Goal: Task Accomplishment & Management: Use online tool/utility

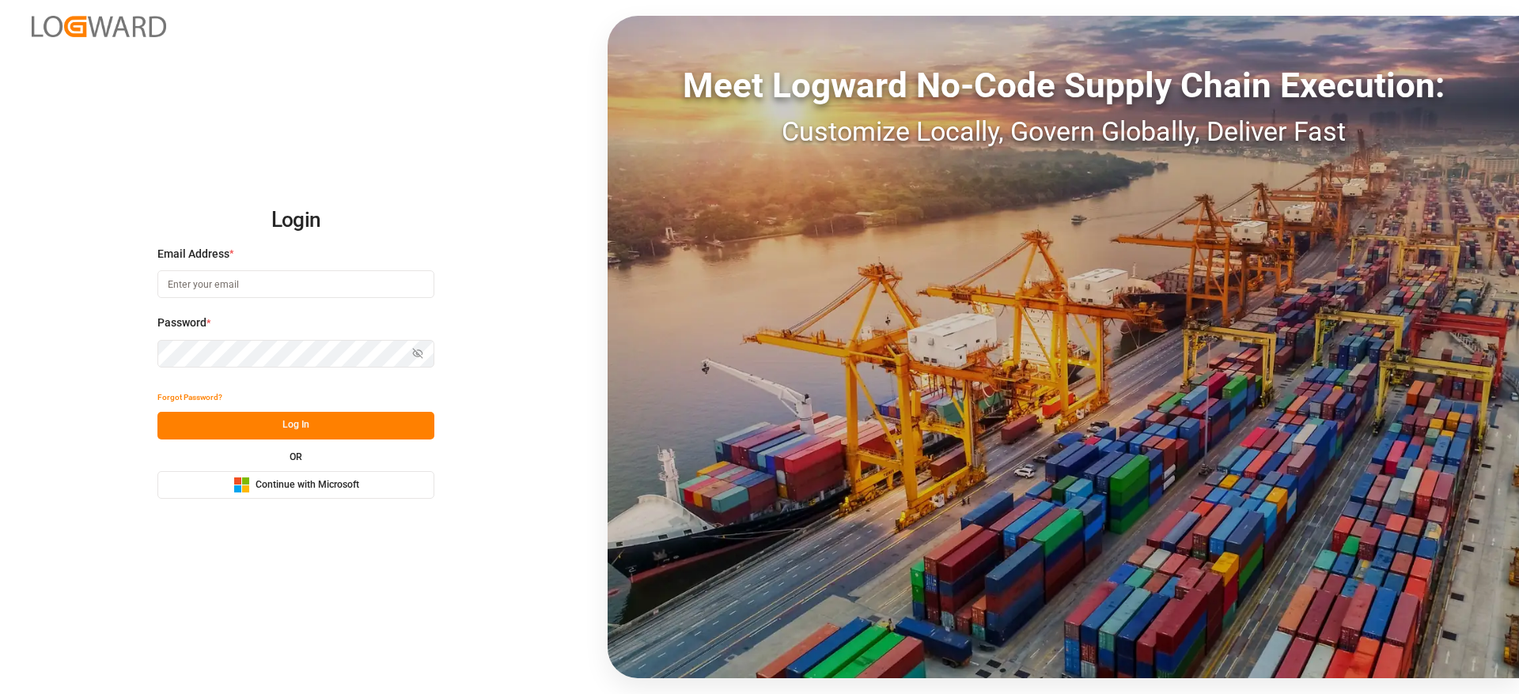
click at [378, 485] on button "Microsoft Logo Continue with Microsoft" at bounding box center [295, 485] width 277 height 28
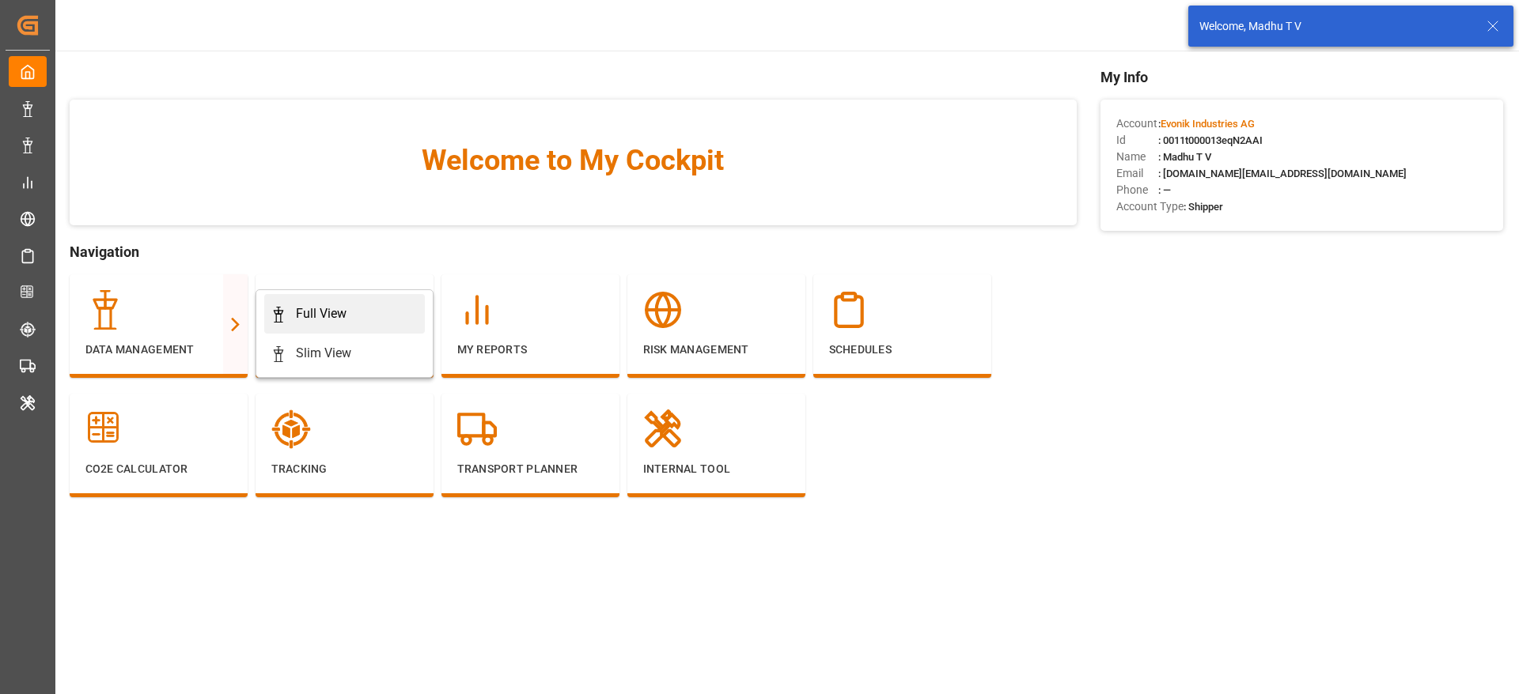
click at [353, 301] on link "Full View" at bounding box center [344, 314] width 161 height 40
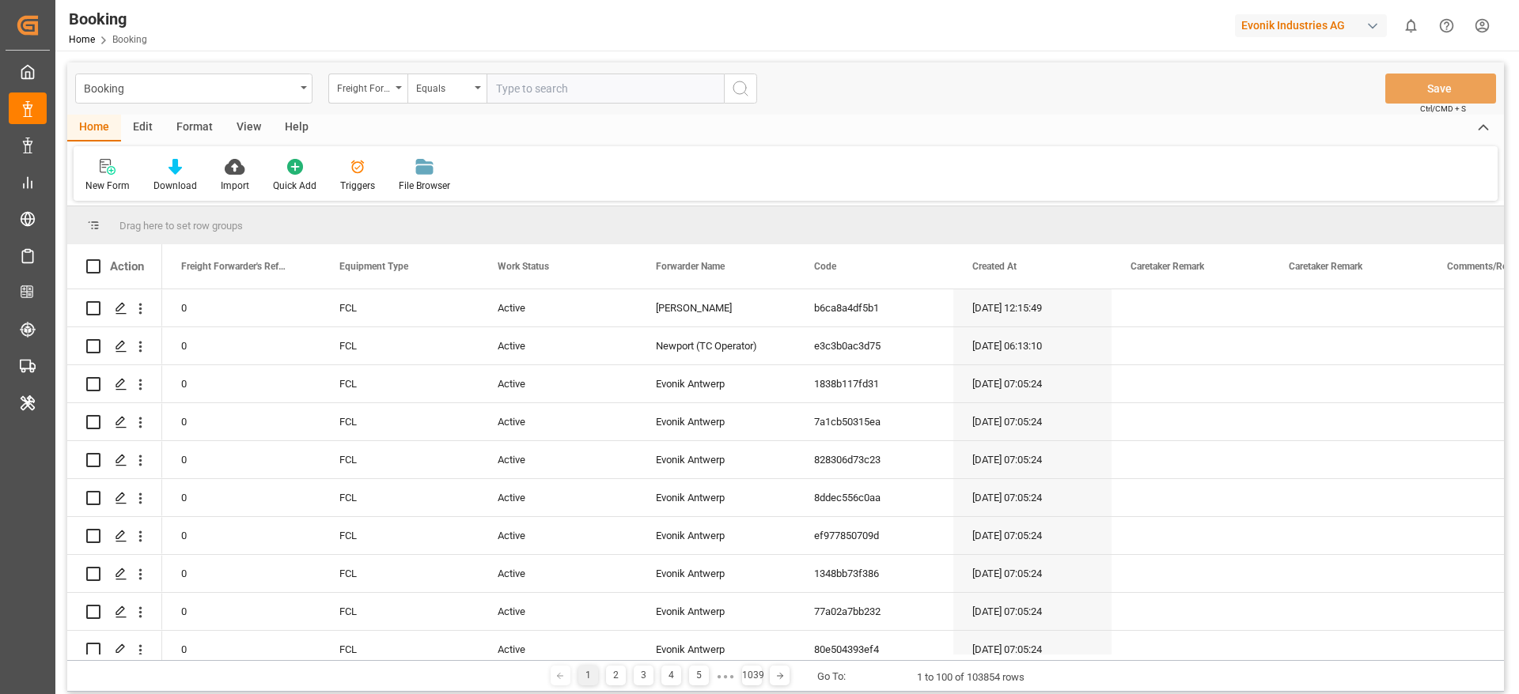
click at [191, 123] on div "Format" at bounding box center [195, 128] width 60 height 27
click at [113, 181] on div "Filter Rows" at bounding box center [108, 186] width 47 height 14
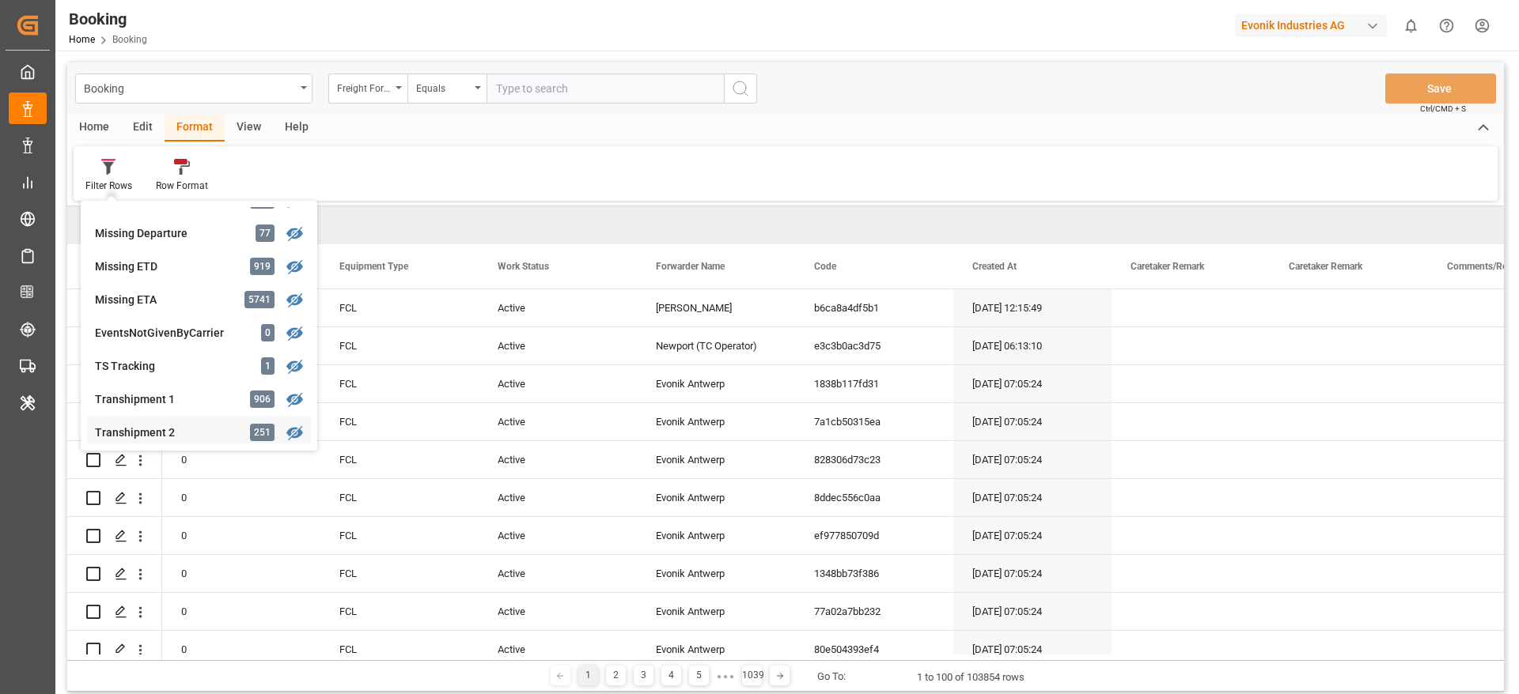
scroll to position [237, 0]
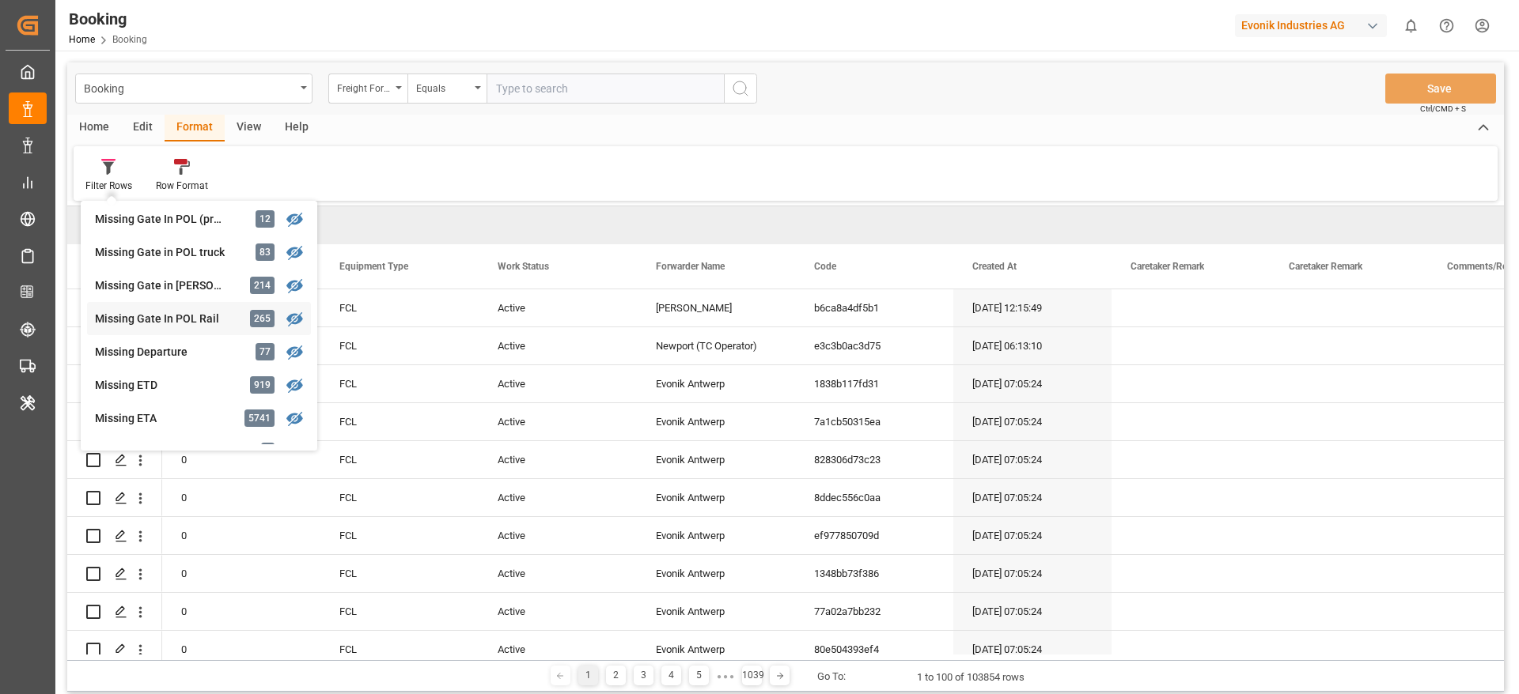
click at [157, 315] on div "Missing Gate In POL Rail" at bounding box center [164, 319] width 138 height 17
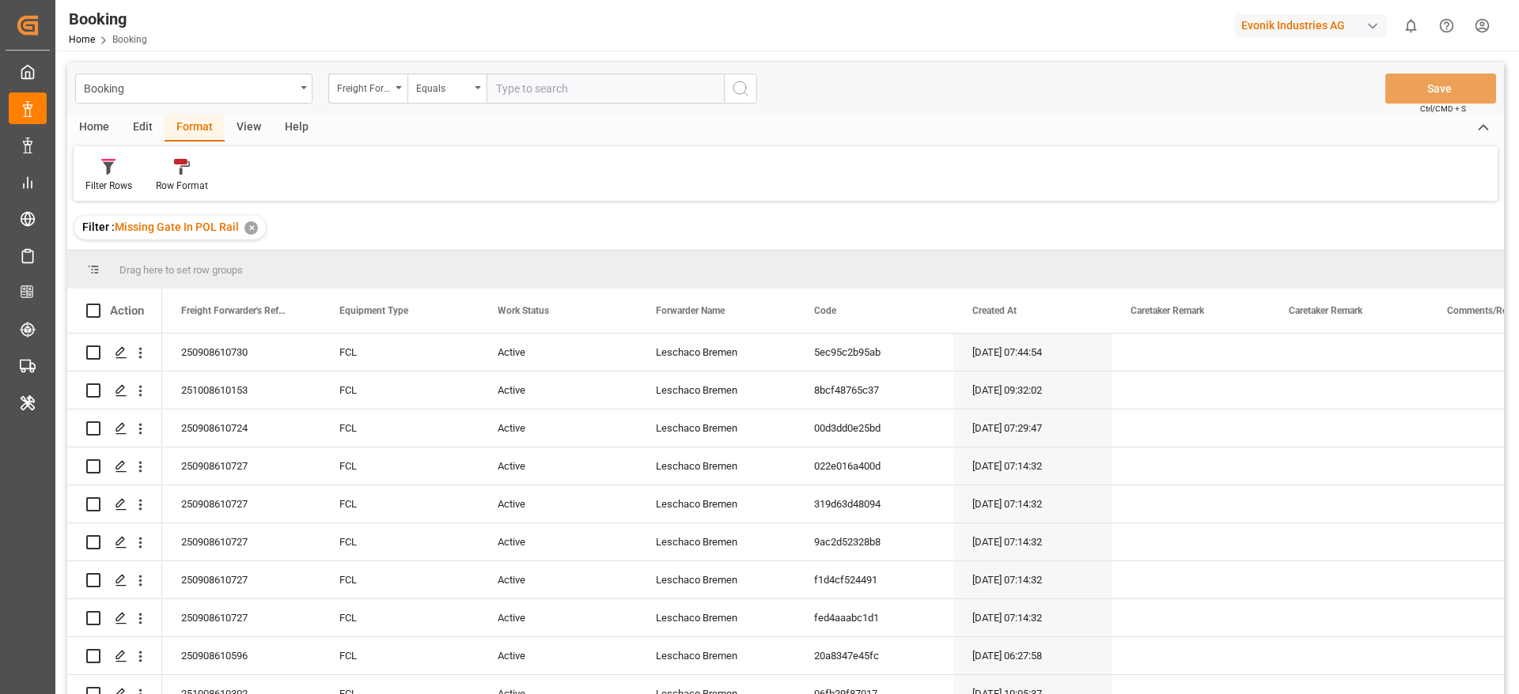
click at [257, 119] on div "View" at bounding box center [249, 128] width 48 height 27
click at [115, 180] on div "Default" at bounding box center [100, 186] width 31 height 14
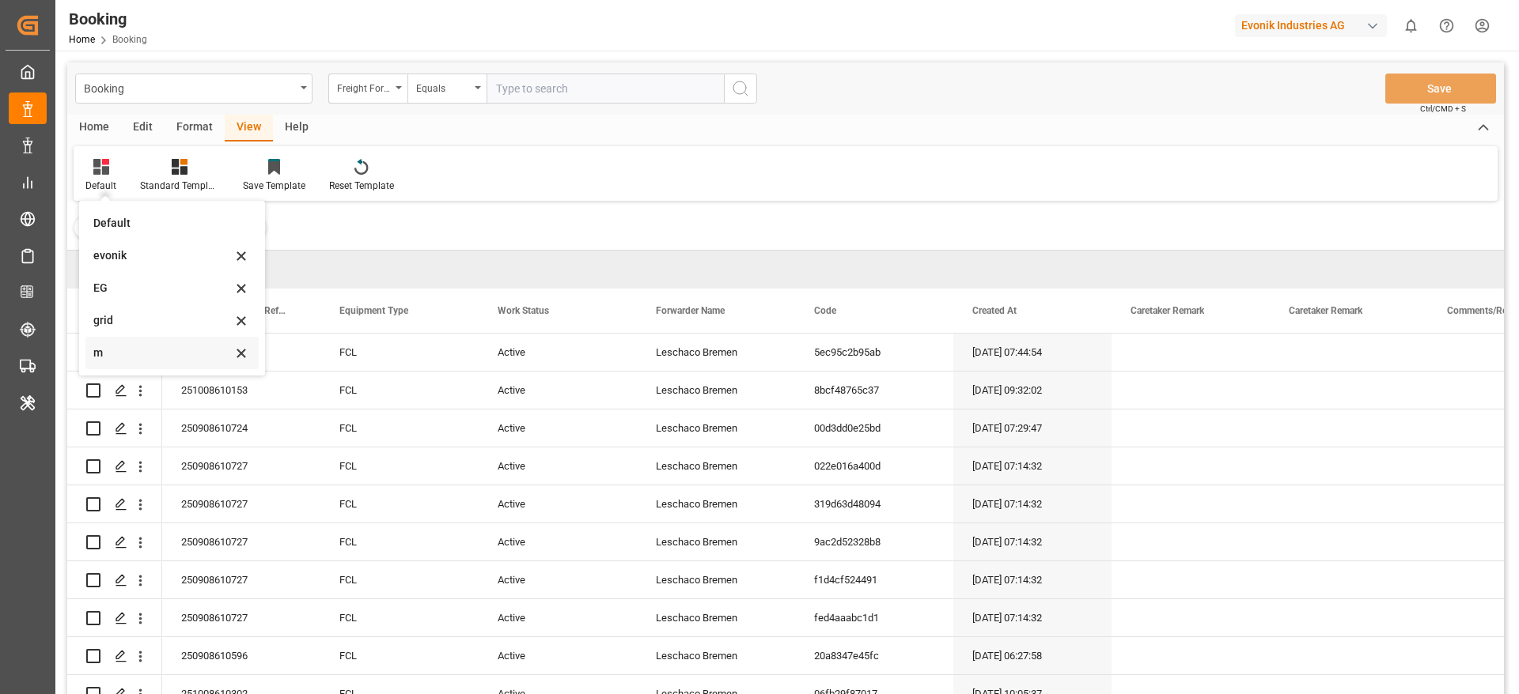
click at [137, 350] on div "m" at bounding box center [162, 353] width 138 height 17
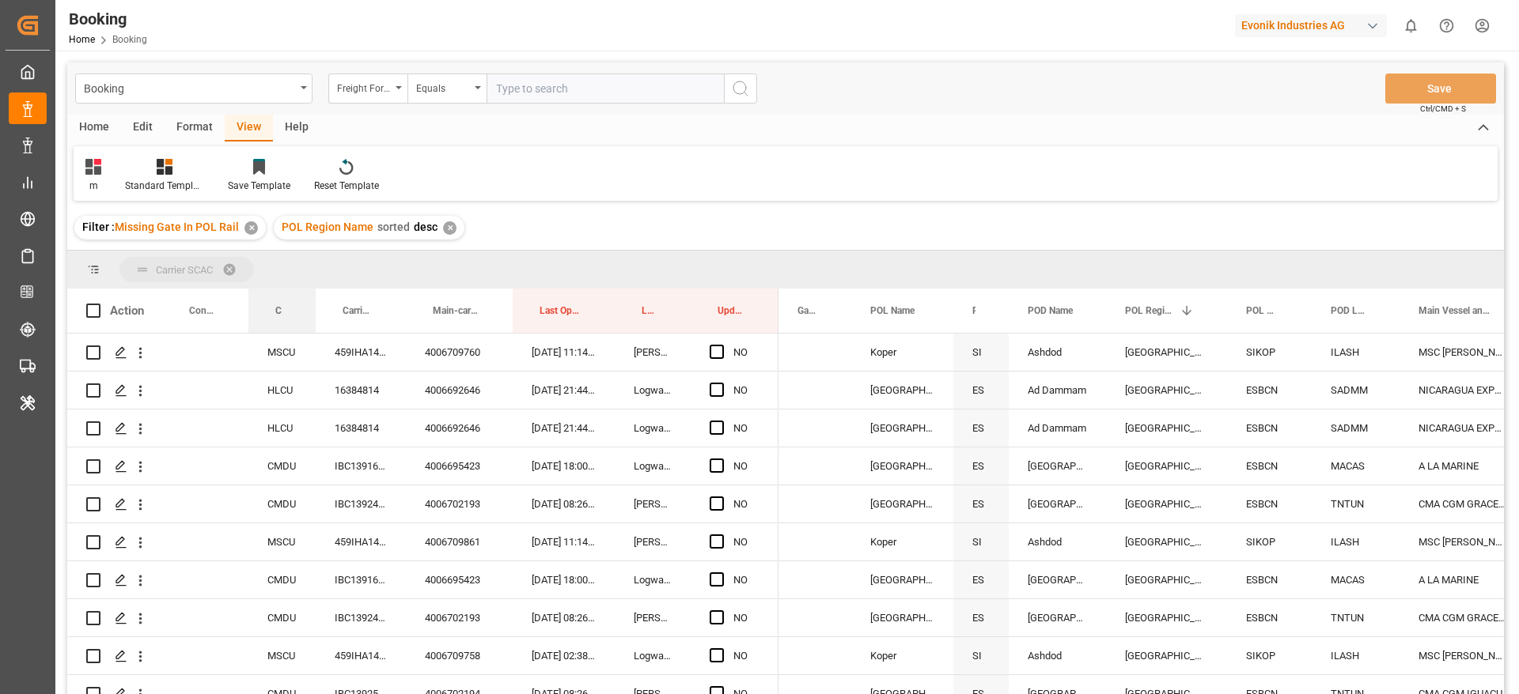
drag, startPoint x: 275, startPoint y: 310, endPoint x: 285, endPoint y: 271, distance: 39.9
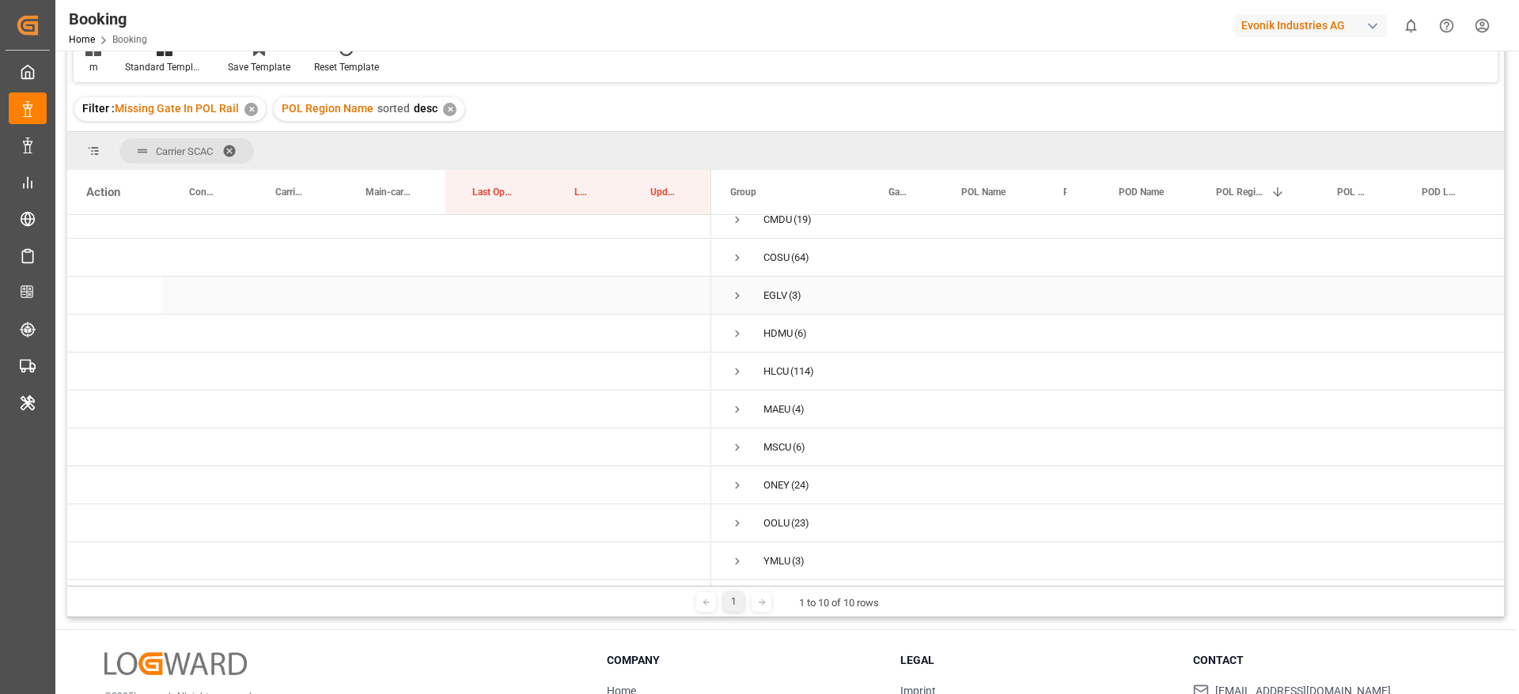
scroll to position [20, 0]
click at [736, 365] on span "Press SPACE to select this row." at bounding box center [737, 372] width 14 height 14
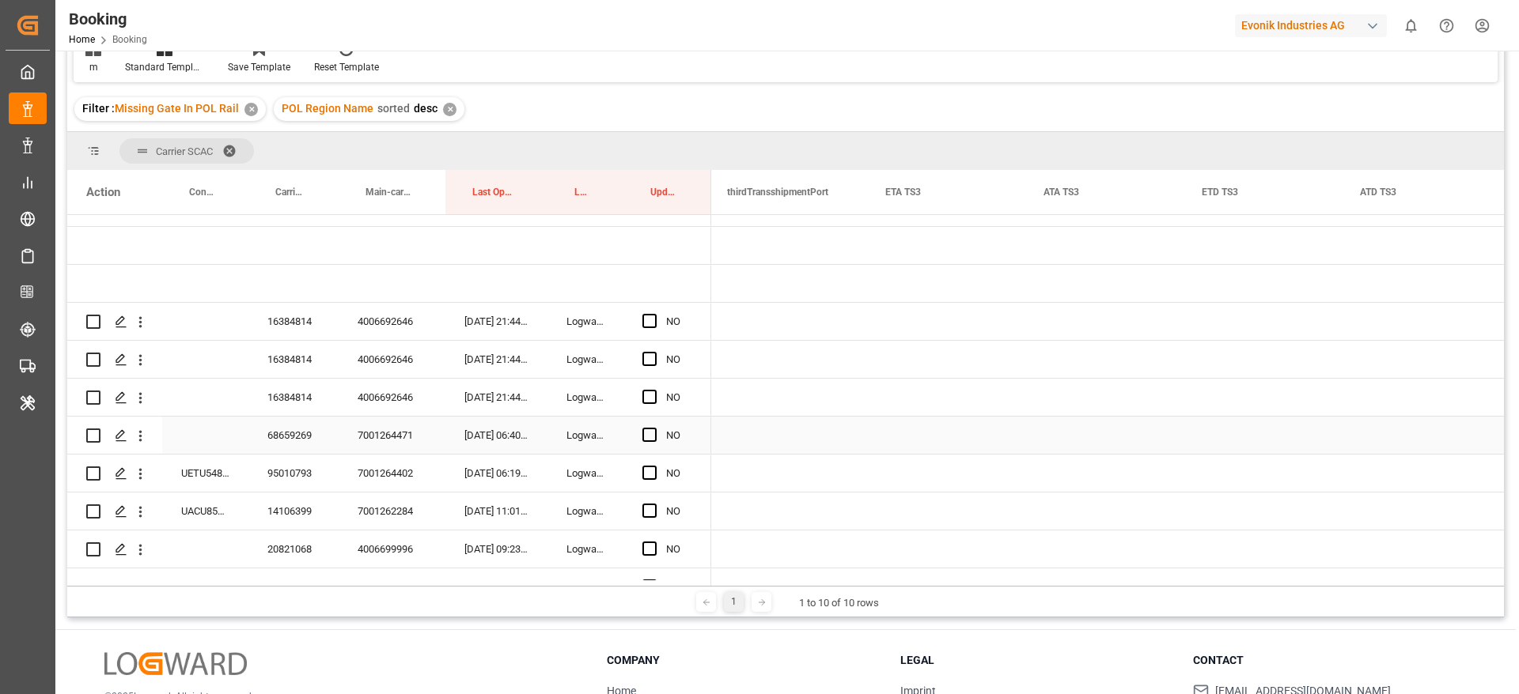
scroll to position [0, 2693]
click at [301, 325] on div "16384814" at bounding box center [293, 321] width 90 height 37
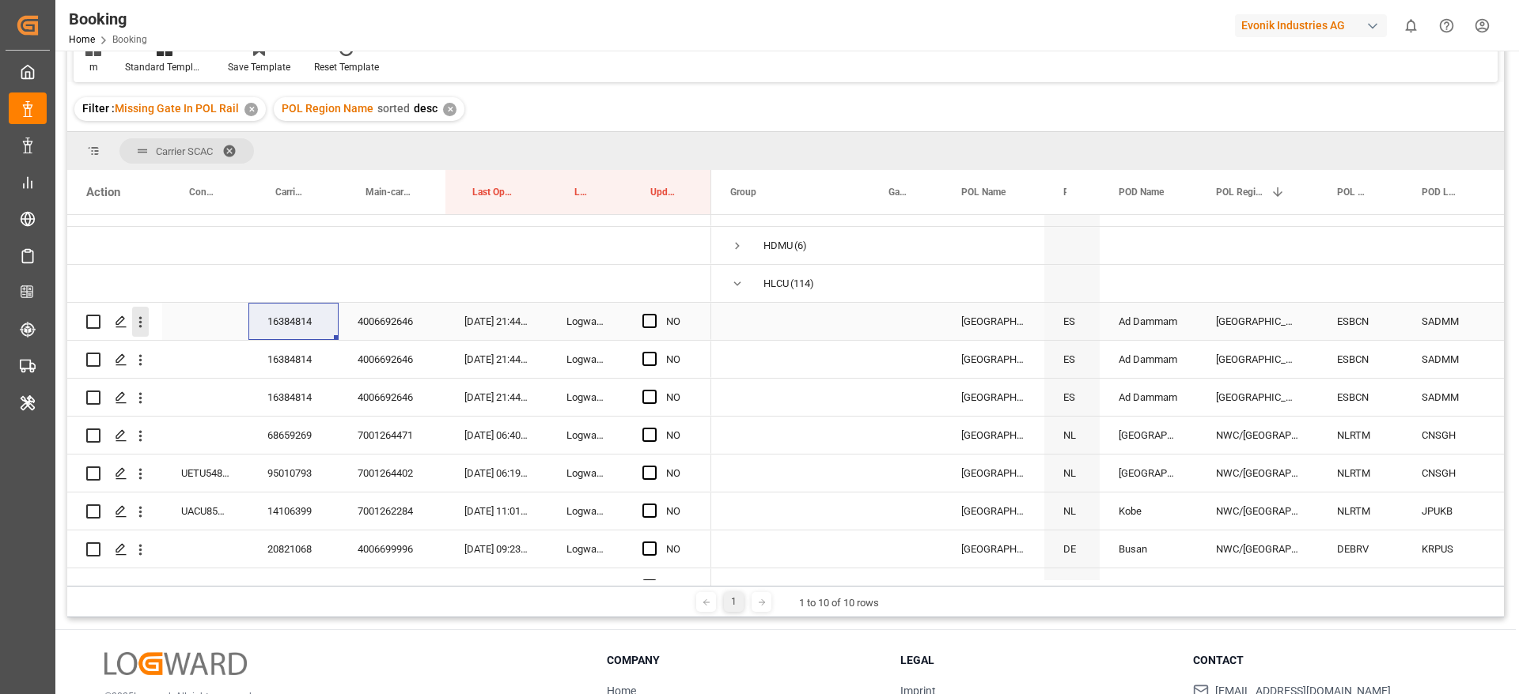
click at [139, 327] on icon "open menu" at bounding box center [140, 322] width 17 height 17
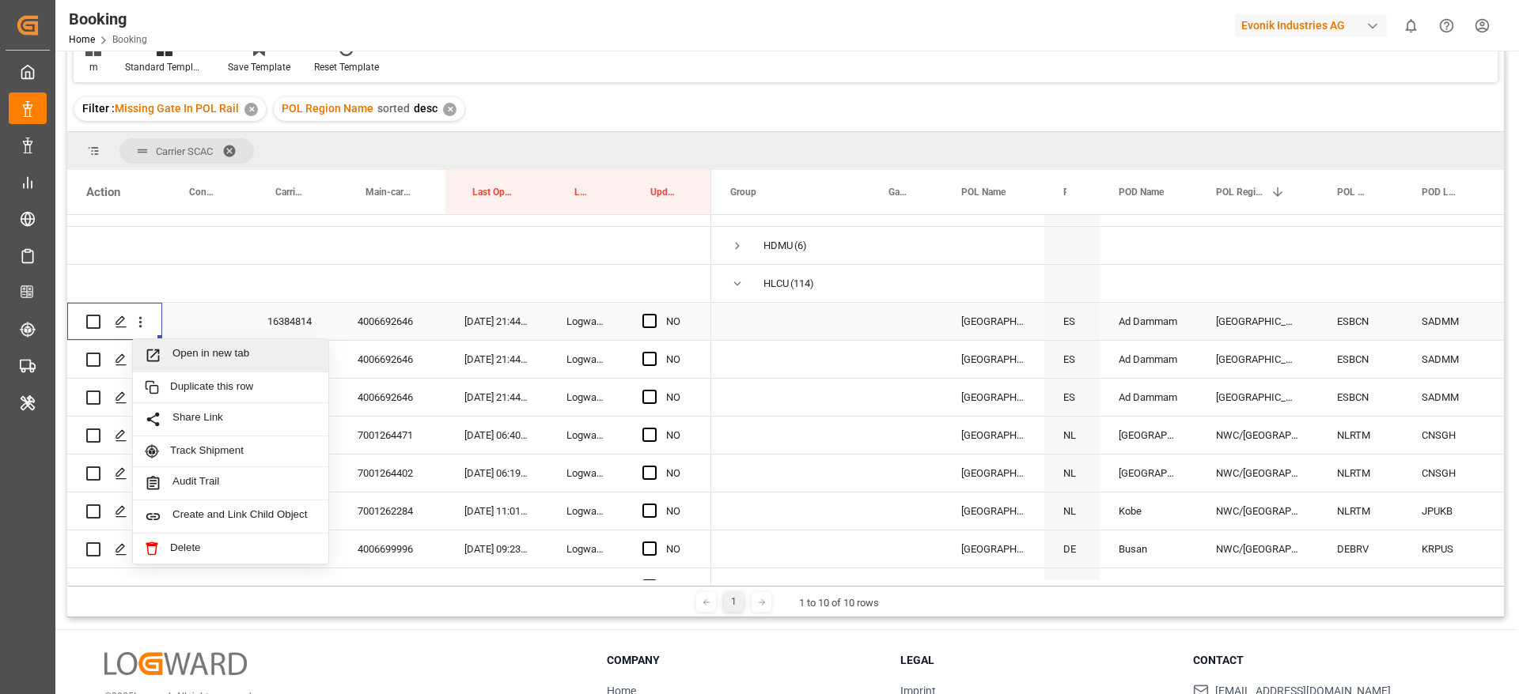
click at [229, 354] on span "Open in new tab" at bounding box center [244, 355] width 144 height 17
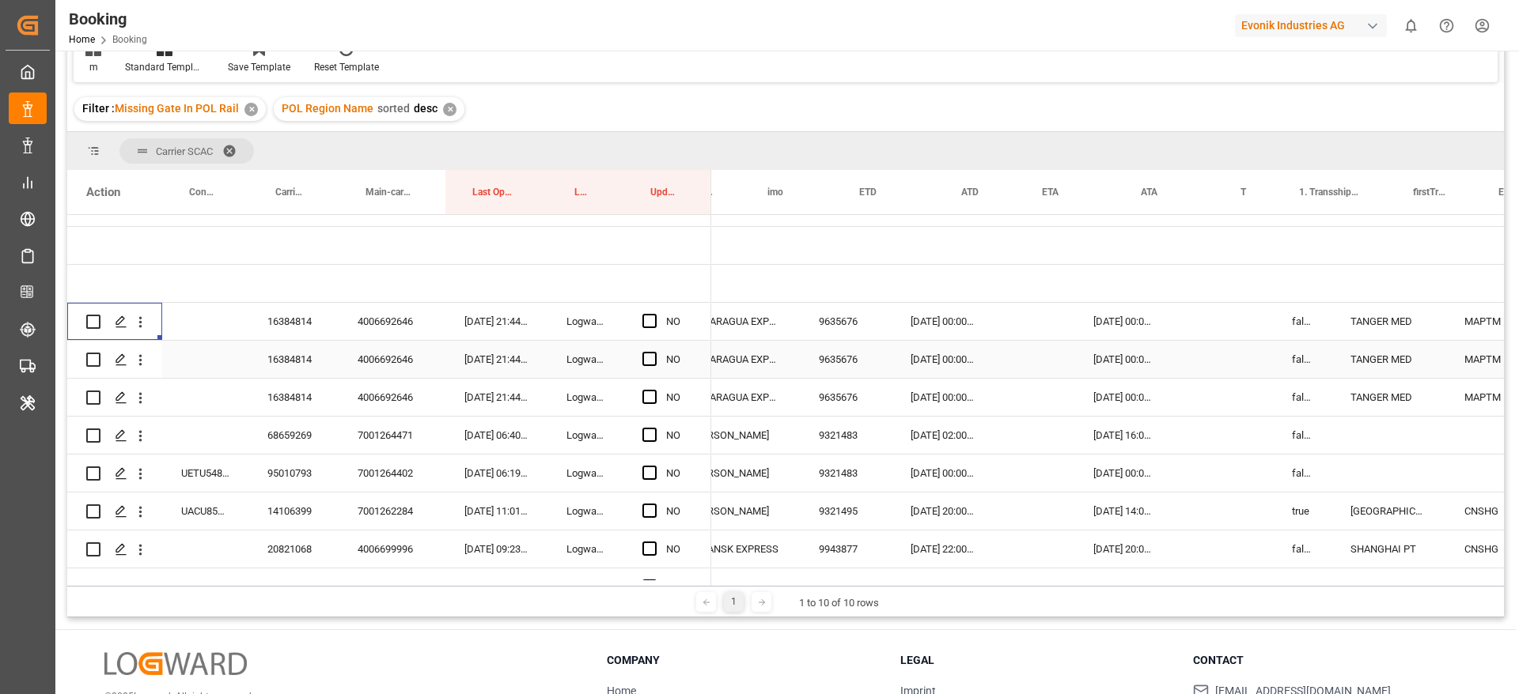
scroll to position [0, 1087]
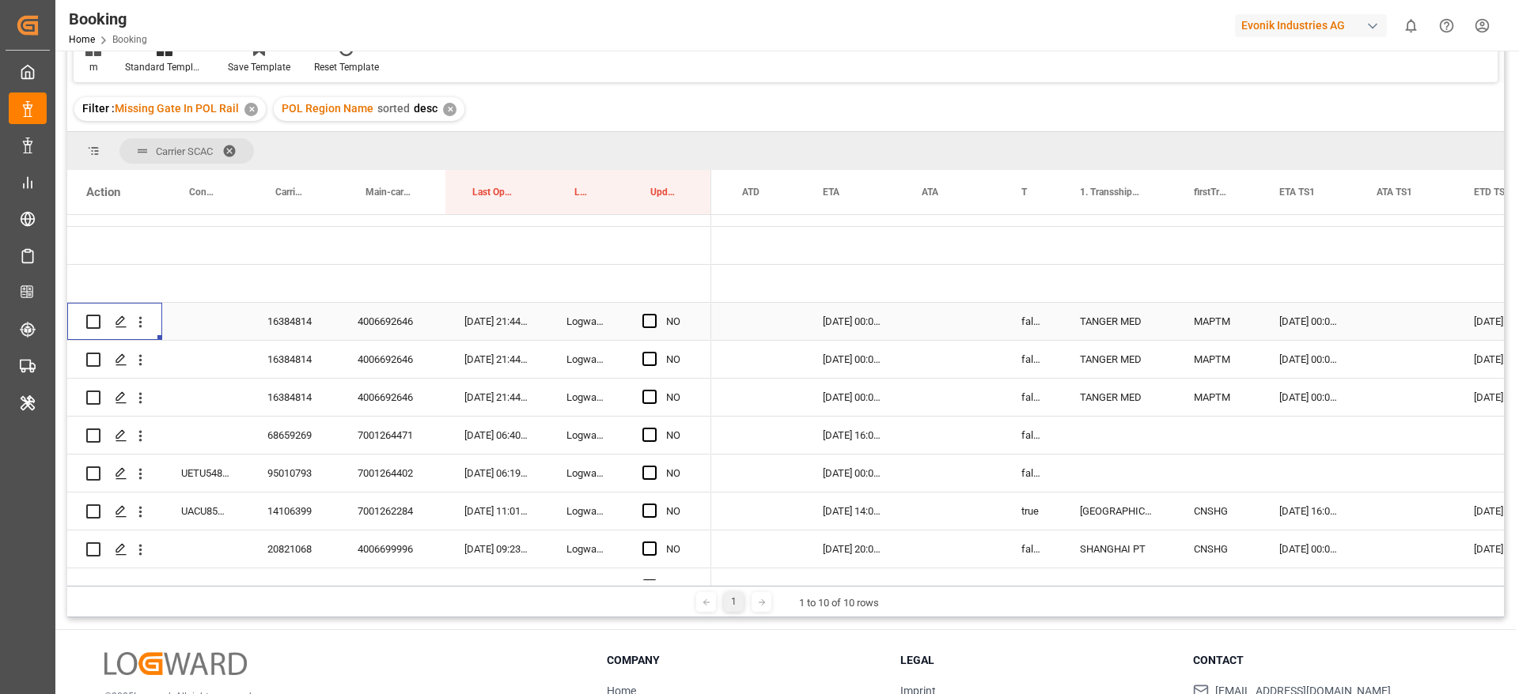
click at [1018, 331] on div "false" at bounding box center [1031, 321] width 59 height 37
click at [1036, 331] on button "false" at bounding box center [1032, 331] width 35 height 30
click at [1038, 375] on div "True" at bounding box center [1036, 372] width 25 height 16
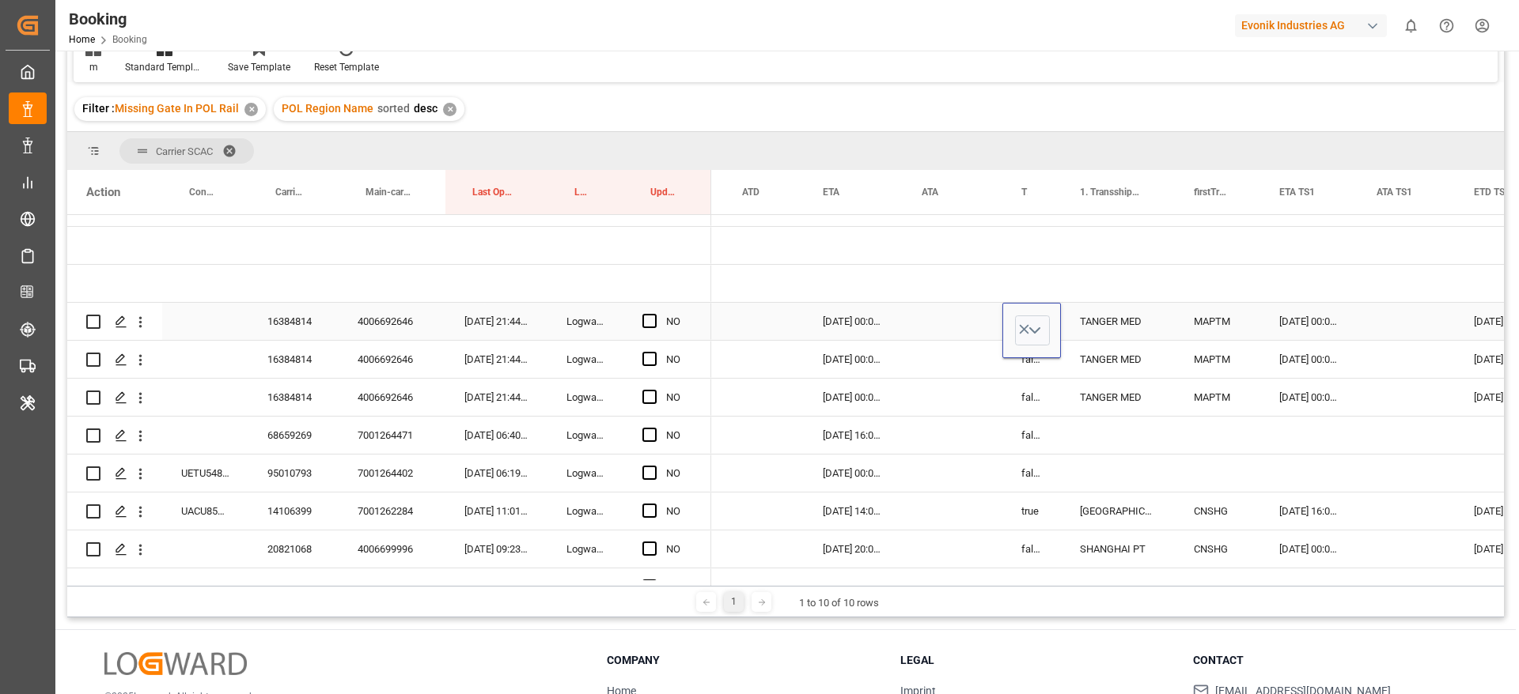
click at [929, 315] on div "Press SPACE to select this row." at bounding box center [952, 321] width 100 height 37
drag, startPoint x: 1037, startPoint y: 325, endPoint x: 1065, endPoint y: 341, distance: 32.6
click at [1037, 324] on div "True" at bounding box center [1031, 321] width 59 height 37
drag, startPoint x: 1059, startPoint y: 336, endPoint x: 1063, endPoint y: 381, distance: 45.3
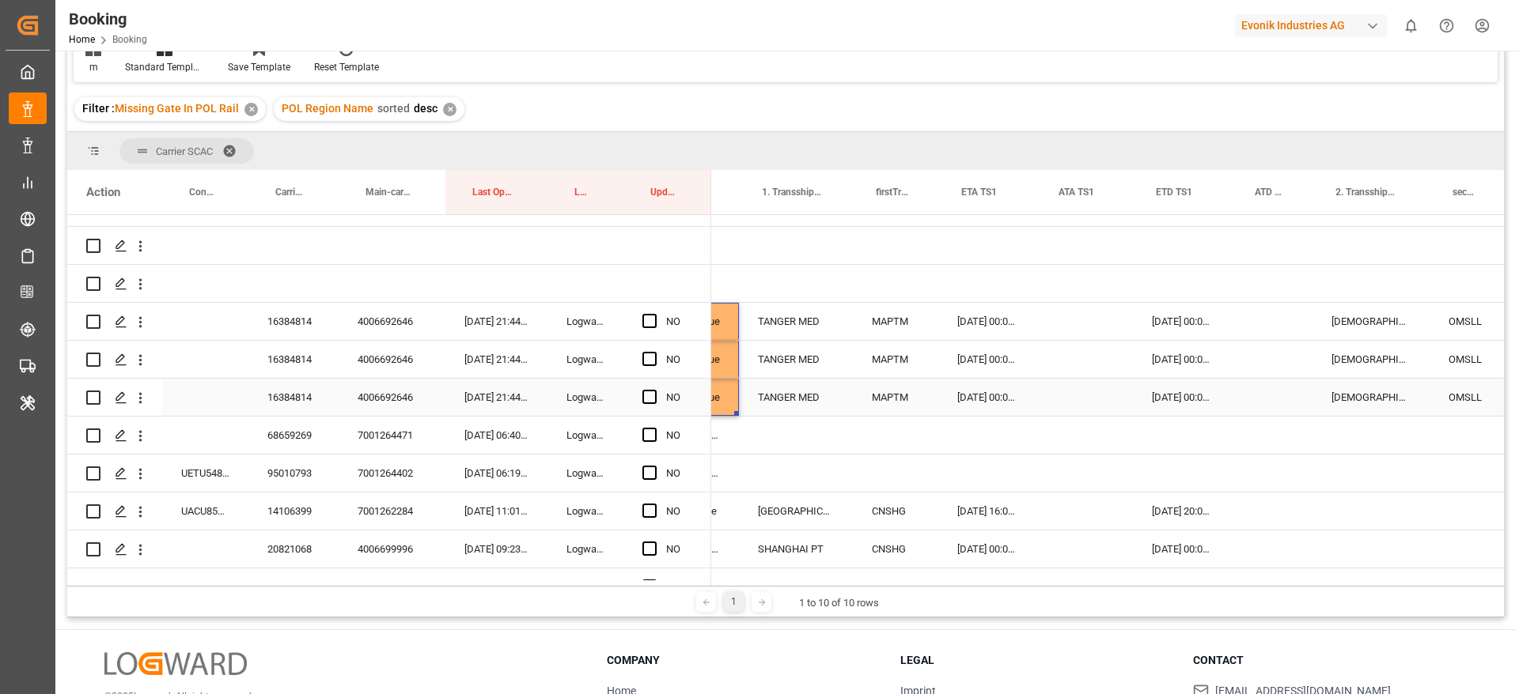
scroll to position [0, 1414]
click at [973, 327] on div "17-09-2025 00:00:00" at bounding box center [981, 321] width 97 height 37
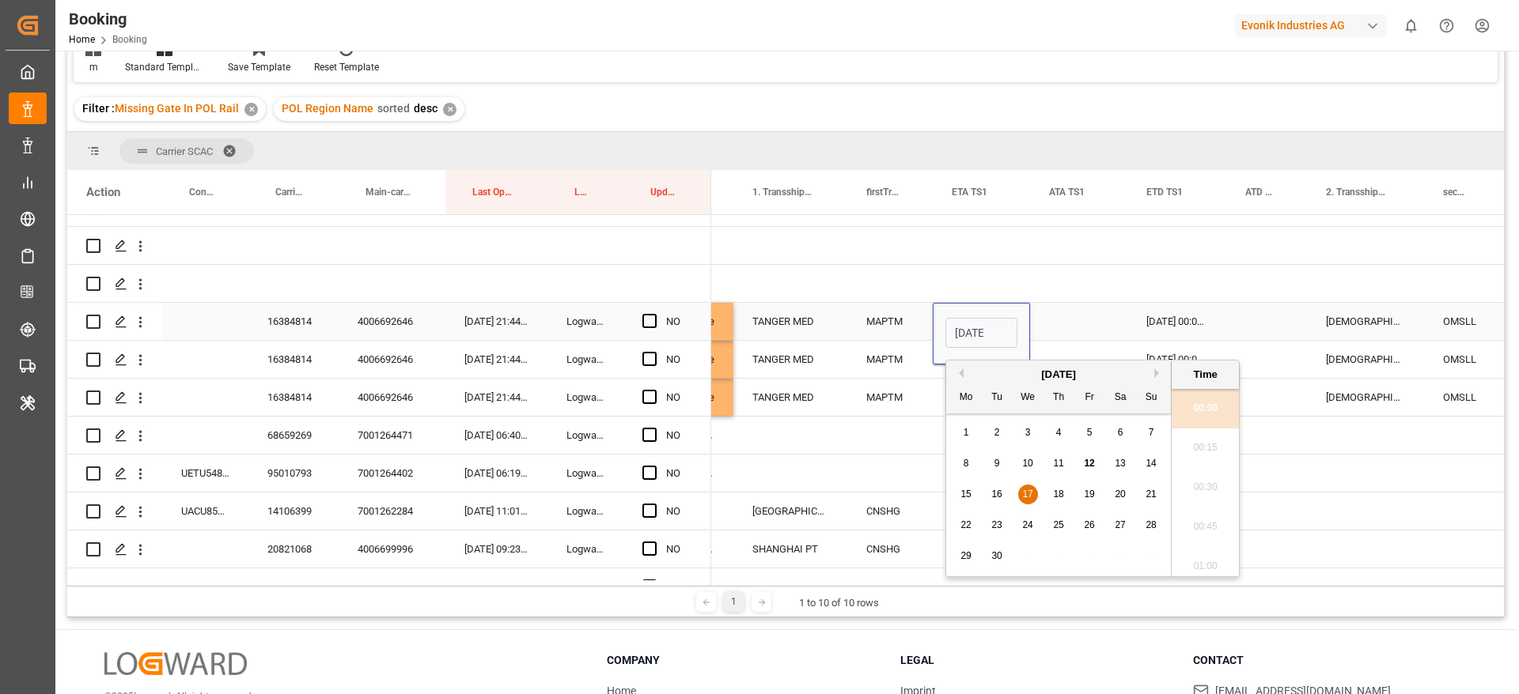
scroll to position [1904, 0]
click at [1027, 524] on span "24" at bounding box center [1027, 525] width 10 height 11
type input "24-09-2025 00:00"
click at [1080, 316] on div "Press SPACE to select this row." at bounding box center [1078, 321] width 97 height 37
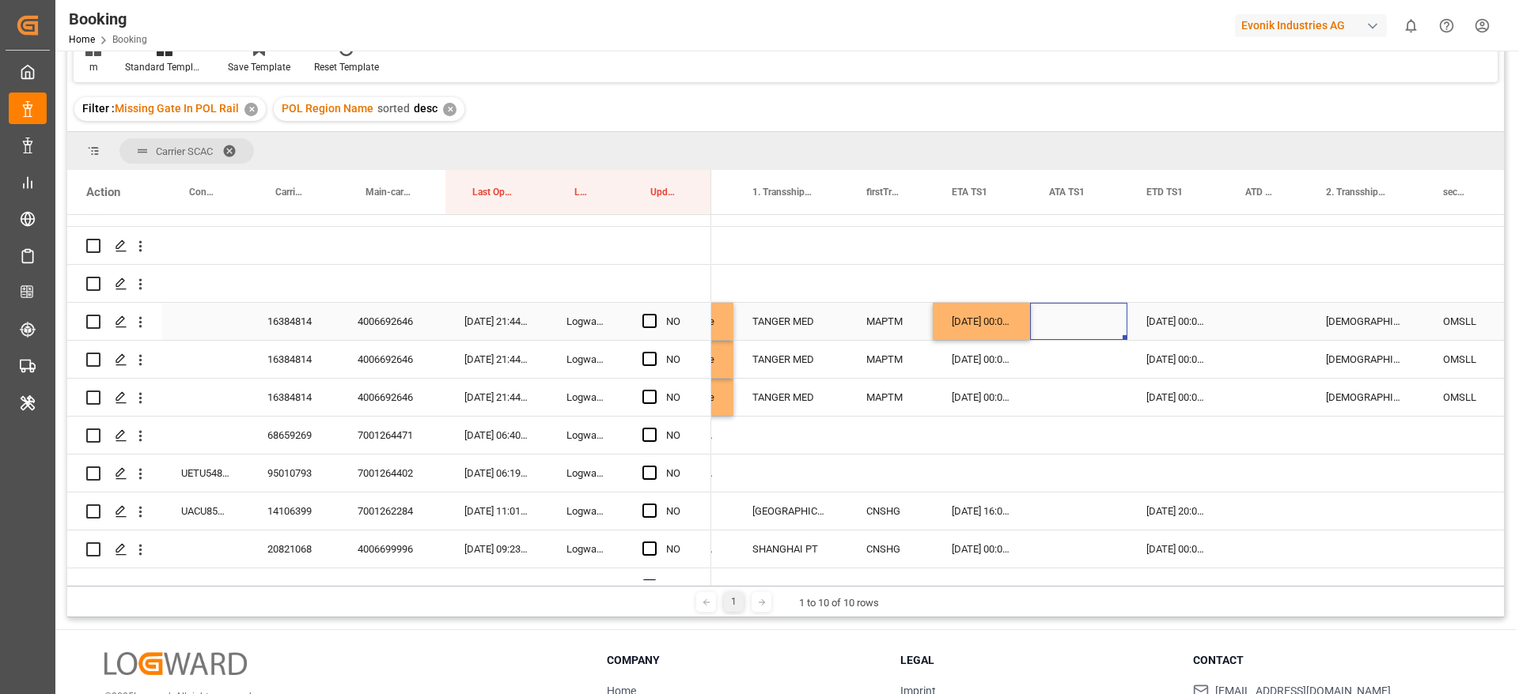
click at [1170, 320] on div "25-09-2025 00:00:00" at bounding box center [1176, 321] width 99 height 37
click at [1170, 319] on div "25-09-2025 00:00:00" at bounding box center [1176, 321] width 99 height 37
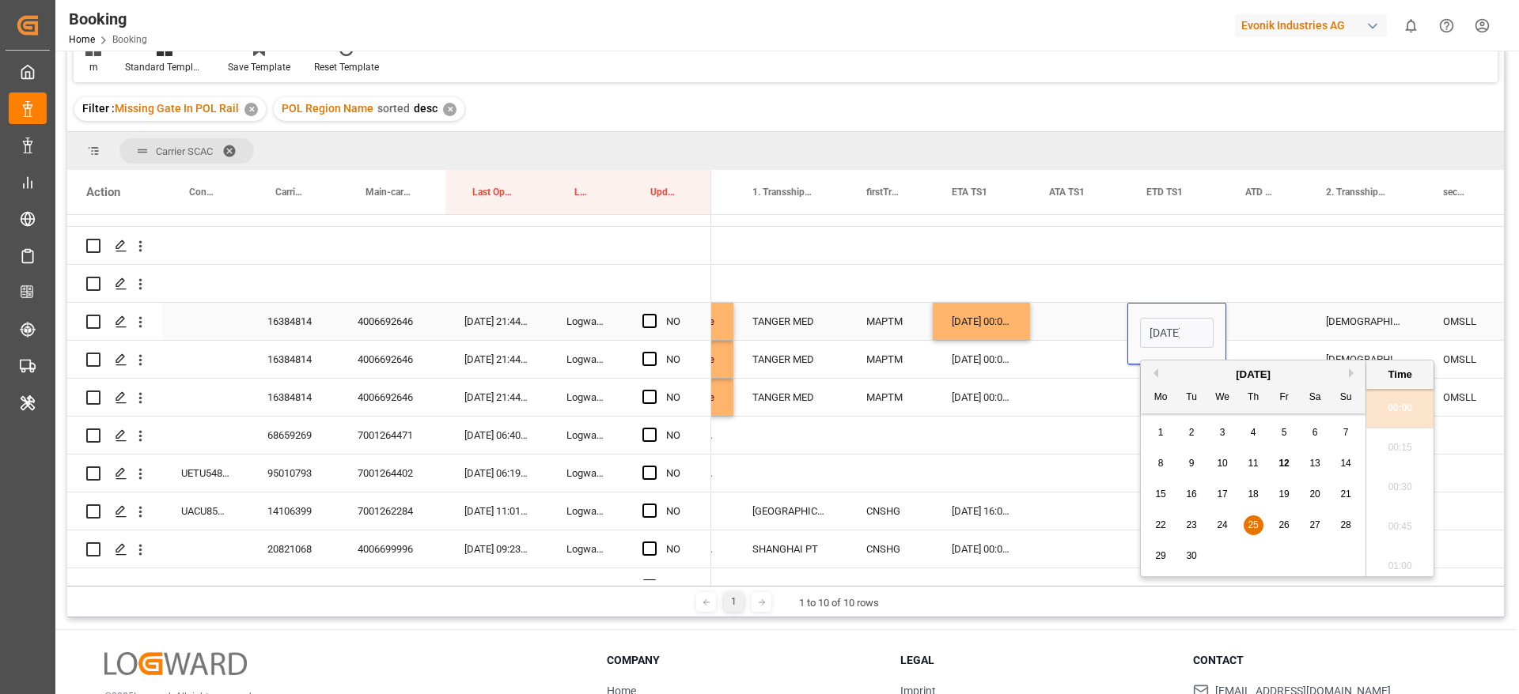
scroll to position [0, 55]
click at [1356, 373] on button "Next Month" at bounding box center [1353, 373] width 9 height 9
click at [1251, 434] on span "2" at bounding box center [1254, 432] width 6 height 11
type input "02-10-2025 00:00"
click at [1247, 311] on div "Press SPACE to select this row." at bounding box center [1266, 321] width 81 height 37
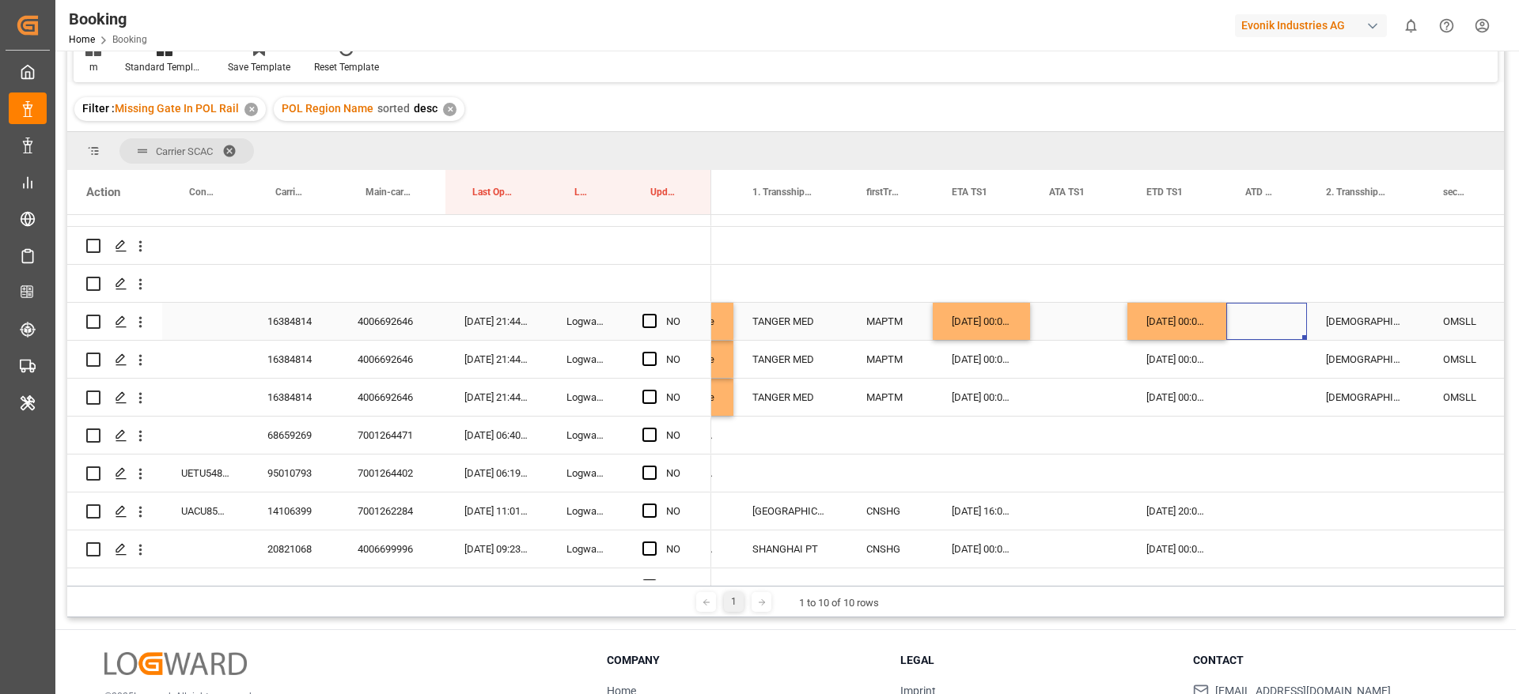
click at [989, 322] on div "24-09-2025 00:00:00" at bounding box center [981, 321] width 97 height 37
drag, startPoint x: 1025, startPoint y: 336, endPoint x: 1033, endPoint y: 391, distance: 55.1
click at [1185, 322] on div "02-10-2025 00:00:00" at bounding box center [1176, 321] width 99 height 37
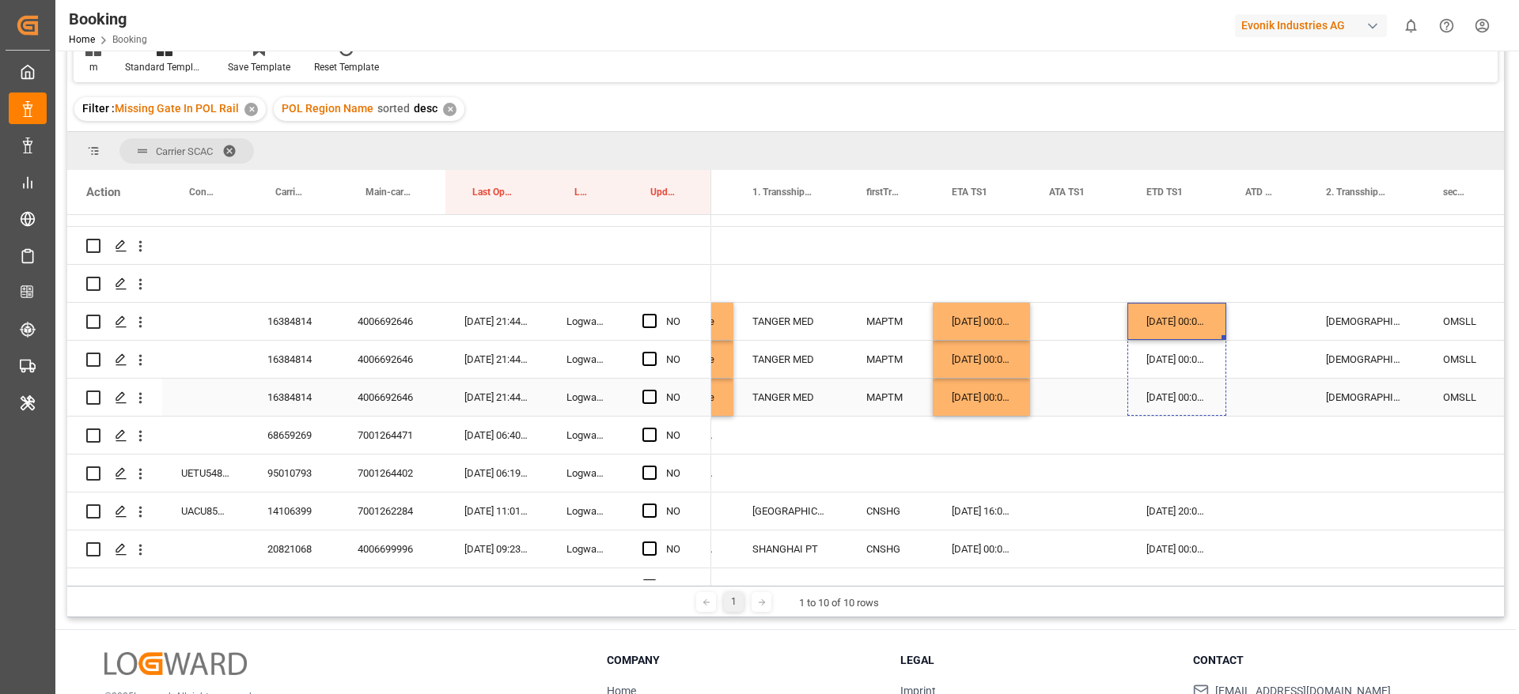
drag, startPoint x: 1221, startPoint y: 336, endPoint x: 1224, endPoint y: 385, distance: 49.1
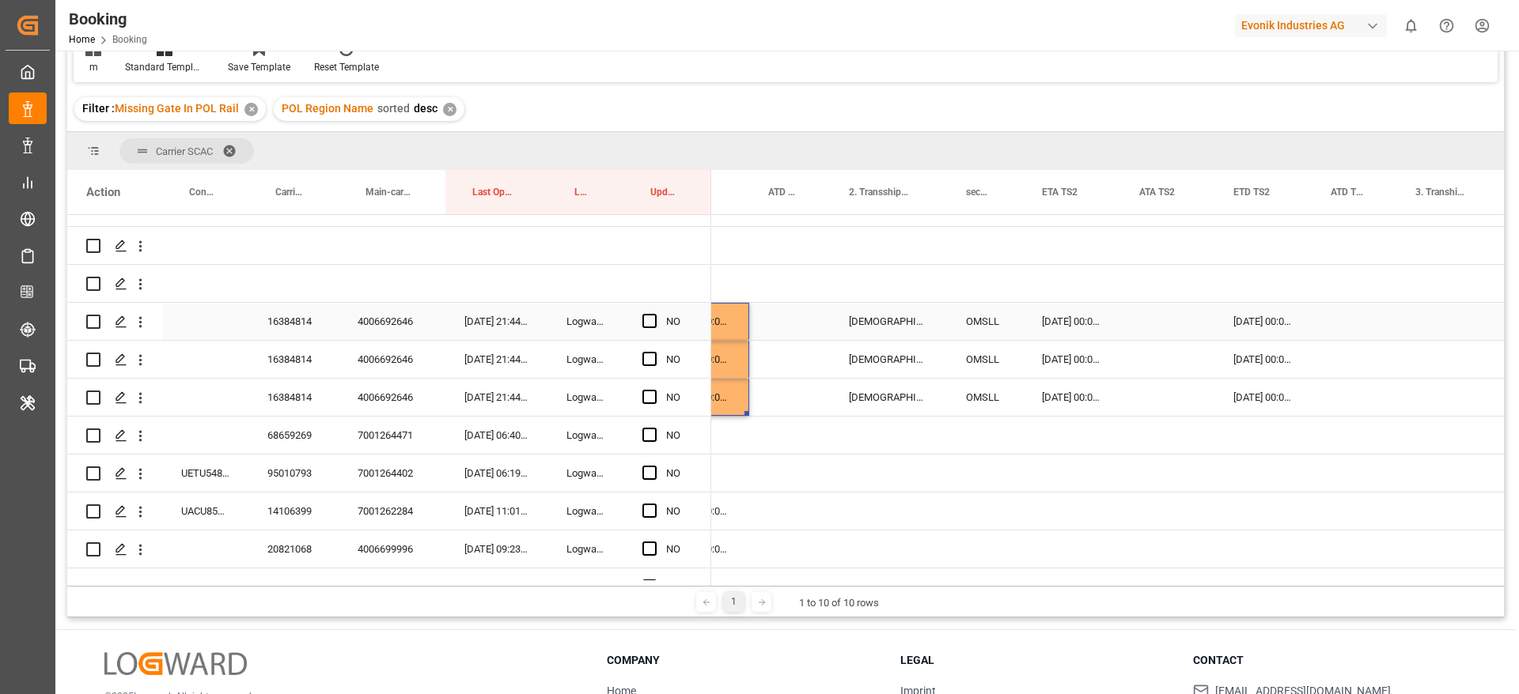
click at [1061, 325] on div "19-10-2025 00:00:00" at bounding box center [1071, 321] width 97 height 37
click at [1061, 324] on div "19-10-2025 00:00:00" at bounding box center [1071, 321] width 97 height 37
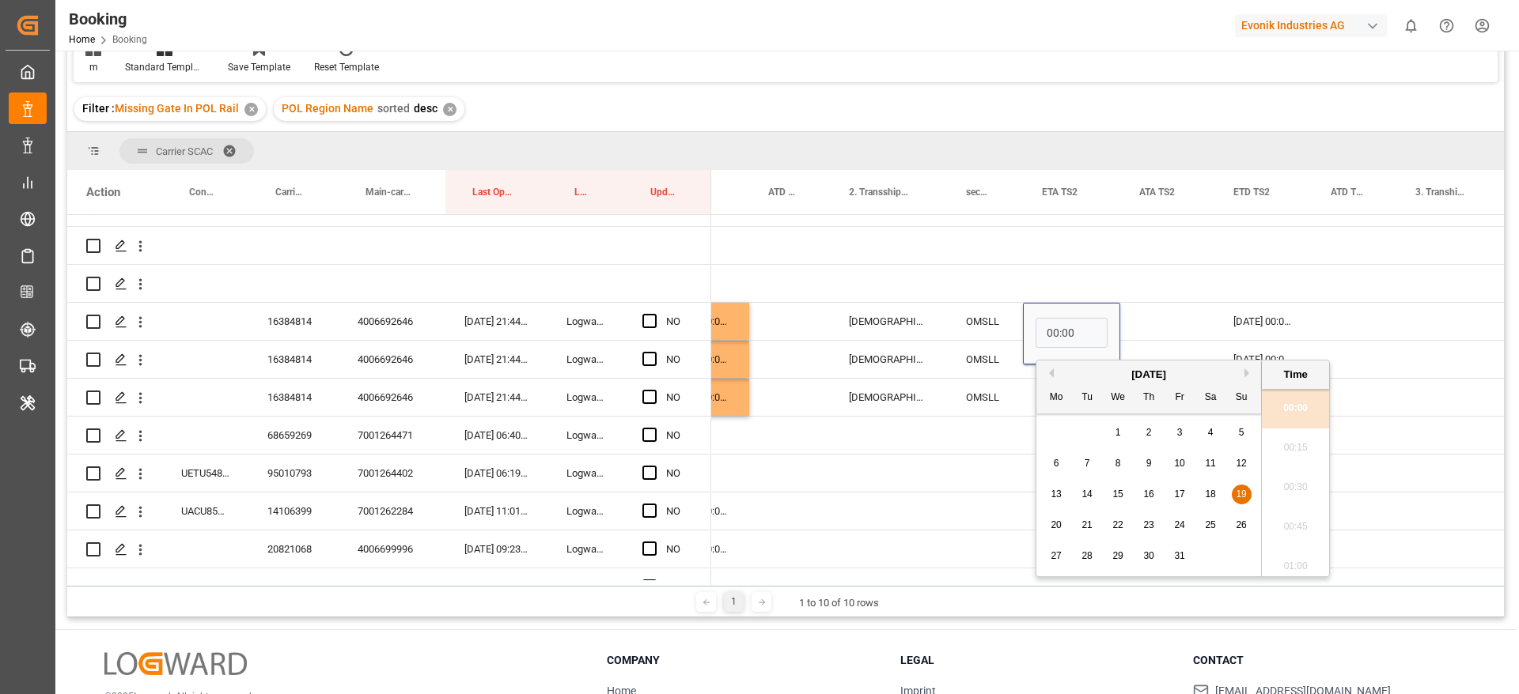
click at [1238, 523] on span "26" at bounding box center [1240, 525] width 10 height 11
type input "26-10-2025 00:00"
click at [1152, 315] on div "Press SPACE to select this row." at bounding box center [1167, 321] width 94 height 37
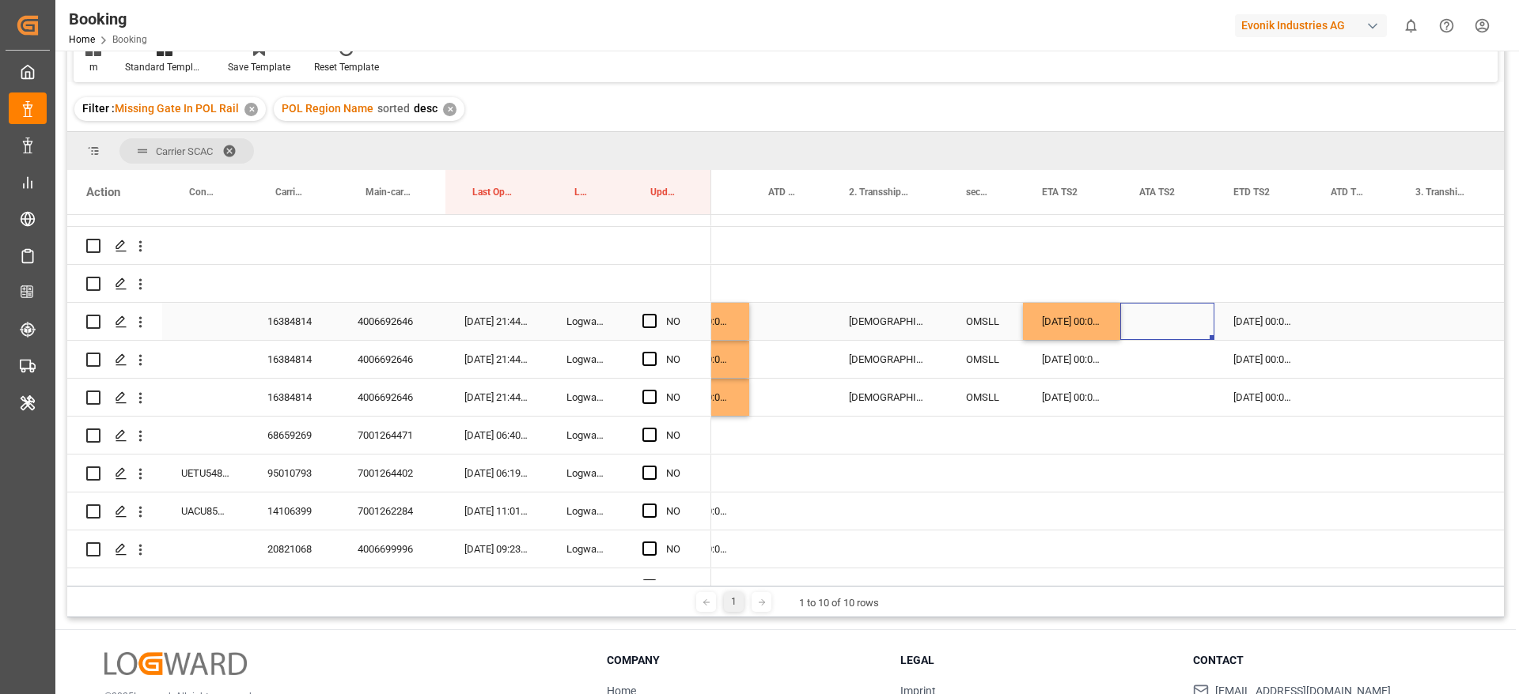
click at [1246, 320] on div "25-10-2025 00:00:00" at bounding box center [1262, 321] width 97 height 37
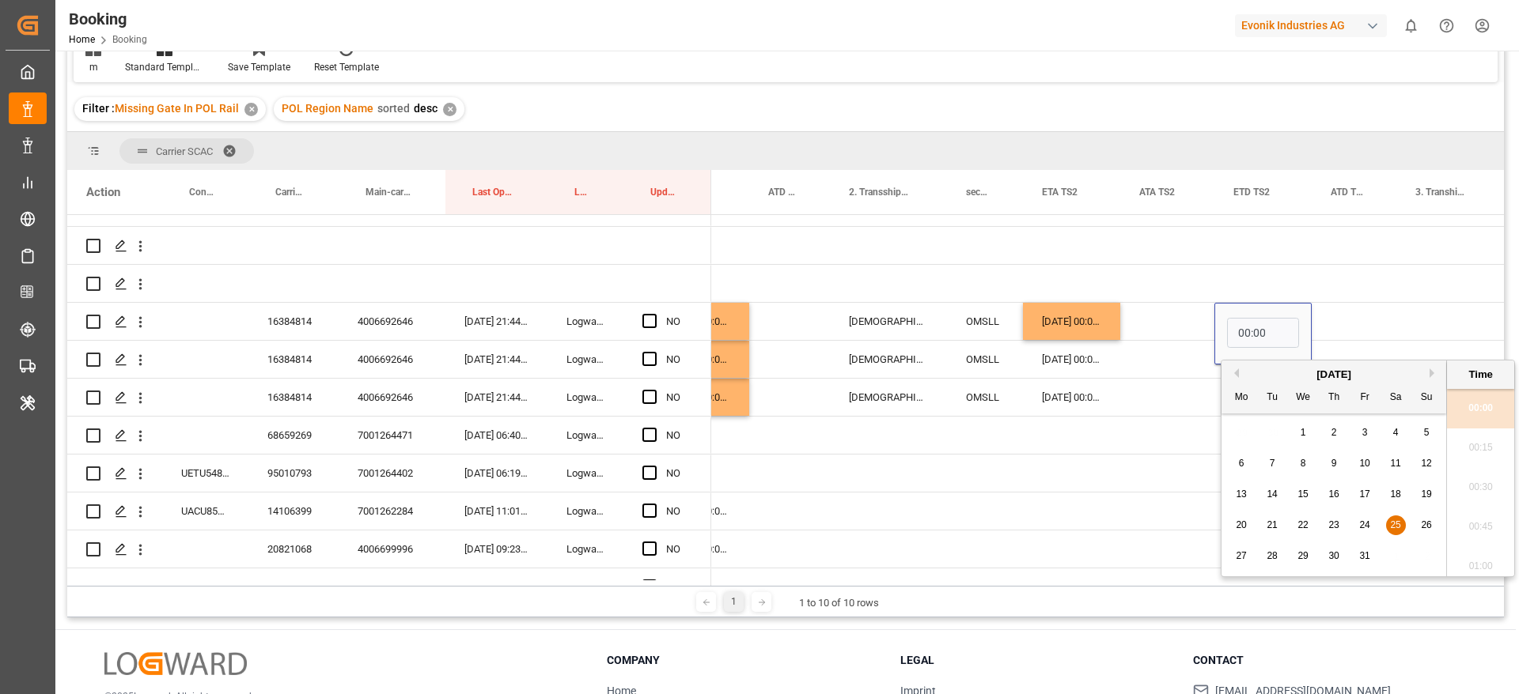
click at [1434, 373] on button "Next Month" at bounding box center [1433, 373] width 9 height 9
click at [1389, 427] on div "1" at bounding box center [1396, 433] width 20 height 19
type input "01-11-2025 00:00"
click at [1360, 306] on div "Press SPACE to select this row." at bounding box center [1353, 321] width 85 height 37
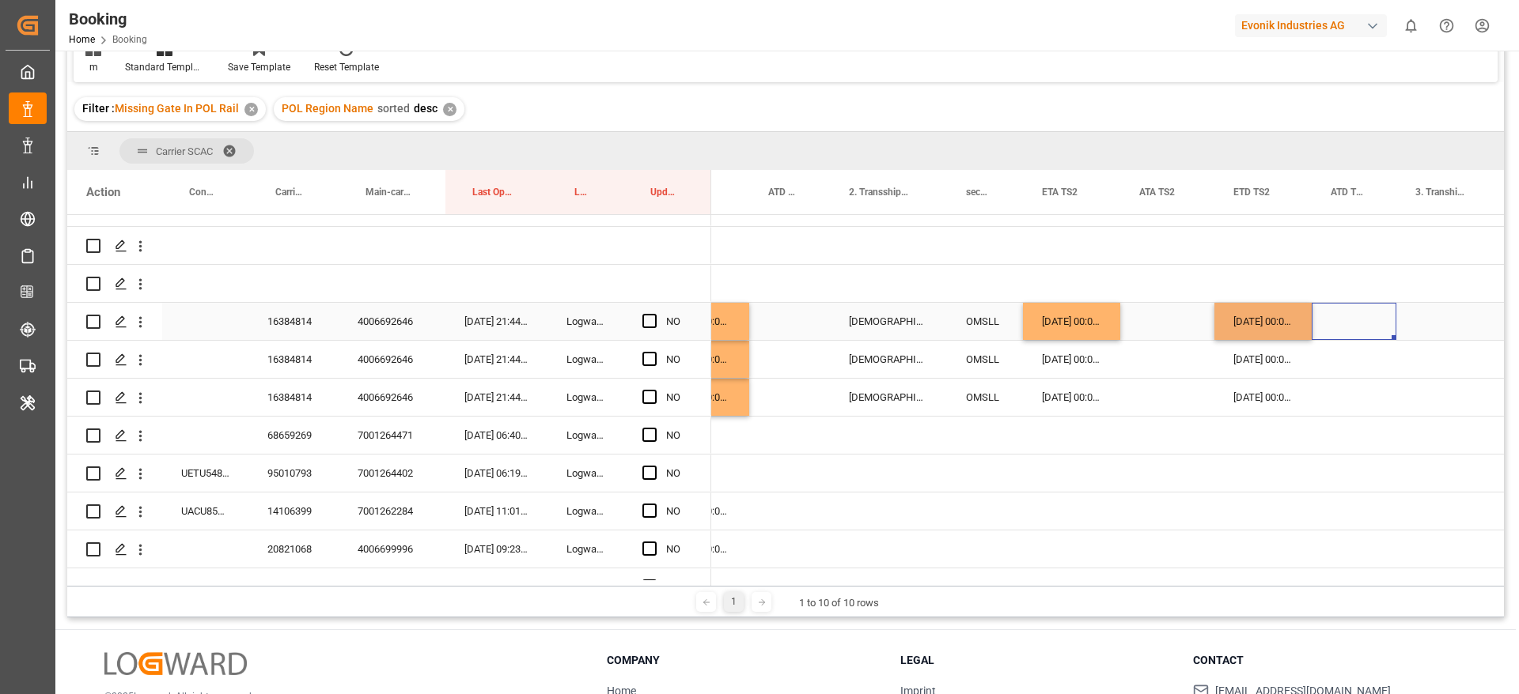
click at [1103, 325] on div "26-10-2025 00:00:00" at bounding box center [1071, 321] width 97 height 37
click at [1117, 334] on div "26-10-2025 00:00:00" at bounding box center [1071, 321] width 97 height 37
drag, startPoint x: 1116, startPoint y: 335, endPoint x: 1123, endPoint y: 384, distance: 49.6
click at [1297, 327] on div "01-11-2025 00:00:00" at bounding box center [1262, 321] width 97 height 37
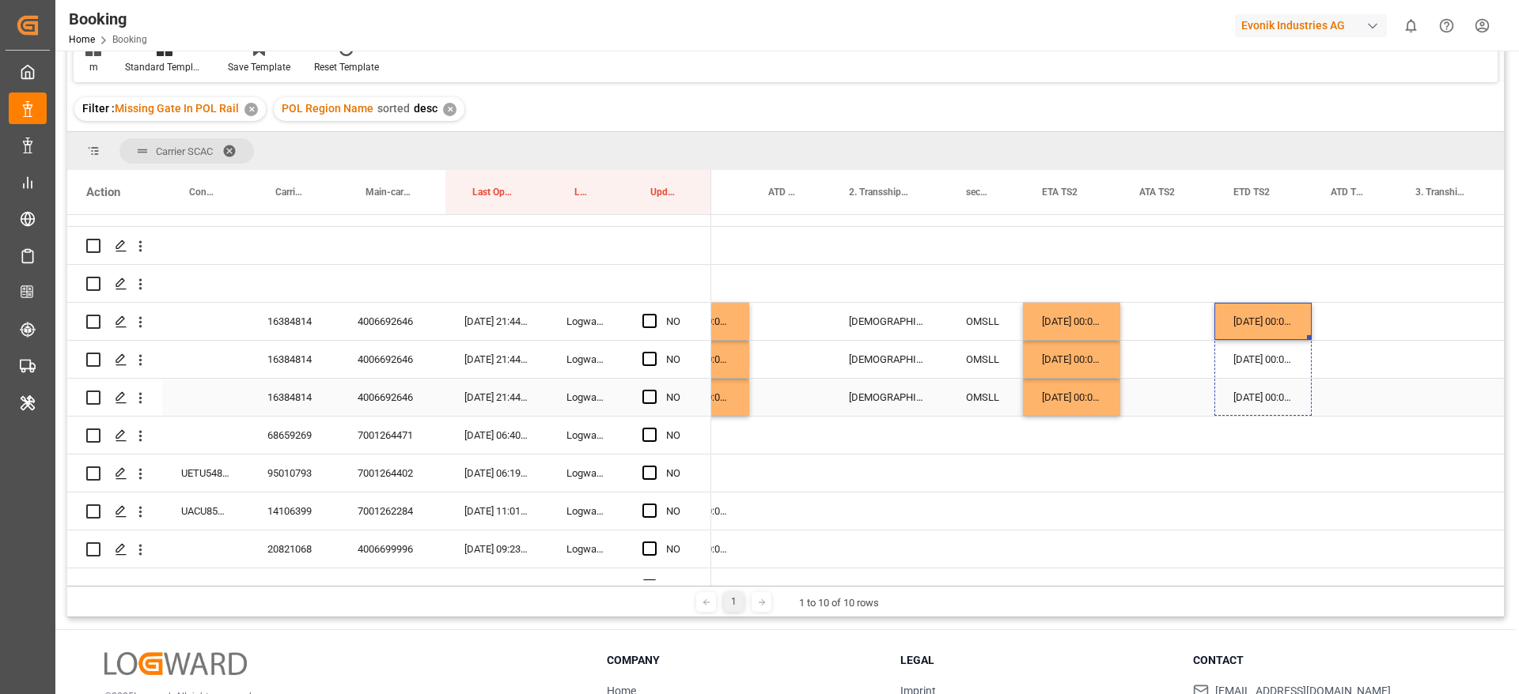
drag, startPoint x: 1308, startPoint y: 337, endPoint x: 1315, endPoint y: 398, distance: 61.2
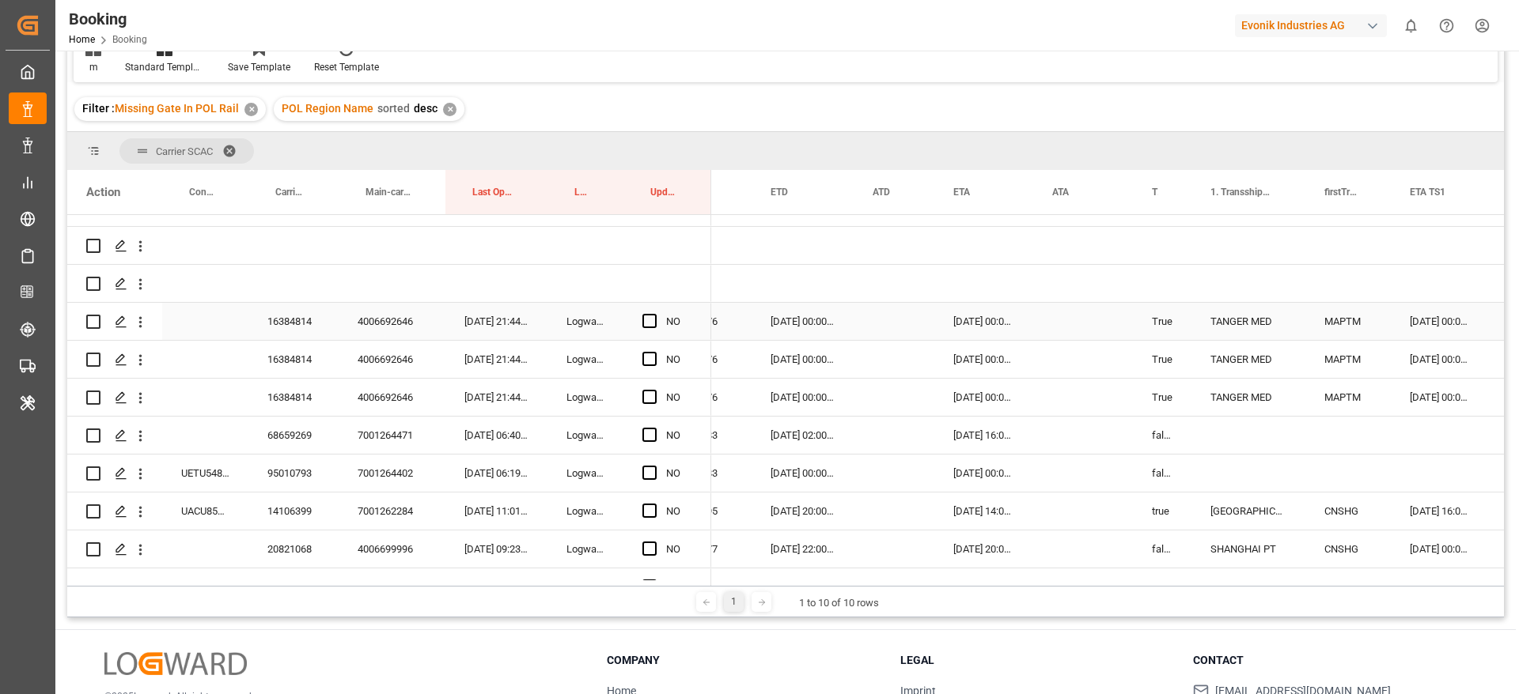
click at [649, 320] on span "Press SPACE to select this row." at bounding box center [649, 321] width 14 height 14
click at [654, 314] on input "Press SPACE to select this row." at bounding box center [654, 314] width 0 height 0
click at [644, 357] on span "Press SPACE to select this row." at bounding box center [649, 359] width 14 height 14
click at [654, 352] on input "Press SPACE to select this row." at bounding box center [654, 352] width 0 height 0
click at [650, 392] on span "Press SPACE to select this row." at bounding box center [649, 397] width 14 height 14
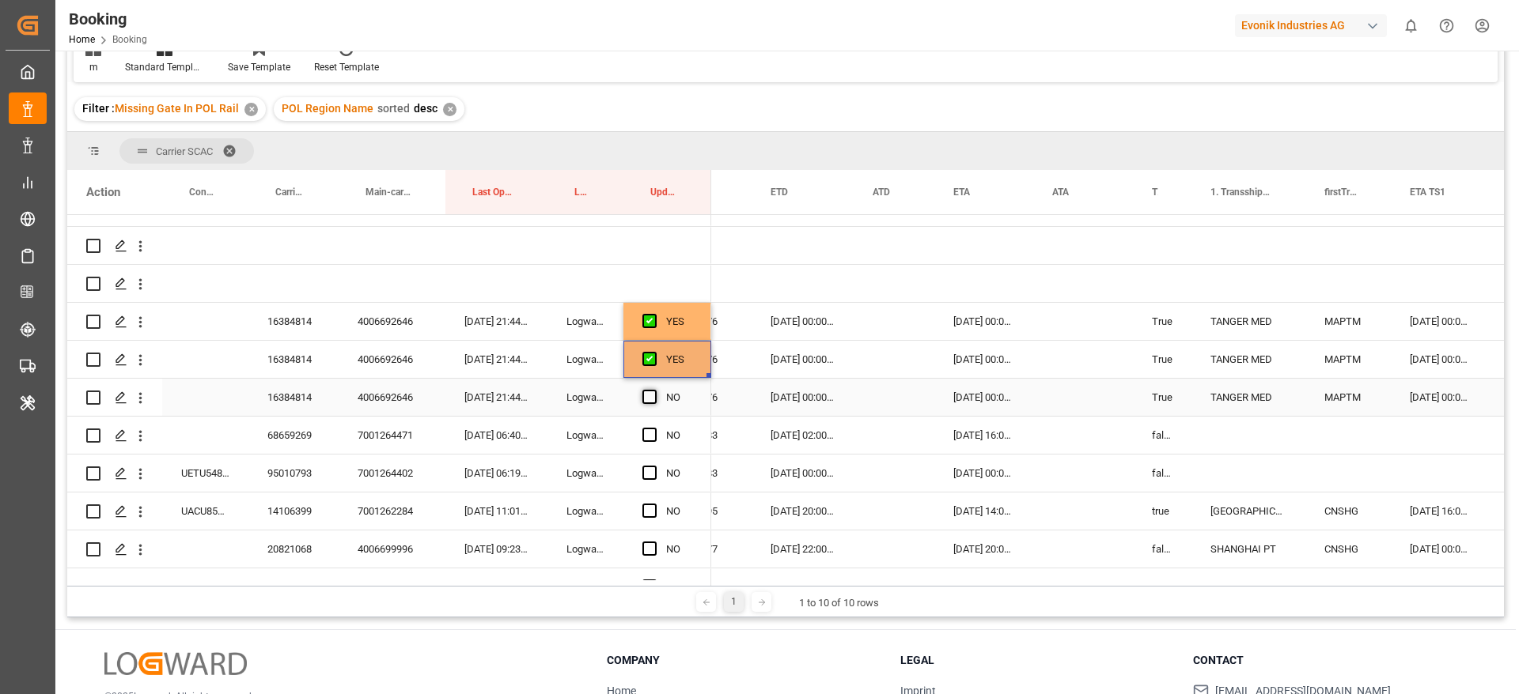
click at [654, 390] on input "Press SPACE to select this row." at bounding box center [654, 390] width 0 height 0
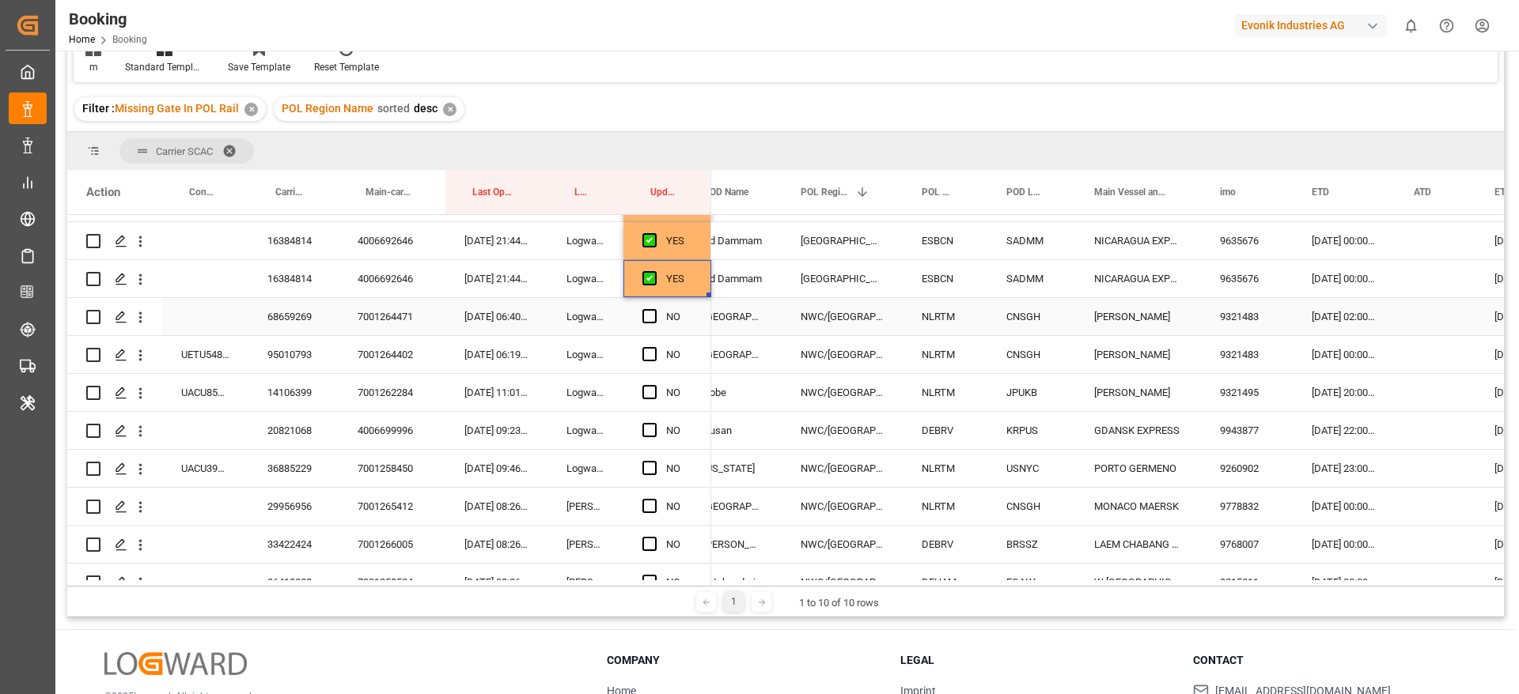
click at [388, 325] on div "7001264471" at bounding box center [392, 316] width 107 height 37
click at [294, 319] on div "68659269" at bounding box center [293, 316] width 90 height 37
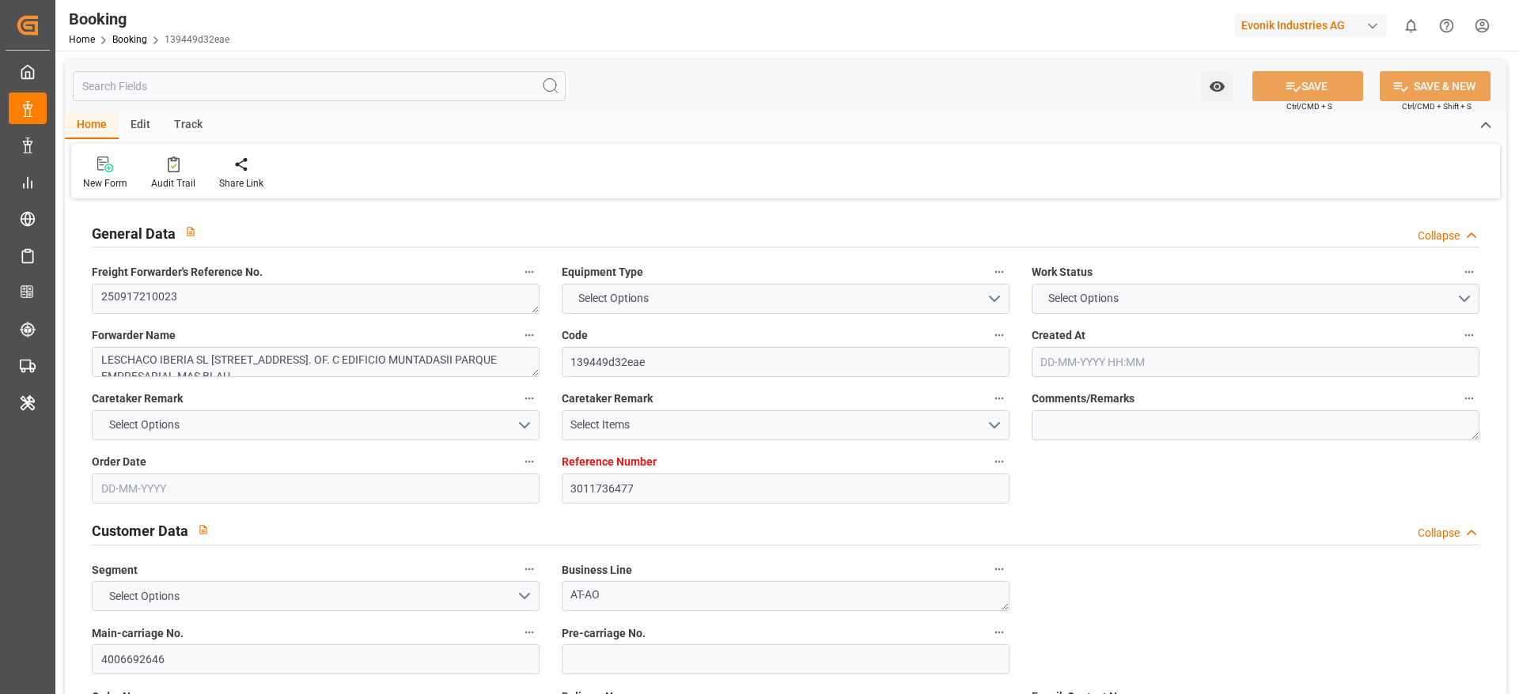
type textarea "250917210023"
type textarea "LESCHACO IBERIA SL [STREET_ADDRESS]. OF. C EDIFICIO MUNTADASII PARQUE EMPRESARI…"
type input "139449d32eae"
type input "3011736477"
type textarea "AT-AO"
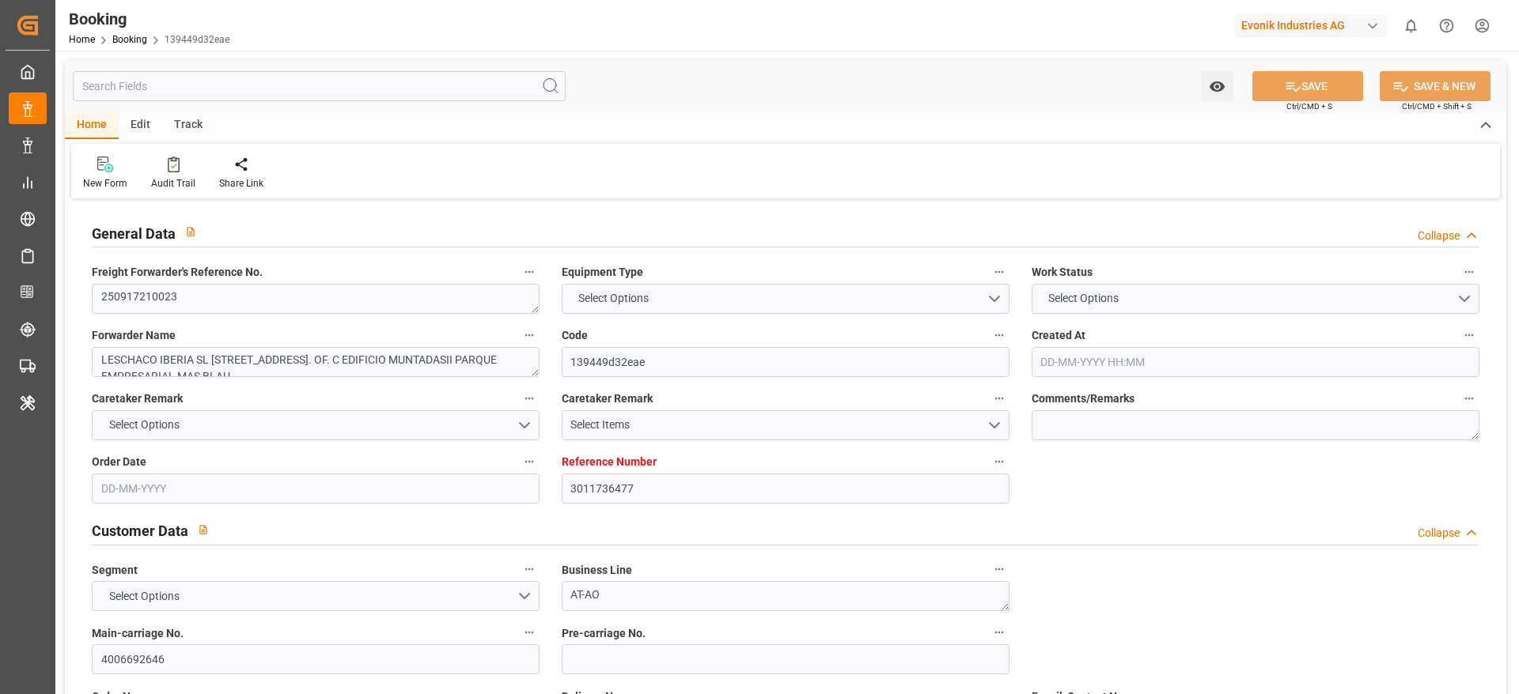
type input "4006692646"
type textarea "chiara.klonnek@evonik.com"
type textarea "CIF"
type textarea "Dammam"
type textarea "Evonik Plant 7000162546"
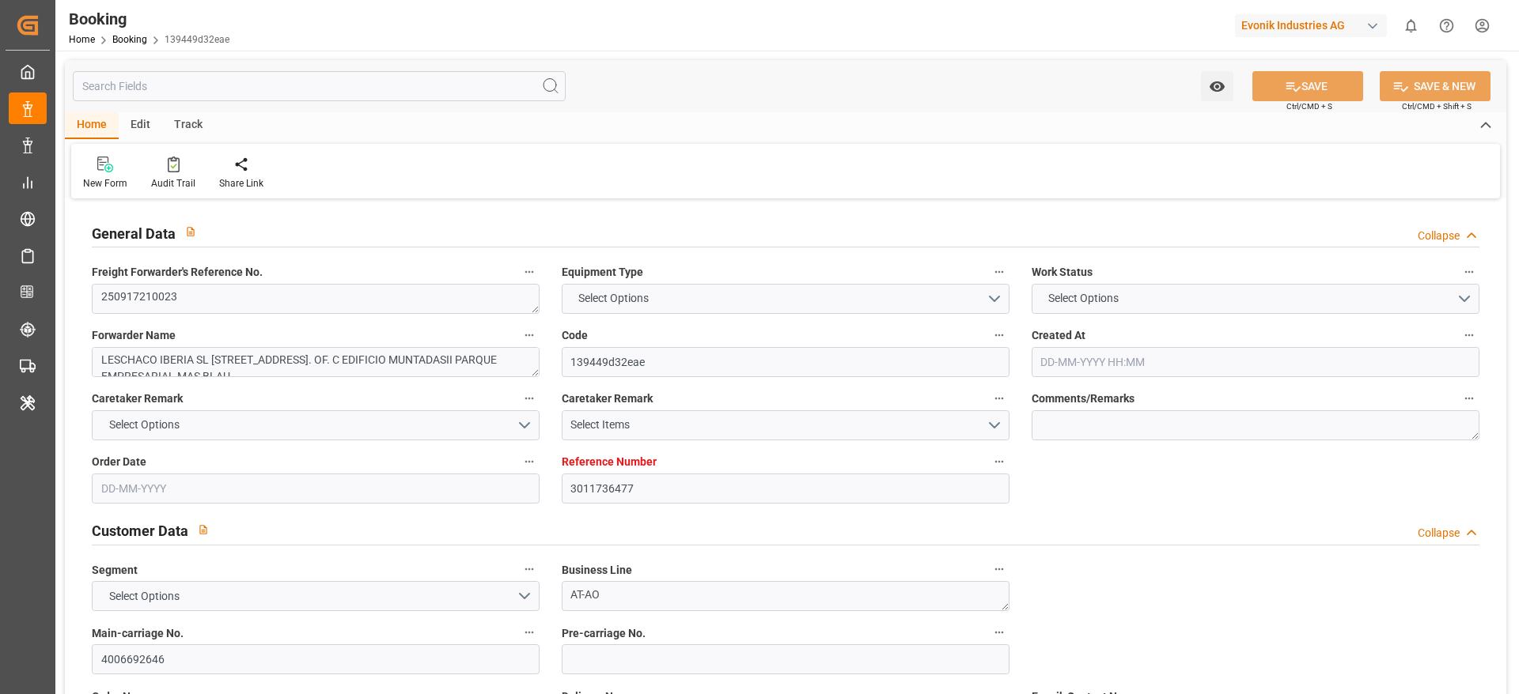
type textarea "5.1"
type textarea "2014"
type textarea "LA ZAIDA (ZARAGOZA)"
type input "NICARAGUA EXPRESS"
type input "CHENNAI EXPRESS"
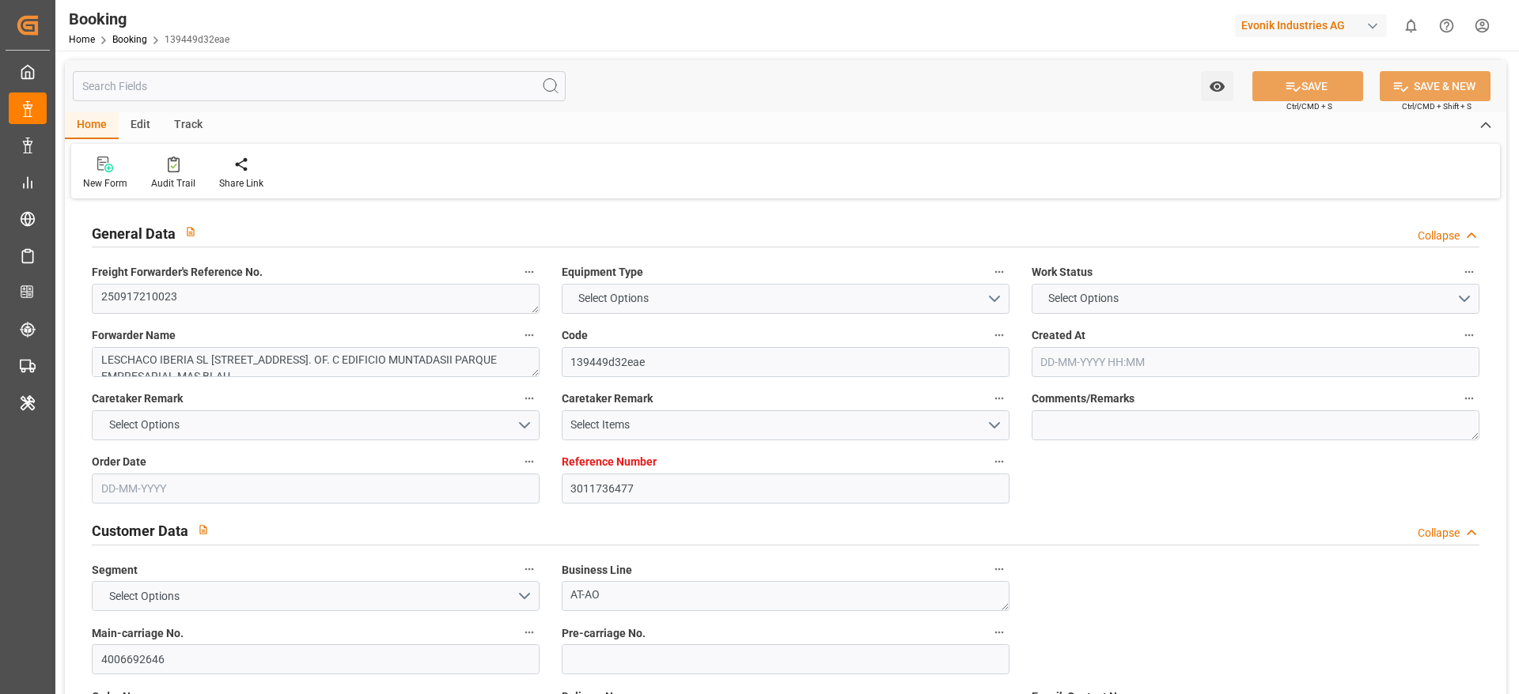
type input "HLCU"
type textarea "16384814"
type input "[GEOGRAPHIC_DATA]"
type input "Ad Dammam"
type input "TANGER MED"
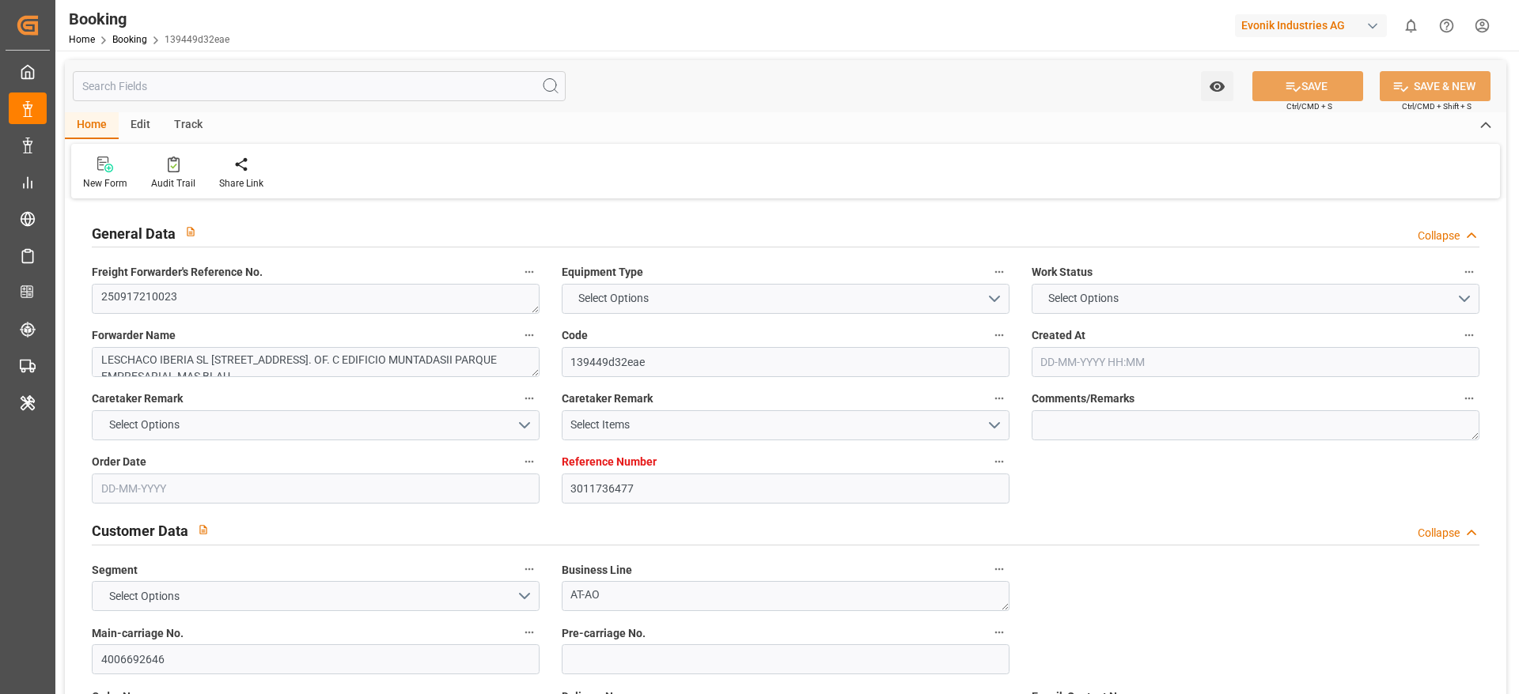
type input "[DEMOGRAPHIC_DATA]"
type textarea "INPUT_Evonik_Seeburger_LoadTenderOcean_1003133986_20250910160809355.xml"
type textarea "West Mediterranean_SADMM_HLCU_AT-AO"
type textarea "INPUT_Evonik_Seeburger_LoadTenderOcean_1003125547_20250908163343596.xml,INPUT_E…"
type textarea "1003133986"
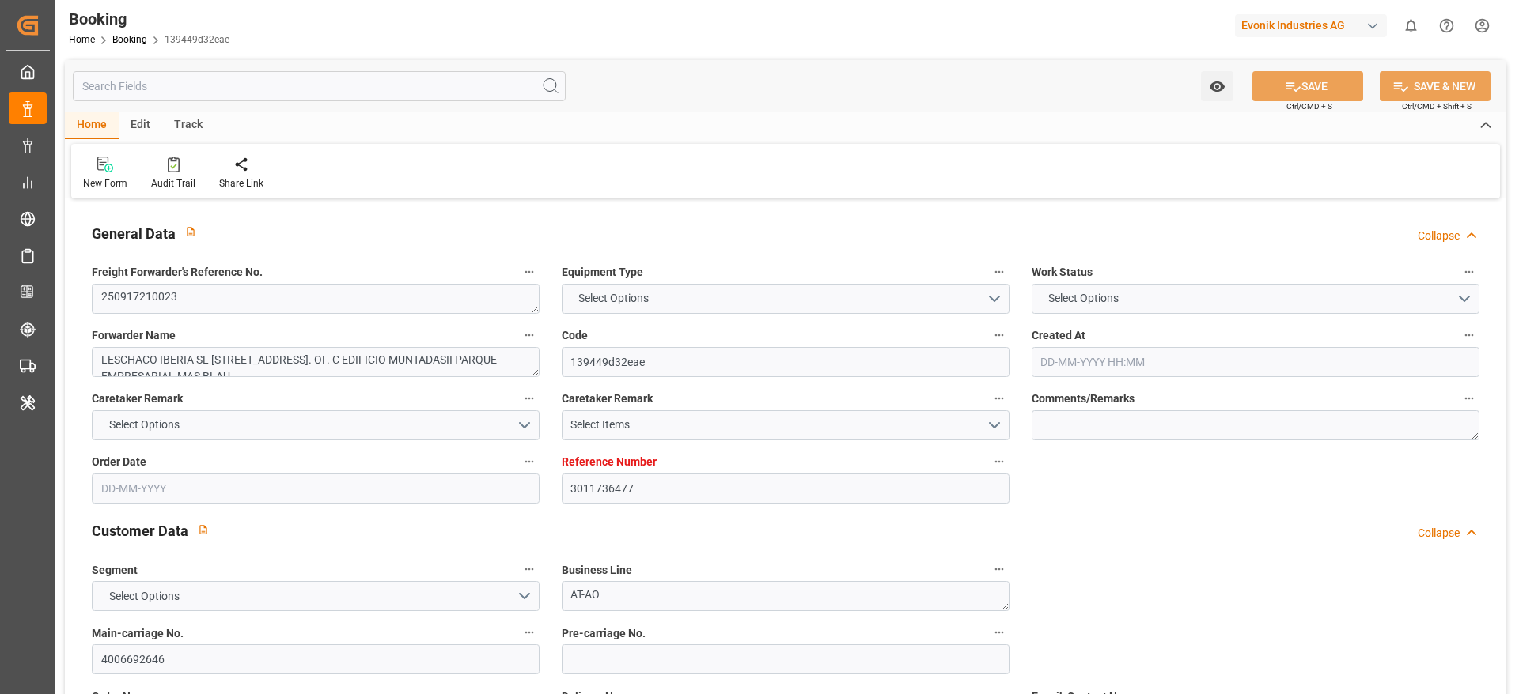
type textarea "Logward System"
type textarea "Pol-businessDivision-businessLine-"
type textarea "IFTSTA"
type textarea "a011t00000LcJC5AAN"
type textarea "Yes"
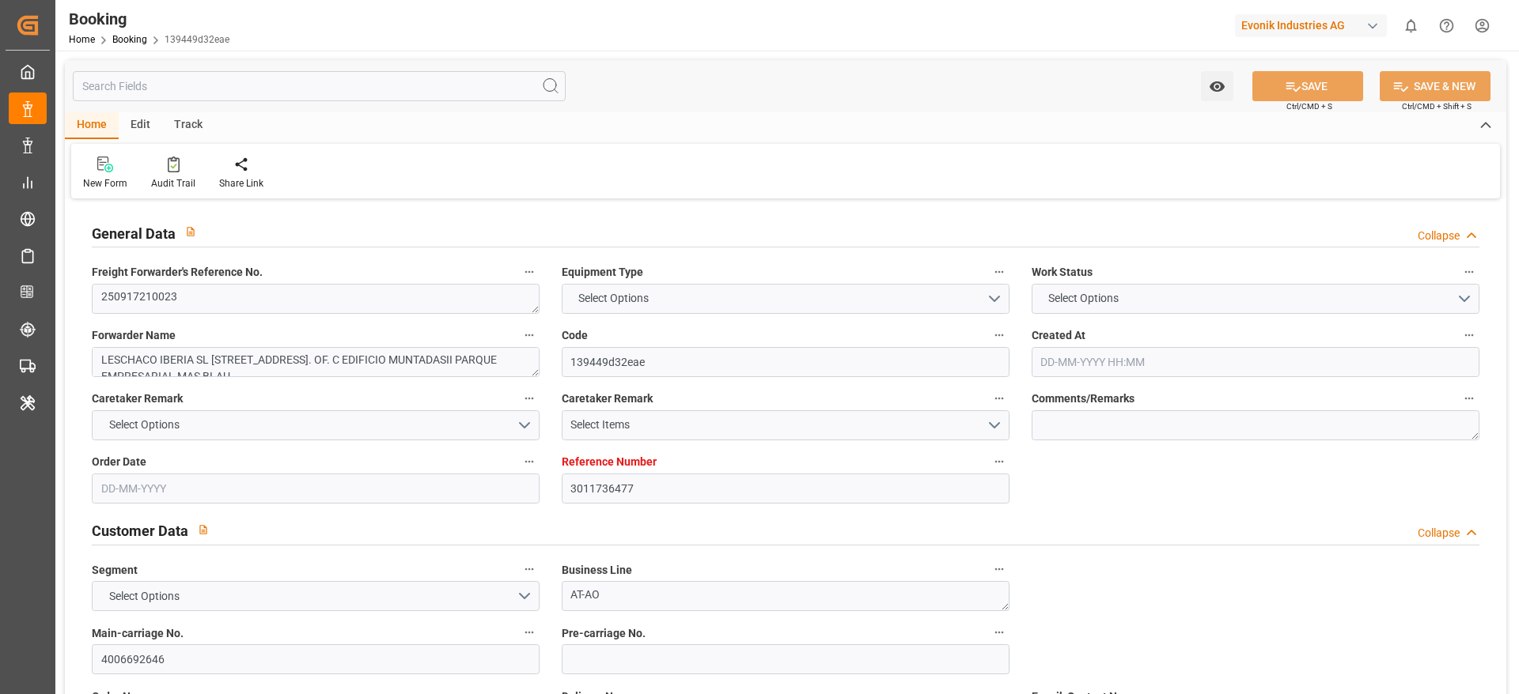
type input "BARCELONA"
type input "538W"
type input "VESSEL"
type input "ALULA EXPRESS"
type input "538E"
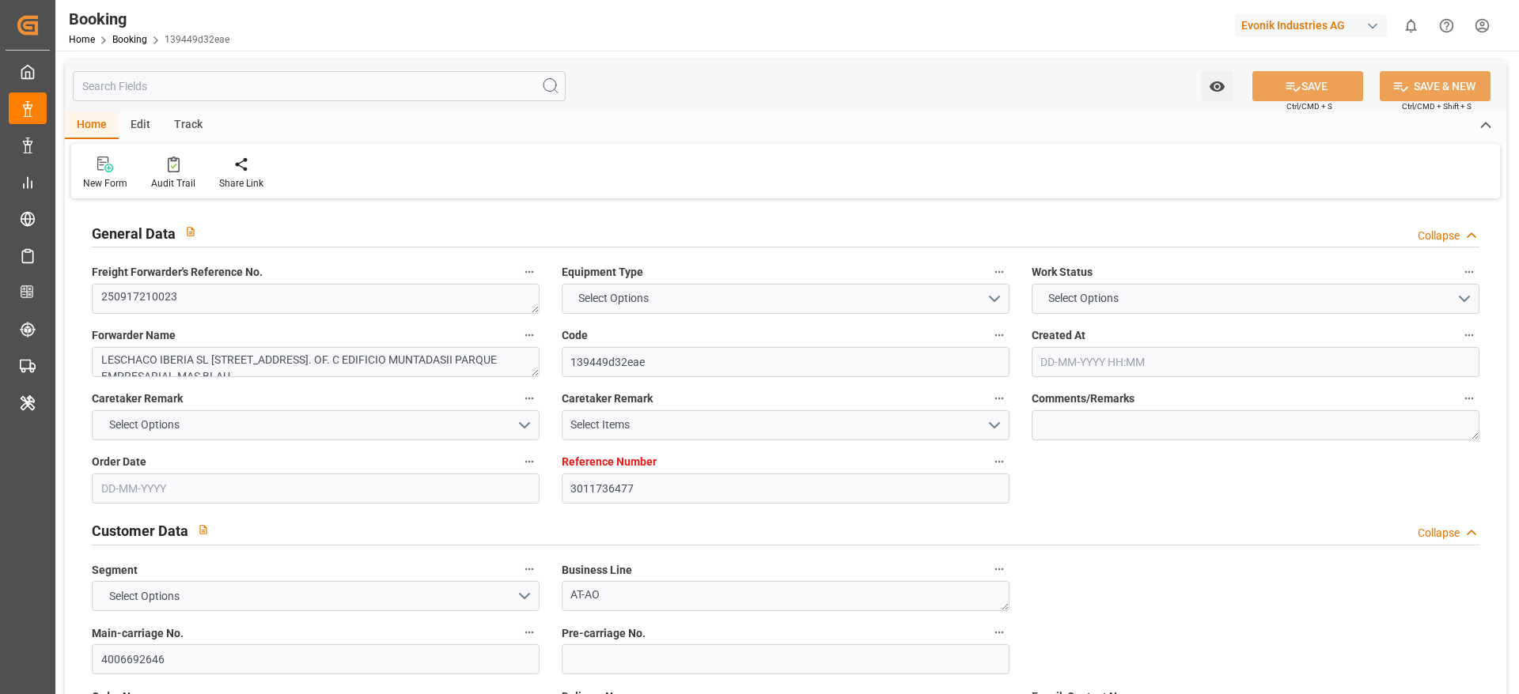
type input "3011736477"
type input "9635676"
type input "9306158"
type input "Hapag Lloyd"
type input "Hapag Lloyd Aktiengesellschaft"
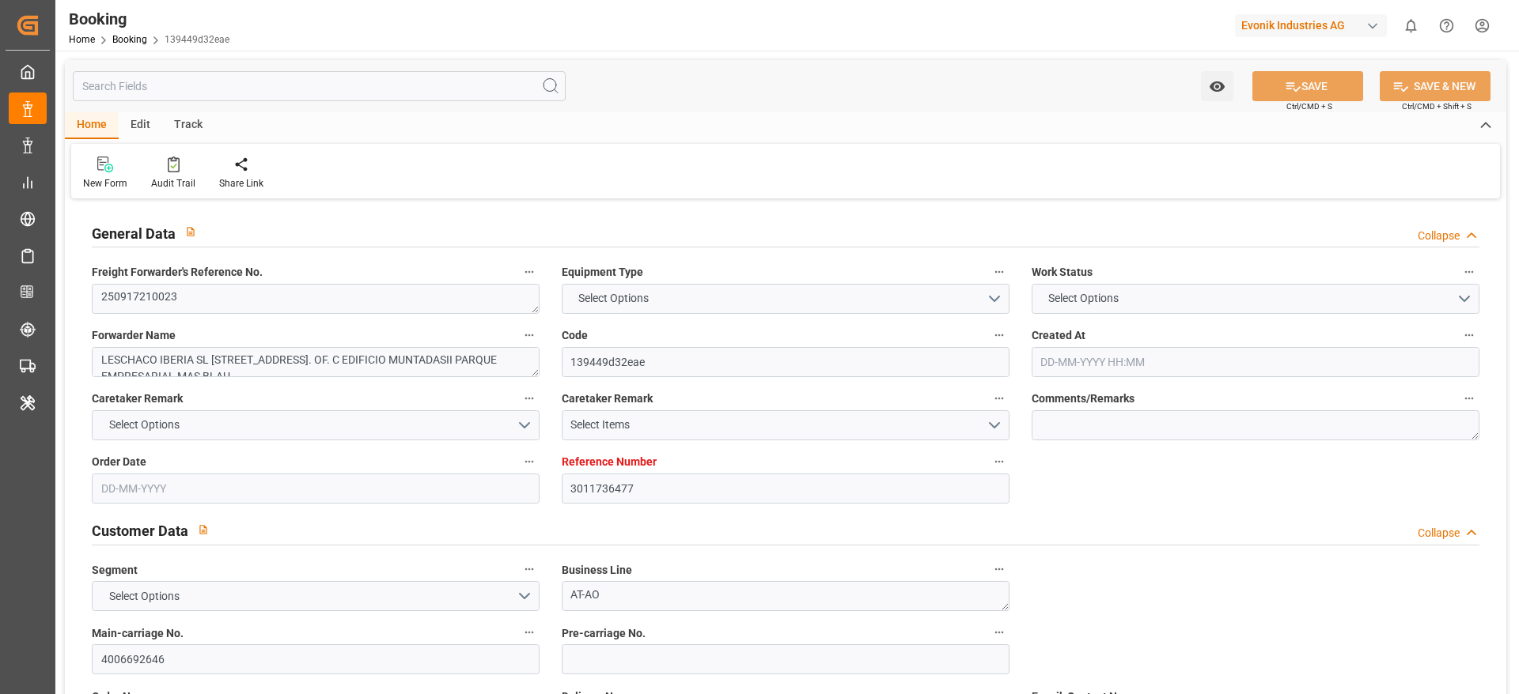
type input "ESBCN"
type input "SADMM"
type input "MAPTM"
type input "OMSLL"
type input "ESBCN"
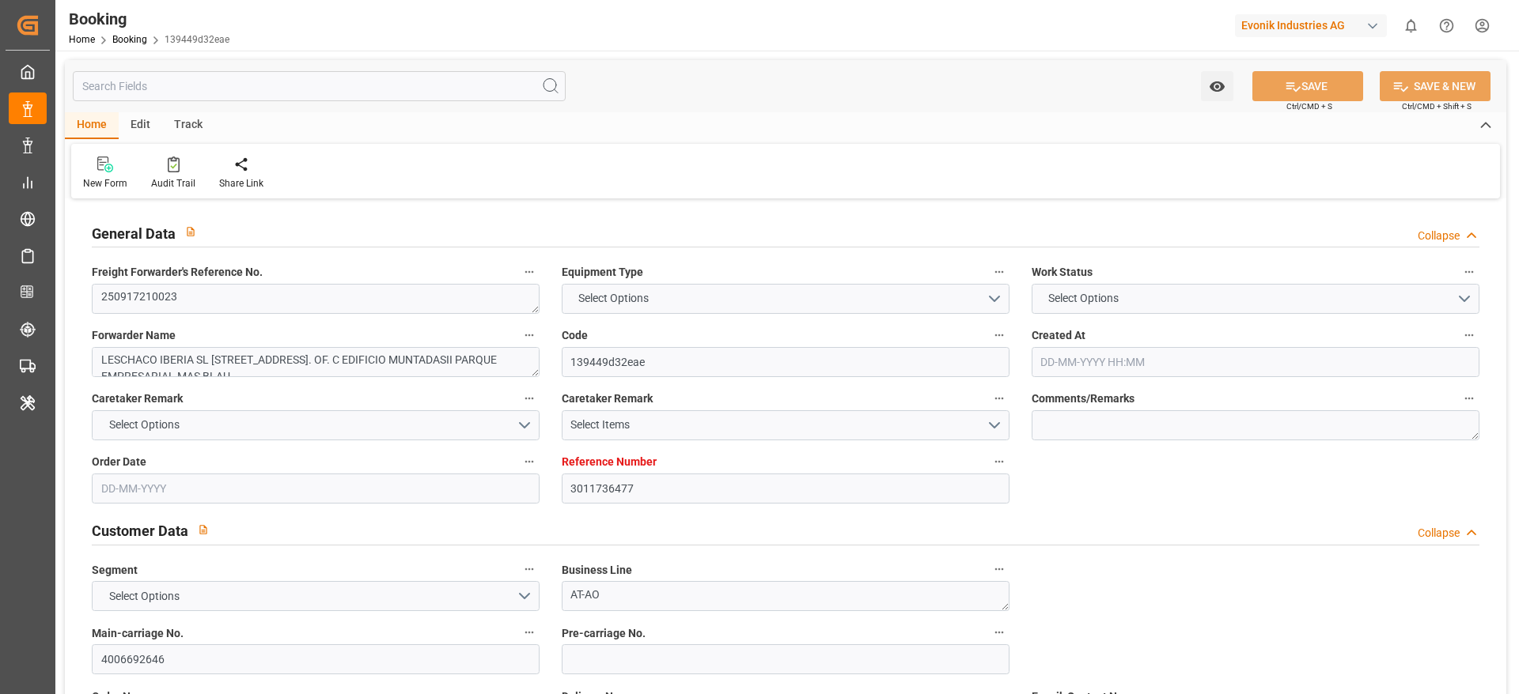
type input "9525883"
type input "08-08-2025 07:04"
type input "08-08-2025"
type input "30-09-2025"
type input "25-08-2025"
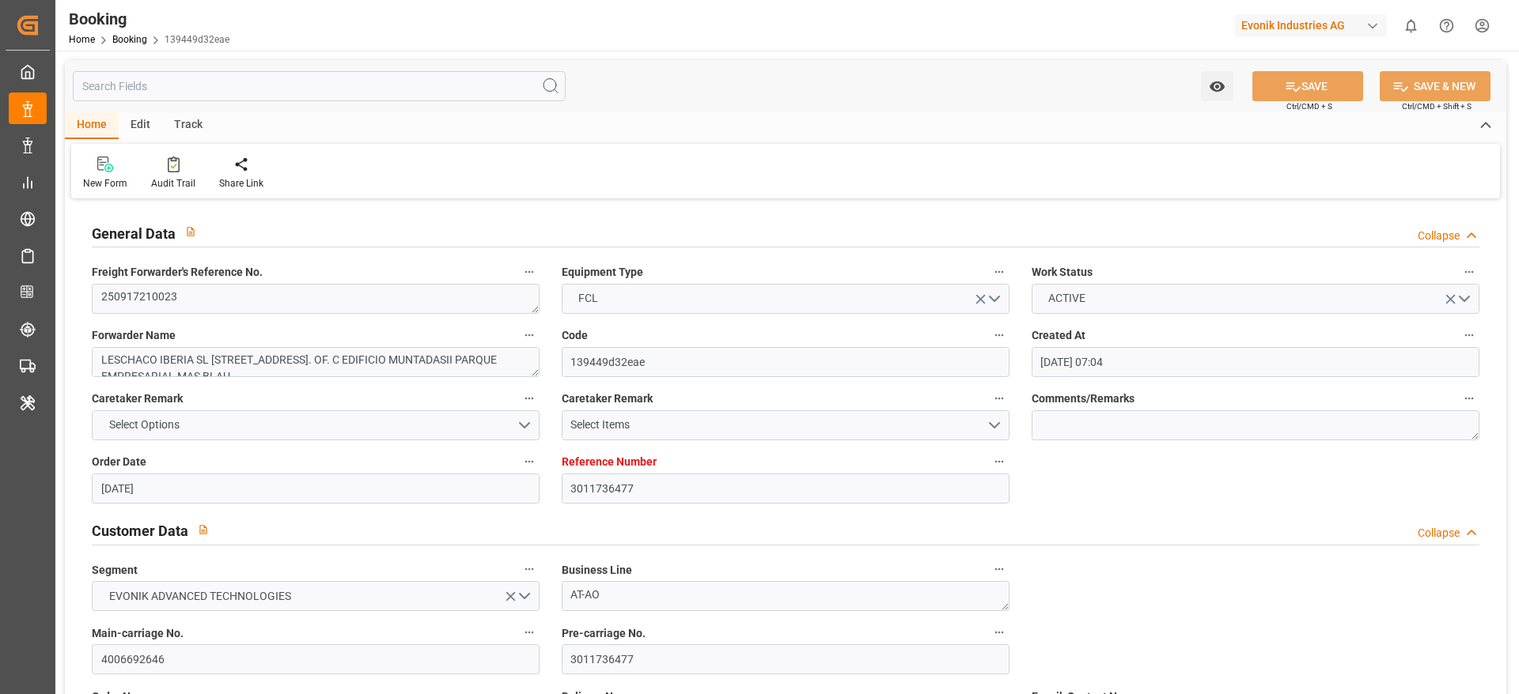
type input "08-09-2025 00:00"
type input "02-09-2025"
type input "10-09-2025"
type input "20-09-2025 00:00"
type input "13-09-2025 00:00"
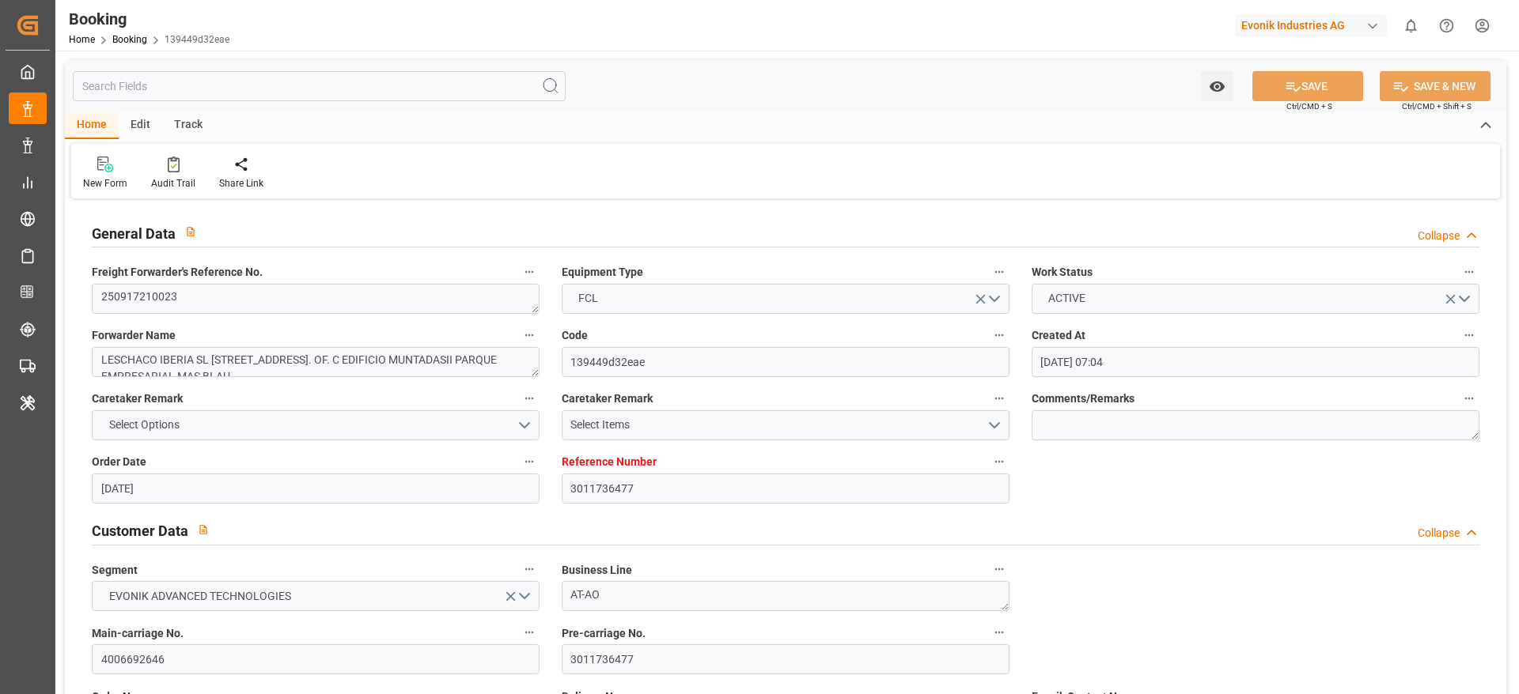
type input "06-11-2025 00:00"
type input "30-10-2025 00:00"
type input "17-09-2025 00:00"
type input "25-09-2025 00:00"
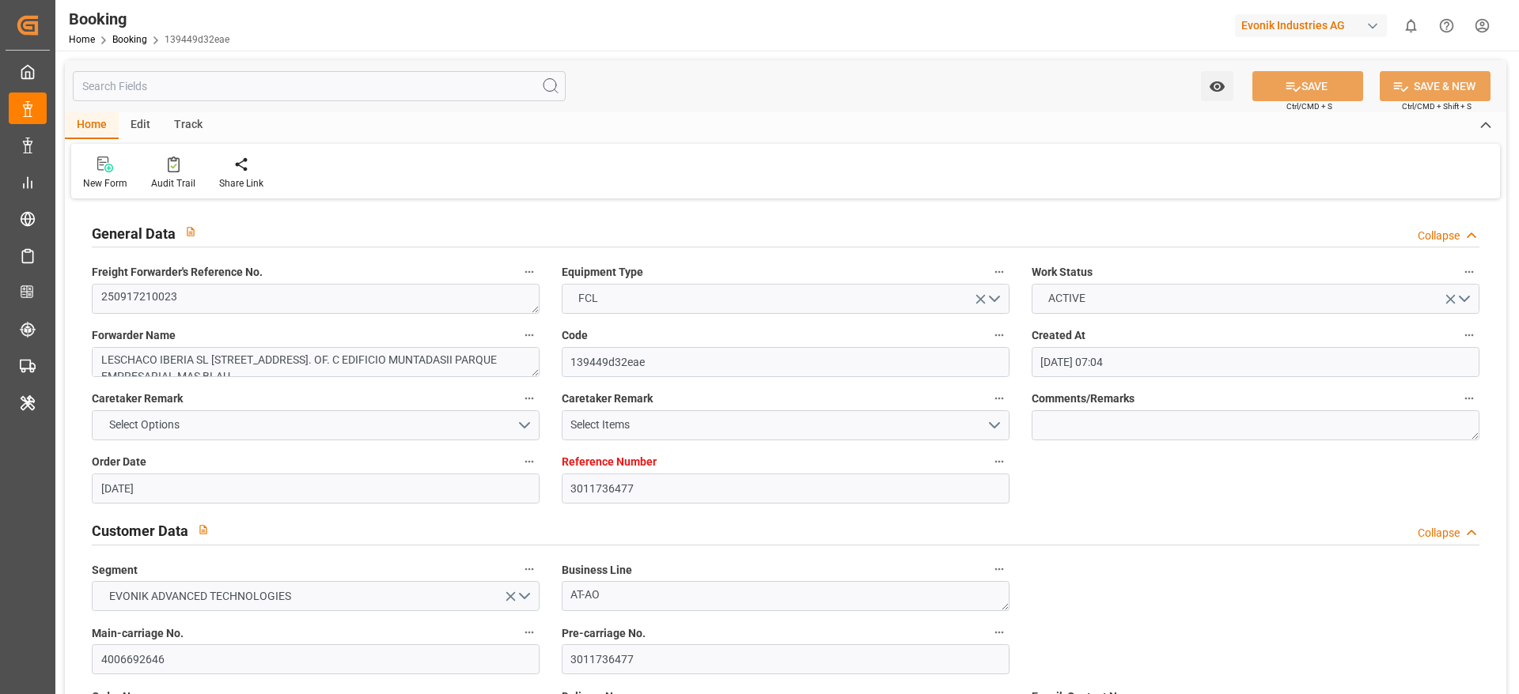
type input "25-09-2025 00:00"
type input "19-10-2025 00:00"
type input "25-10-2025 00:00"
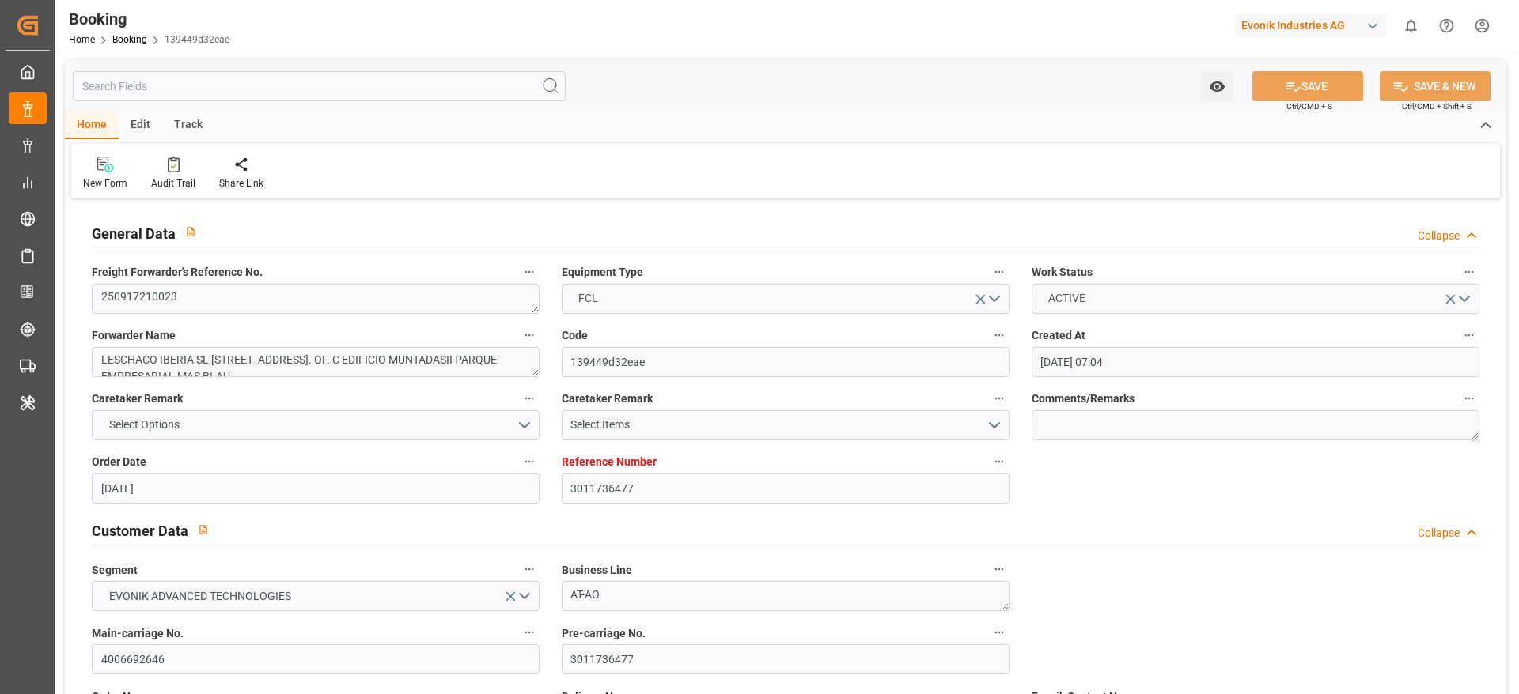
type input "11-09-2025 21:44"
type input "11-09-2025"
type input "20-09-2025 12:00"
type input "02-10-2025 13:00"
type input "26-10-2025 02:00"
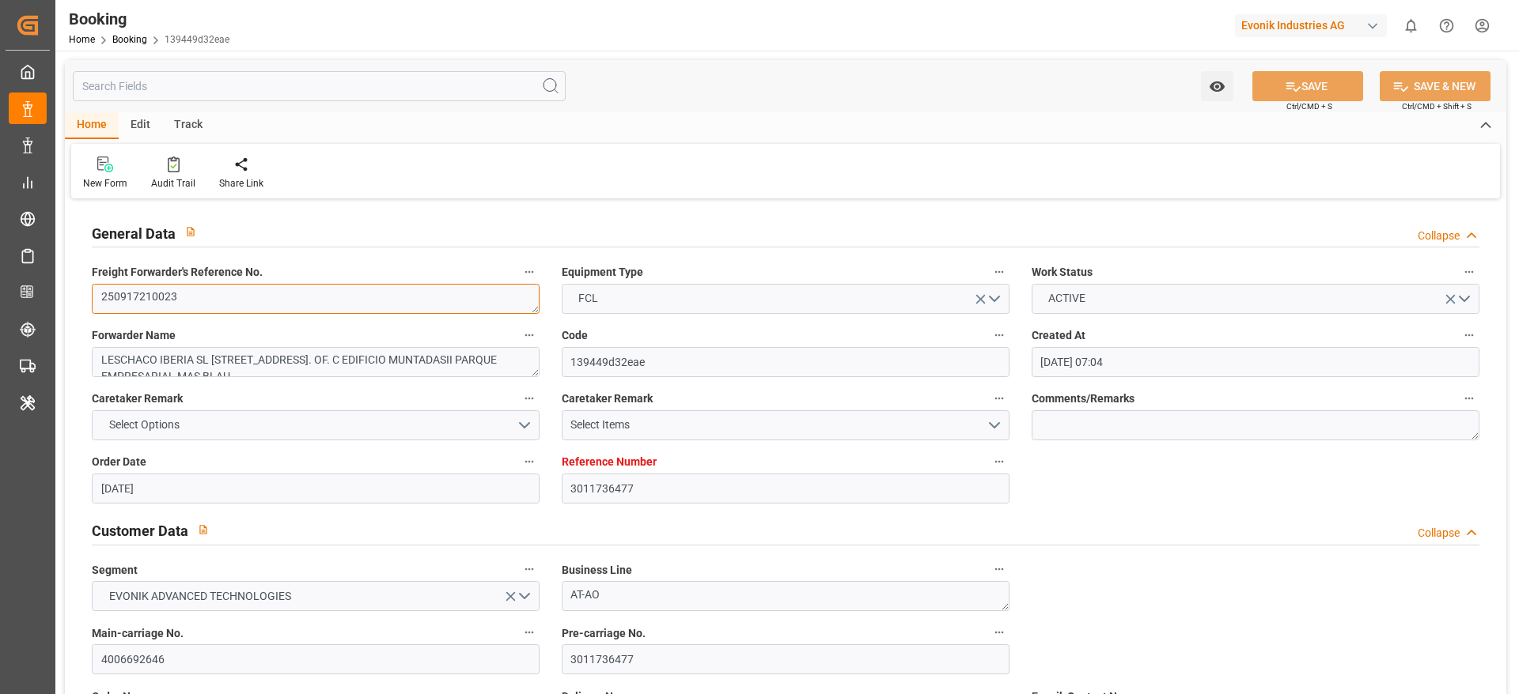
click at [212, 301] on textarea "250917210023" at bounding box center [316, 299] width 448 height 30
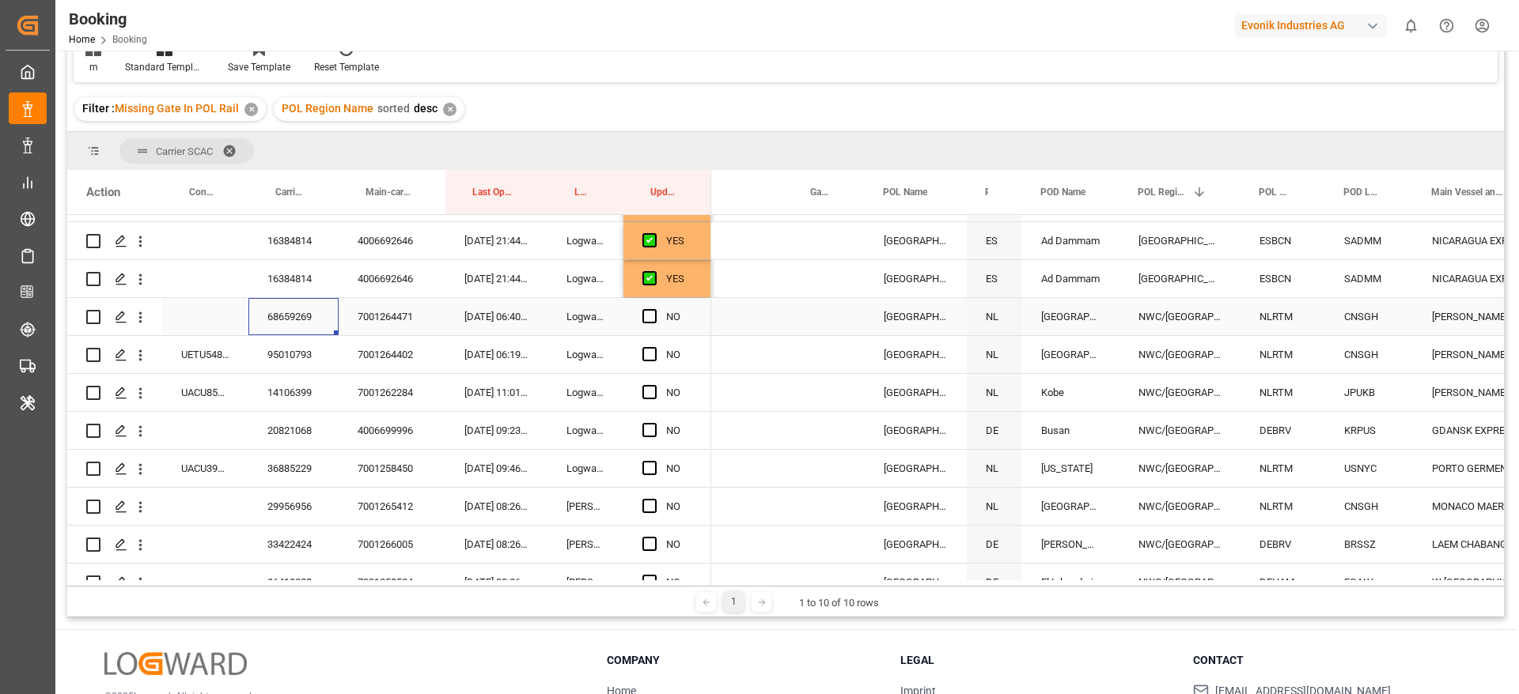
scroll to position [0, 78]
click at [393, 328] on div "7001264471" at bounding box center [392, 316] width 107 height 37
click at [144, 324] on icon "open menu" at bounding box center [140, 317] width 17 height 17
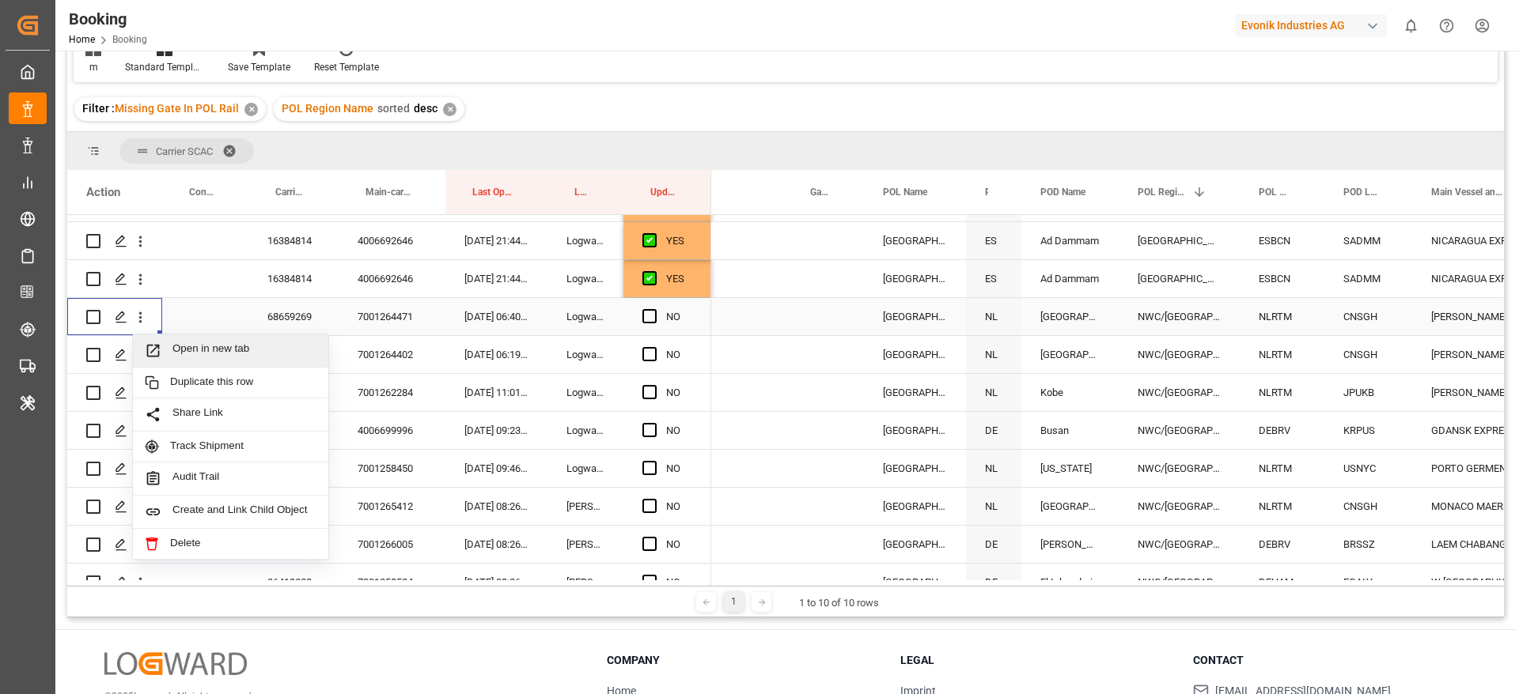
click at [257, 346] on span "Open in new tab" at bounding box center [244, 350] width 144 height 17
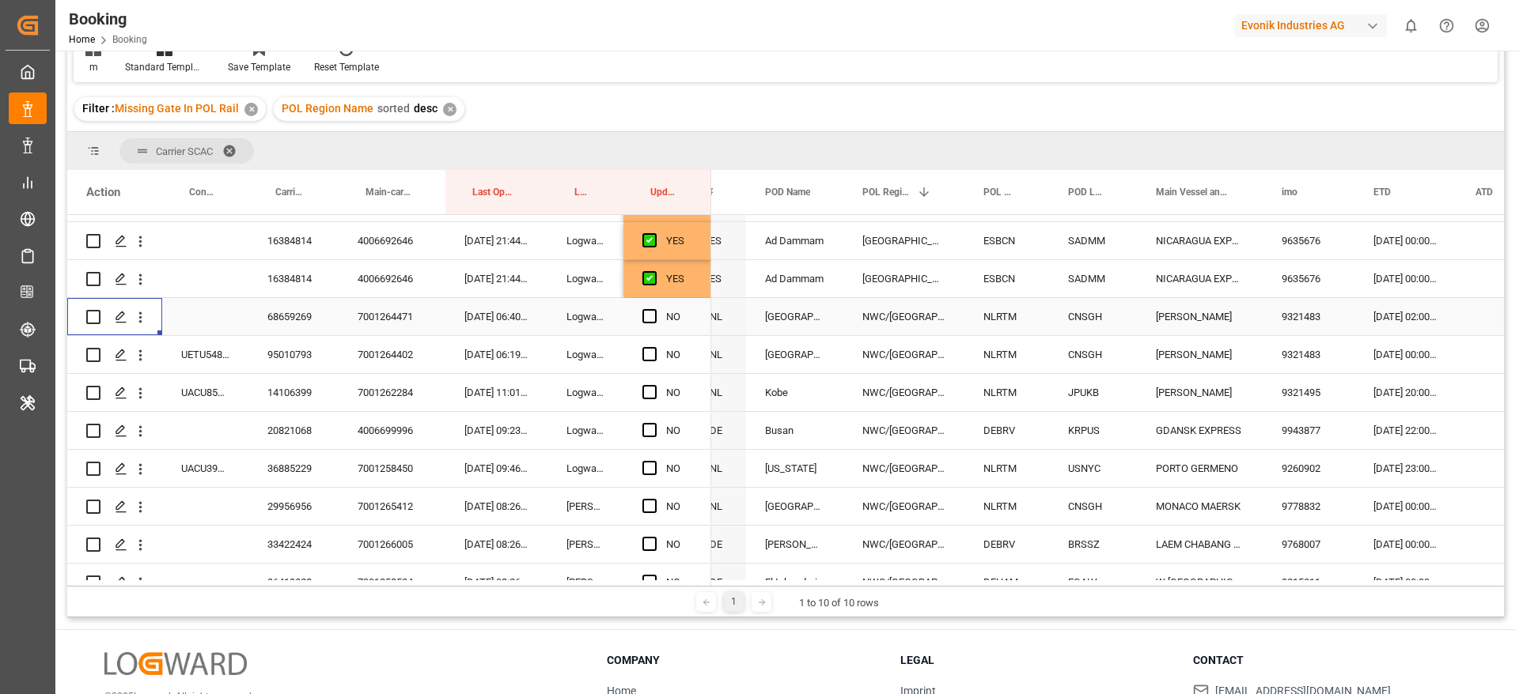
scroll to position [0, 0]
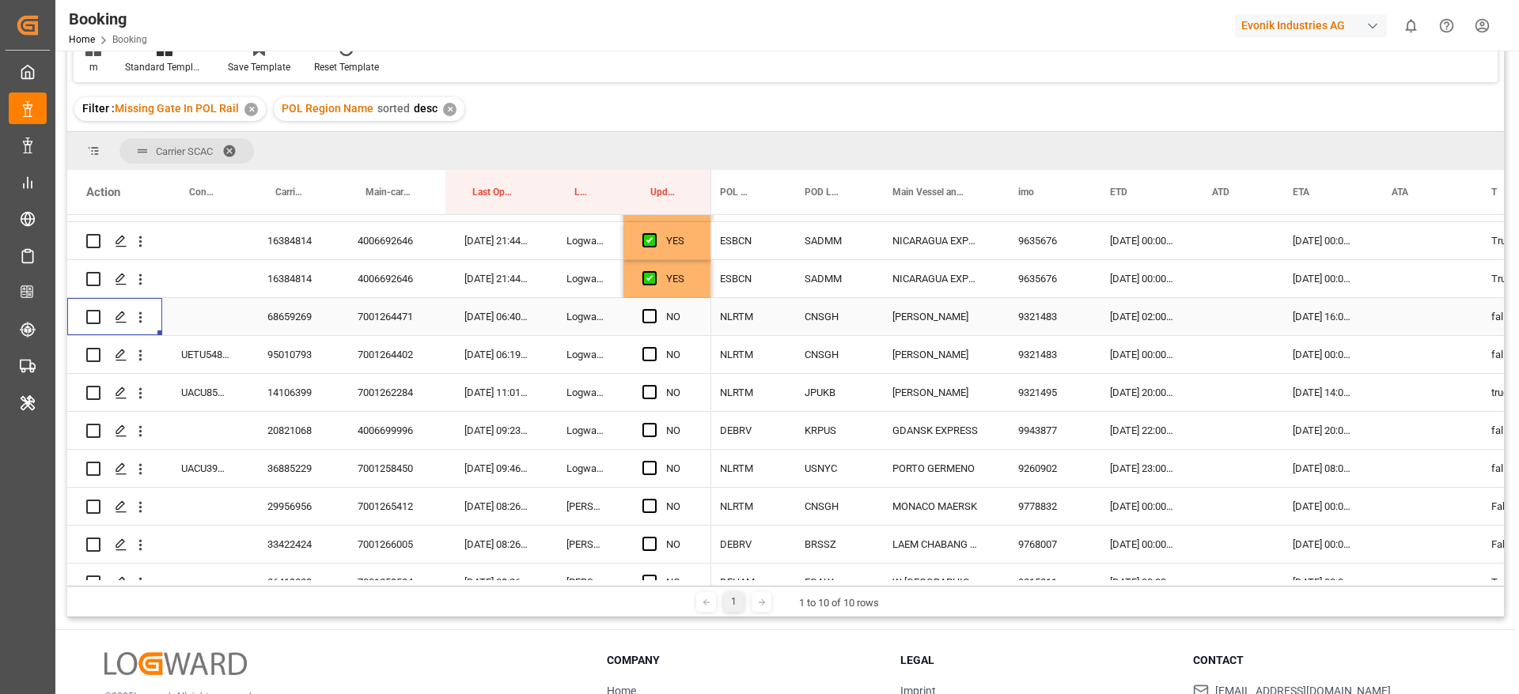
click at [651, 314] on span "Press SPACE to select this row." at bounding box center [649, 316] width 14 height 14
click at [654, 309] on input "Press SPACE to select this row." at bounding box center [654, 309] width 0 height 0
click at [298, 360] on div "95010793" at bounding box center [293, 354] width 90 height 37
click at [291, 312] on div "68659269" at bounding box center [293, 316] width 90 height 37
click at [303, 356] on div "95010793" at bounding box center [293, 354] width 90 height 37
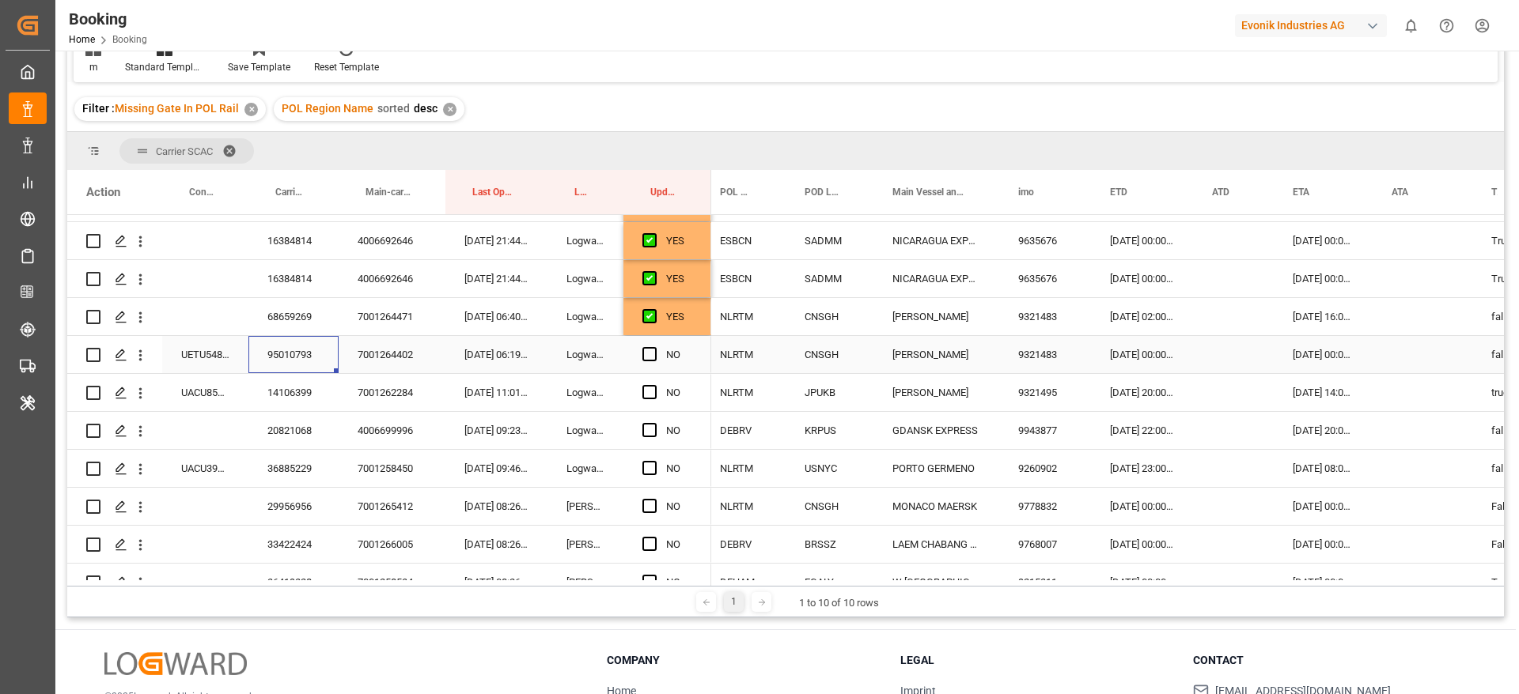
click at [278, 354] on div "95010793" at bounding box center [293, 354] width 90 height 37
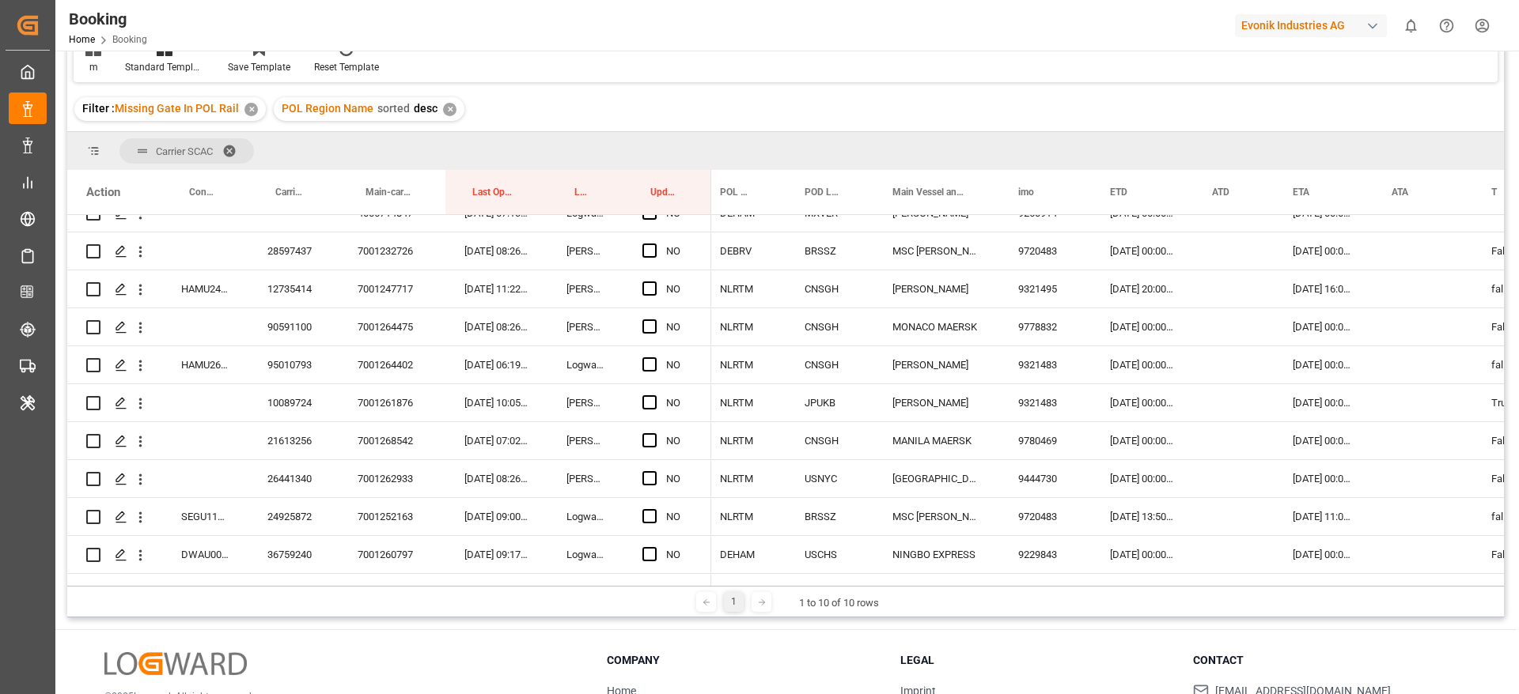
scroll to position [2610, 0]
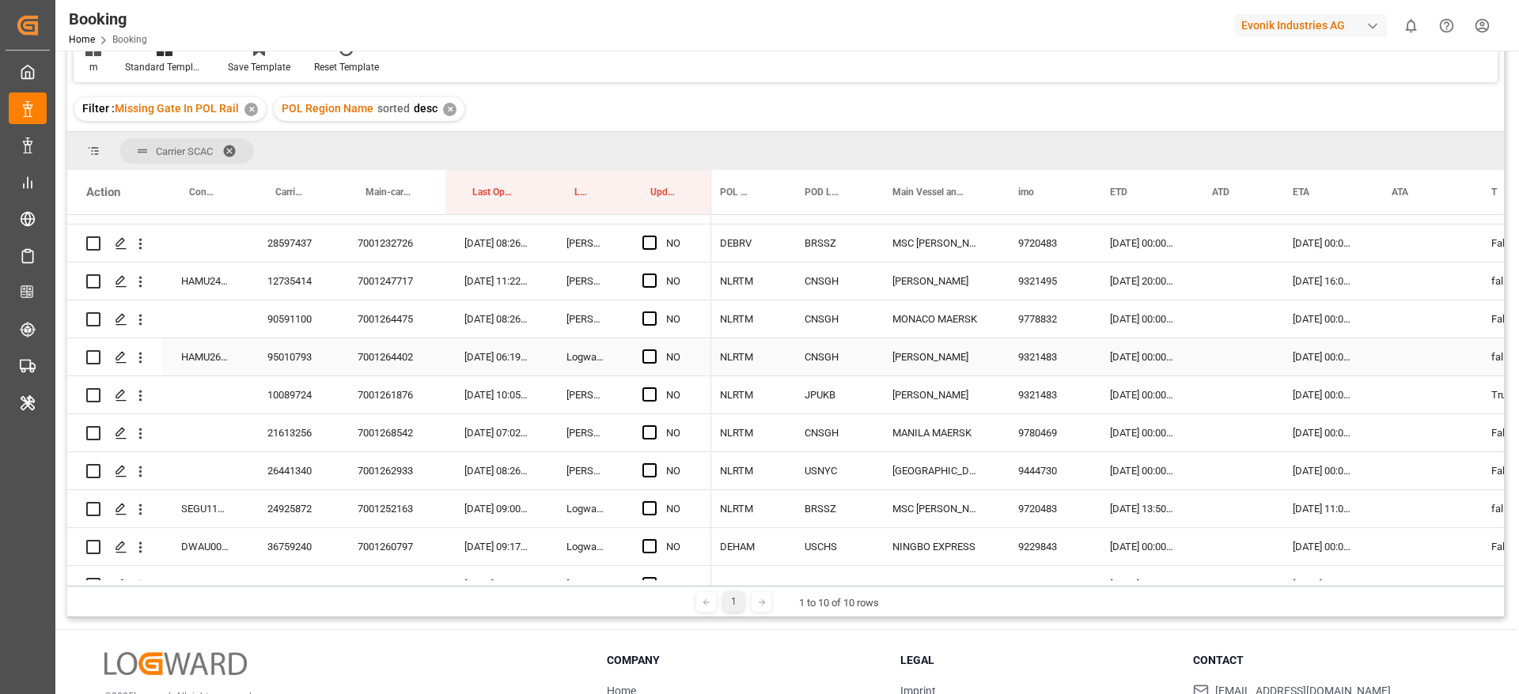
click at [212, 358] on div "HAMU2686091" at bounding box center [205, 357] width 86 height 37
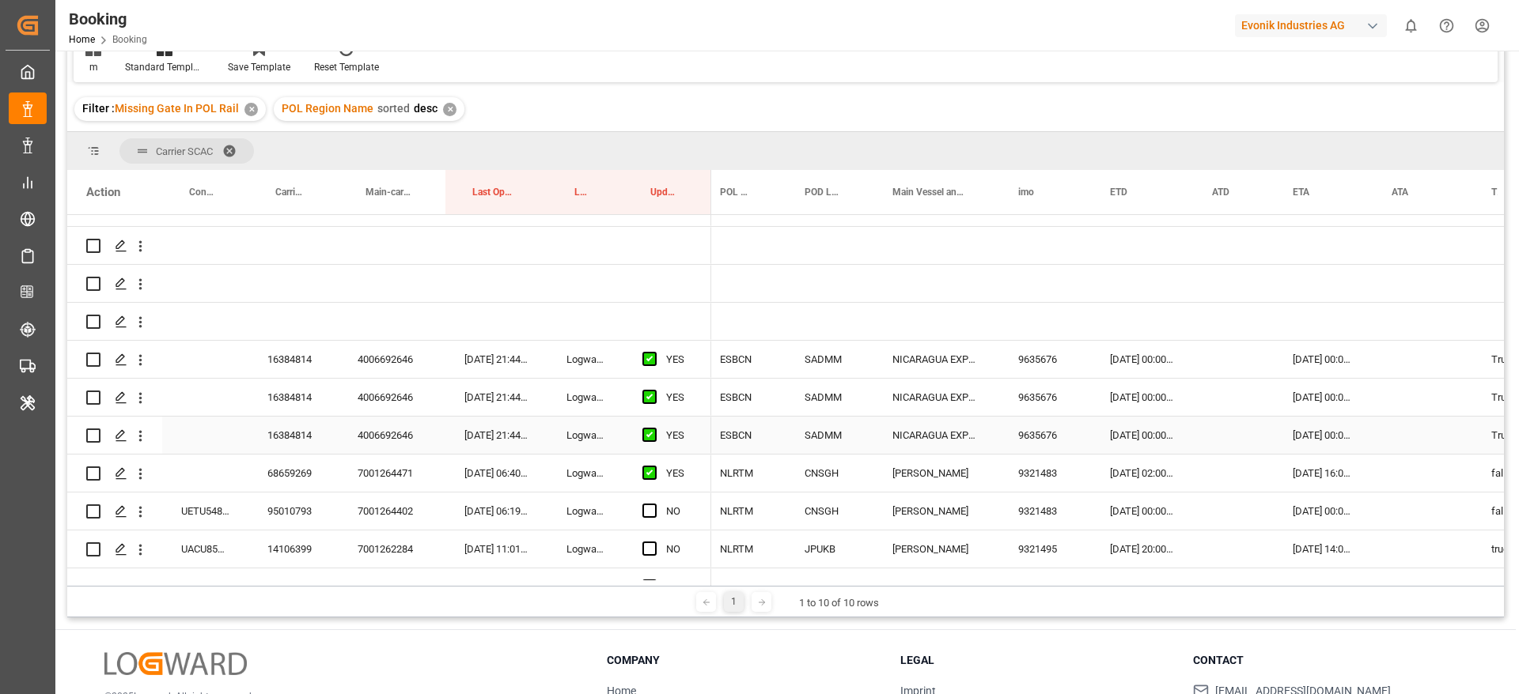
scroll to position [237, 0]
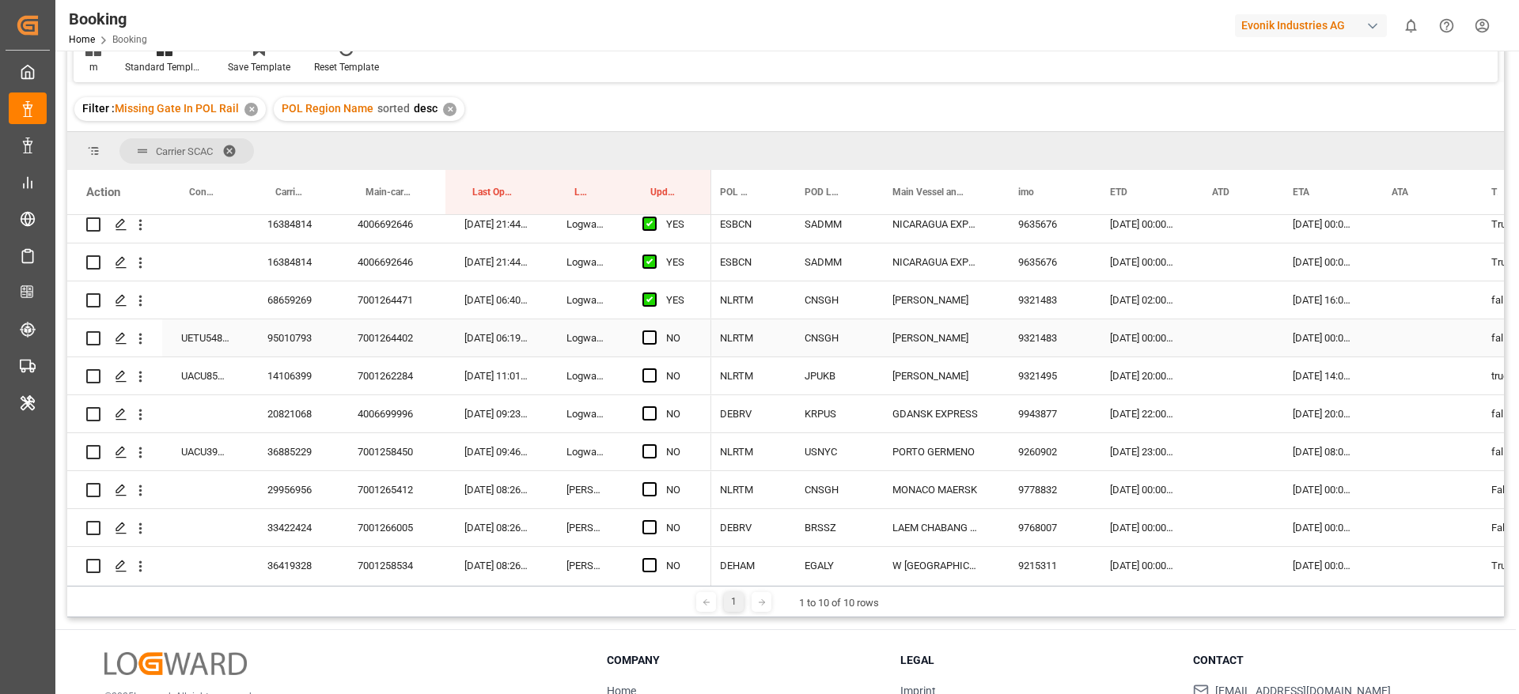
click at [205, 346] on div "UETU5481908" at bounding box center [205, 338] width 86 height 37
click at [388, 339] on div "7001264402" at bounding box center [392, 338] width 107 height 37
click at [286, 341] on div "95010793" at bounding box center [293, 338] width 90 height 37
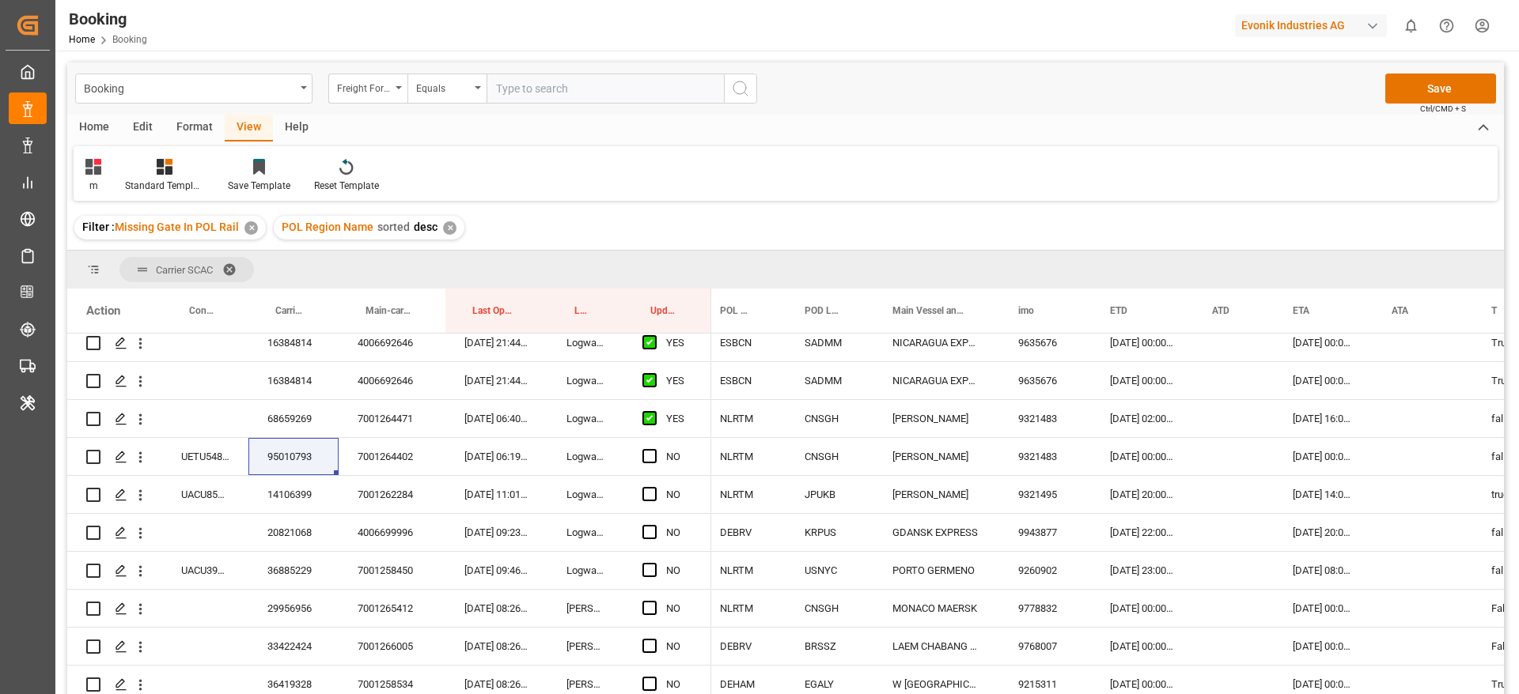
click at [197, 123] on div "Format" at bounding box center [195, 128] width 60 height 27
drag, startPoint x: 108, startPoint y: 176, endPoint x: 112, endPoint y: 188, distance: 13.3
click at [108, 176] on div "Filter Rows" at bounding box center [109, 175] width 70 height 35
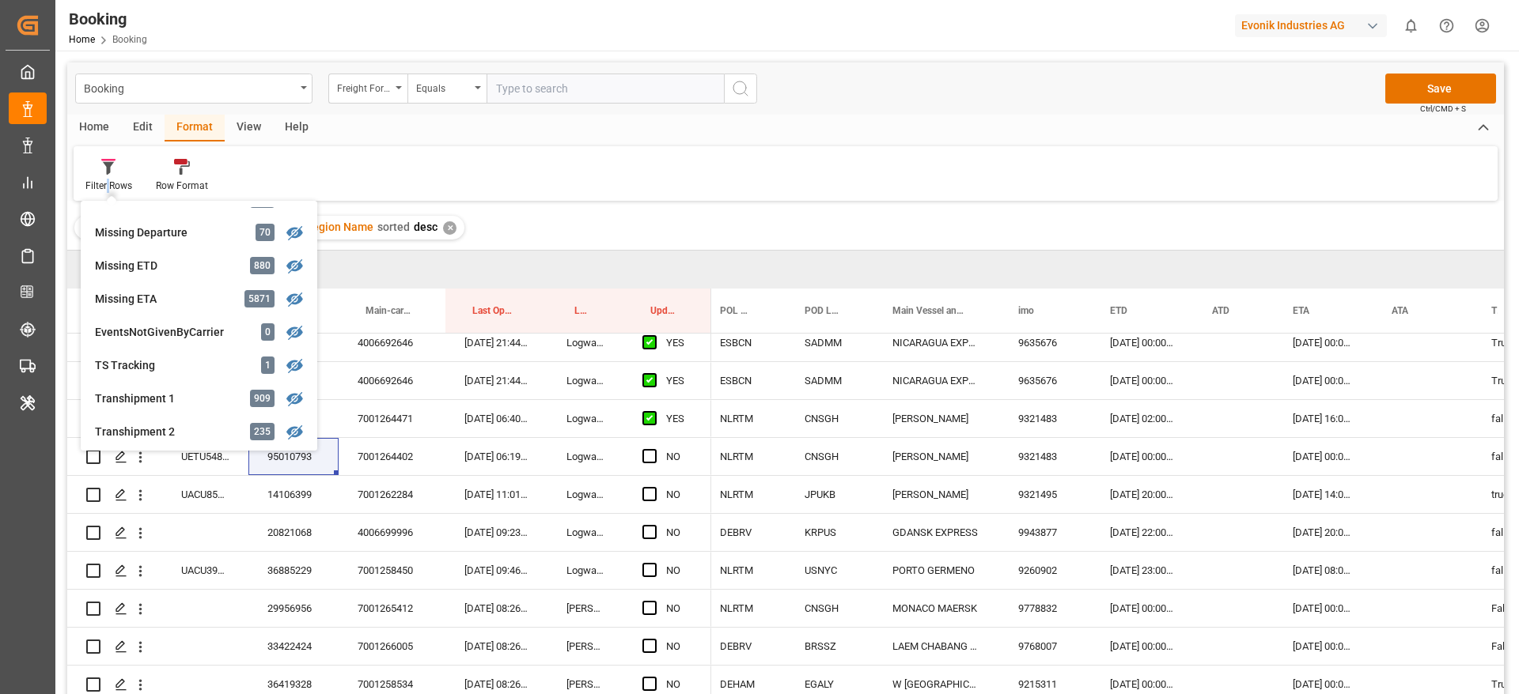
scroll to position [238, 0]
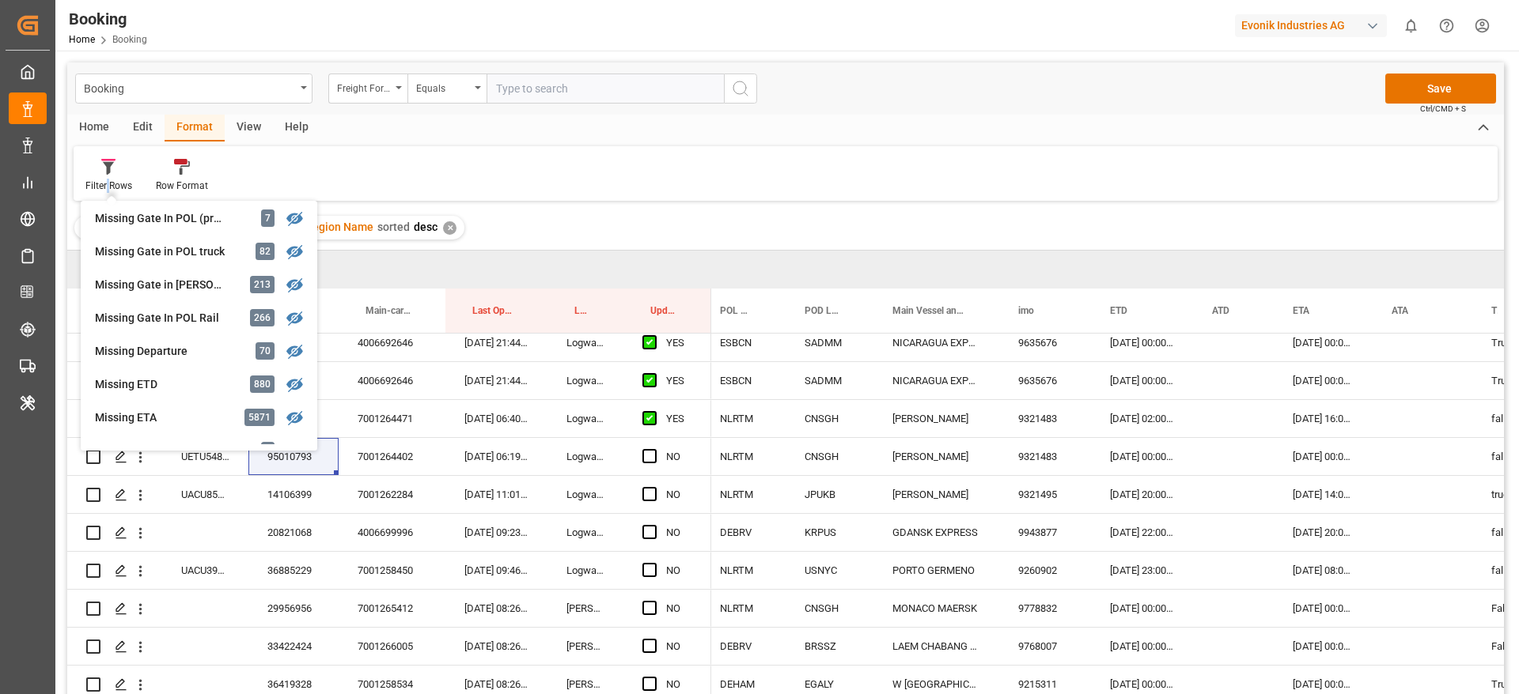
click at [799, 181] on div "Filter Rows GHM Tracking 2889 Karl gross 0 Evonik3rdParty 0 Business Line to be…" at bounding box center [786, 173] width 1424 height 55
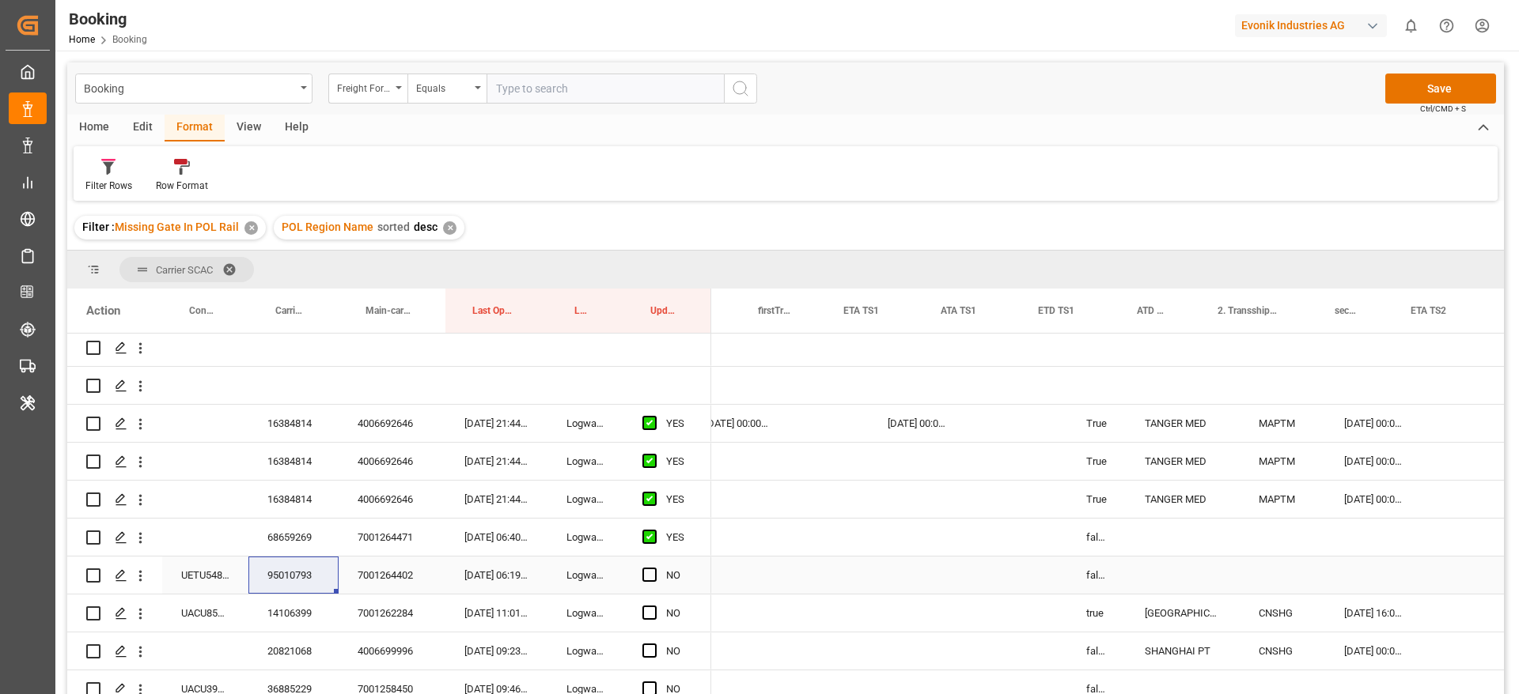
scroll to position [0, 1523]
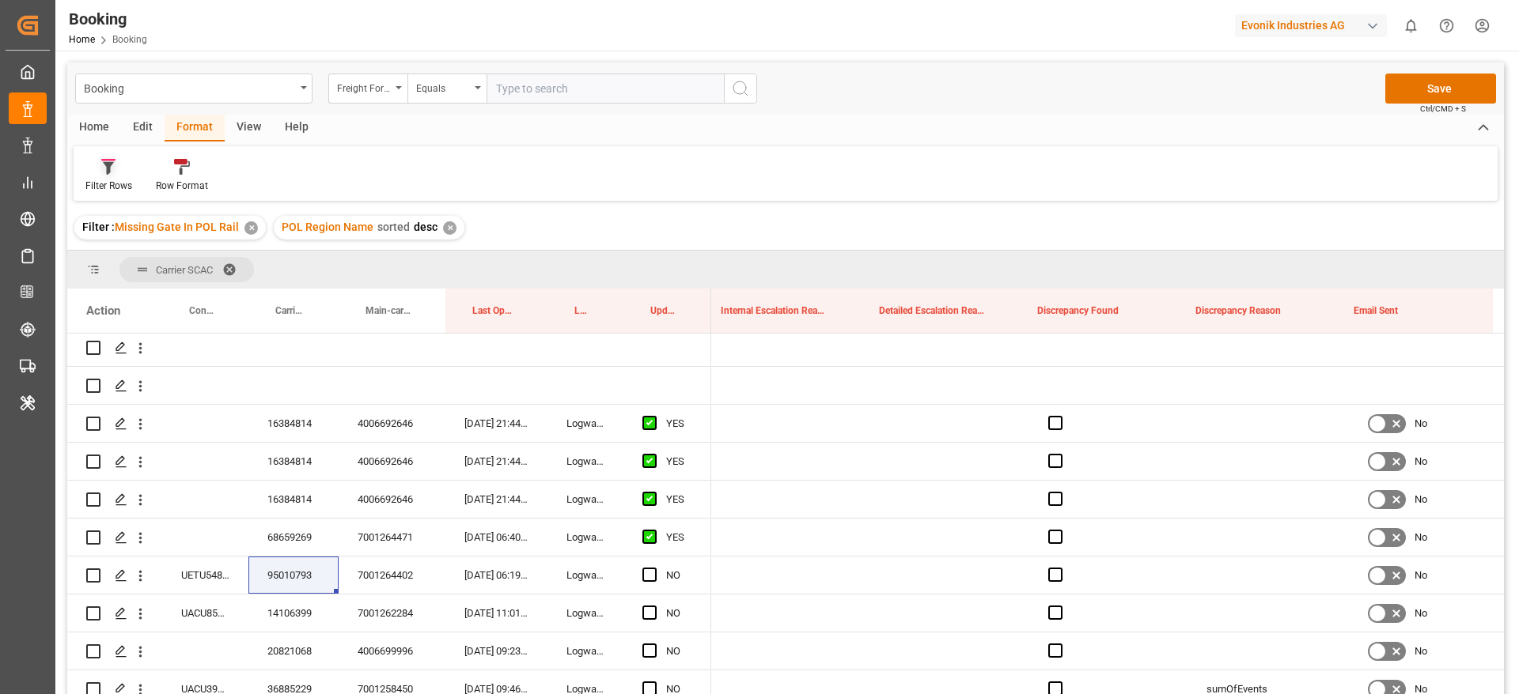
click at [112, 171] on icon at bounding box center [108, 167] width 14 height 16
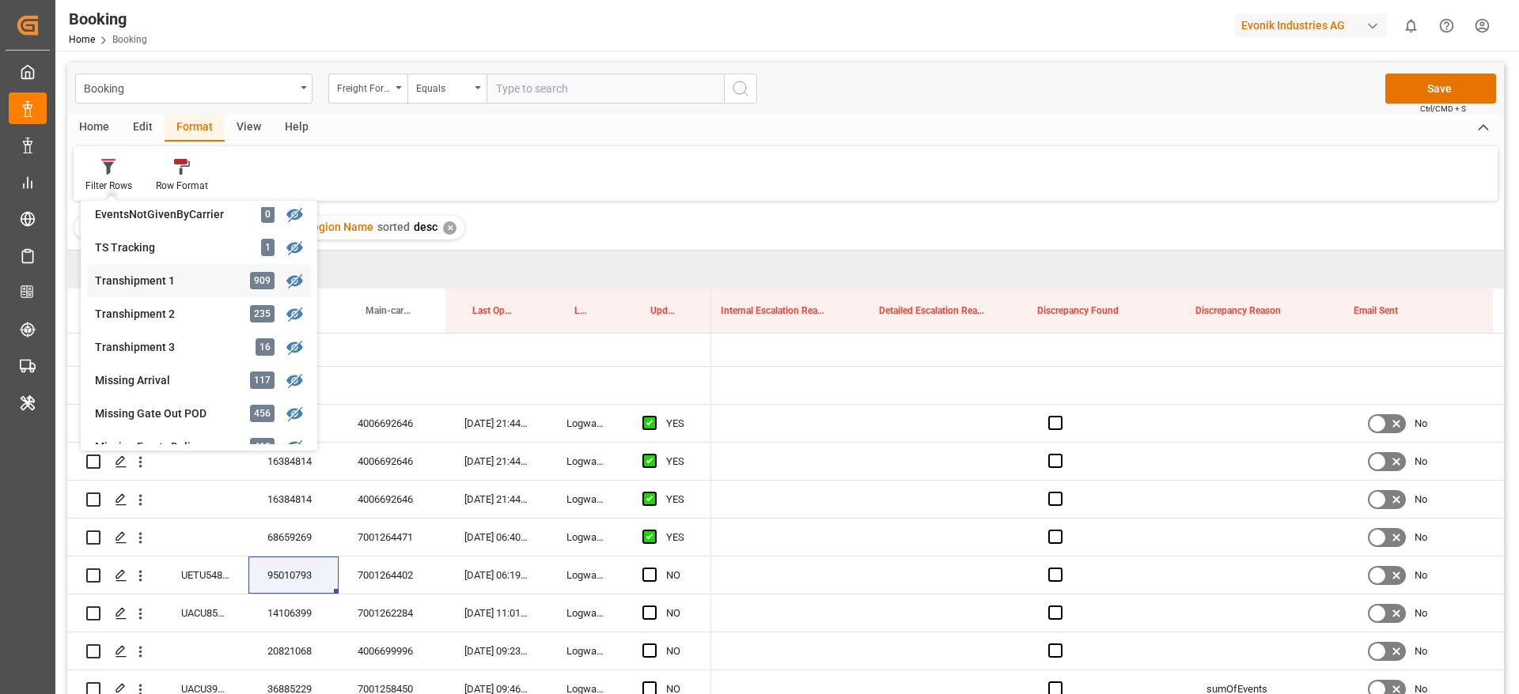
click at [172, 282] on div "Transhipment 1" at bounding box center [164, 281] width 138 height 17
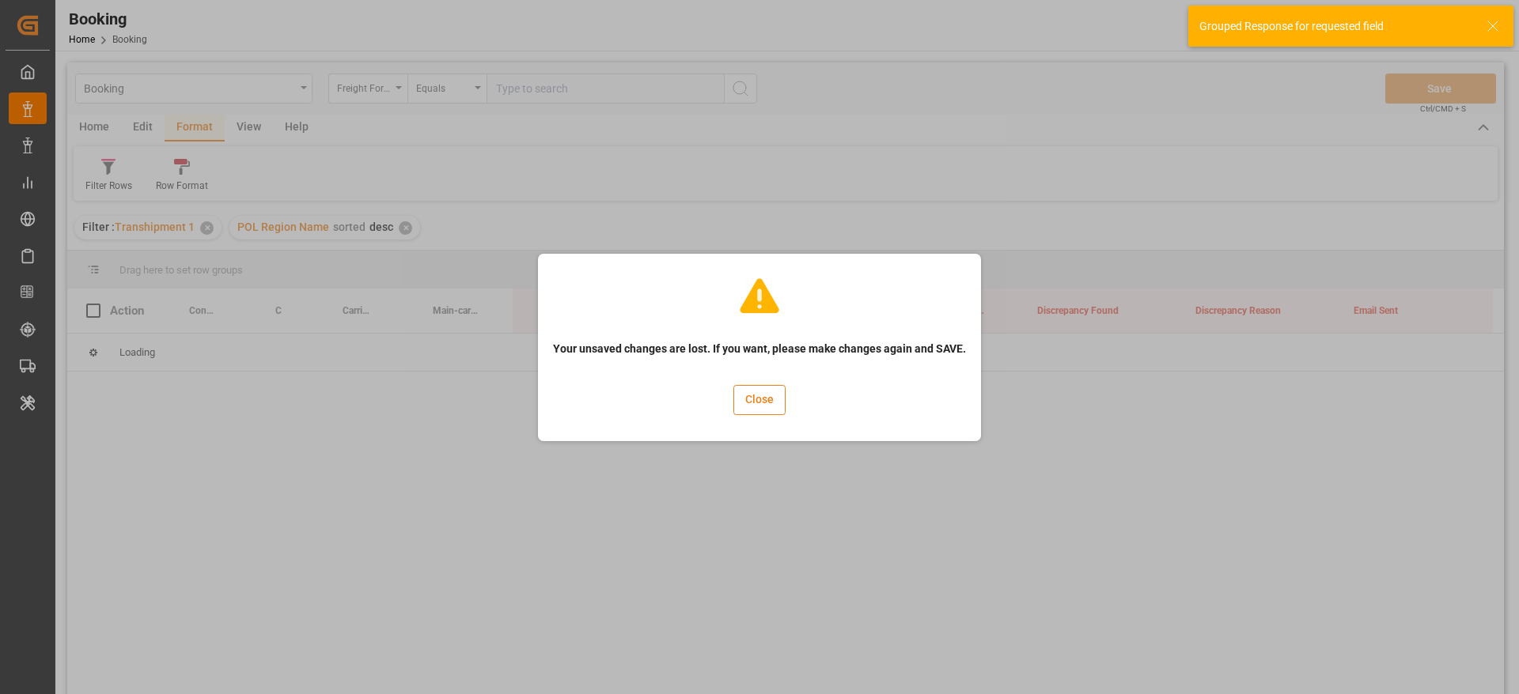
click at [758, 409] on button "Close" at bounding box center [759, 400] width 52 height 30
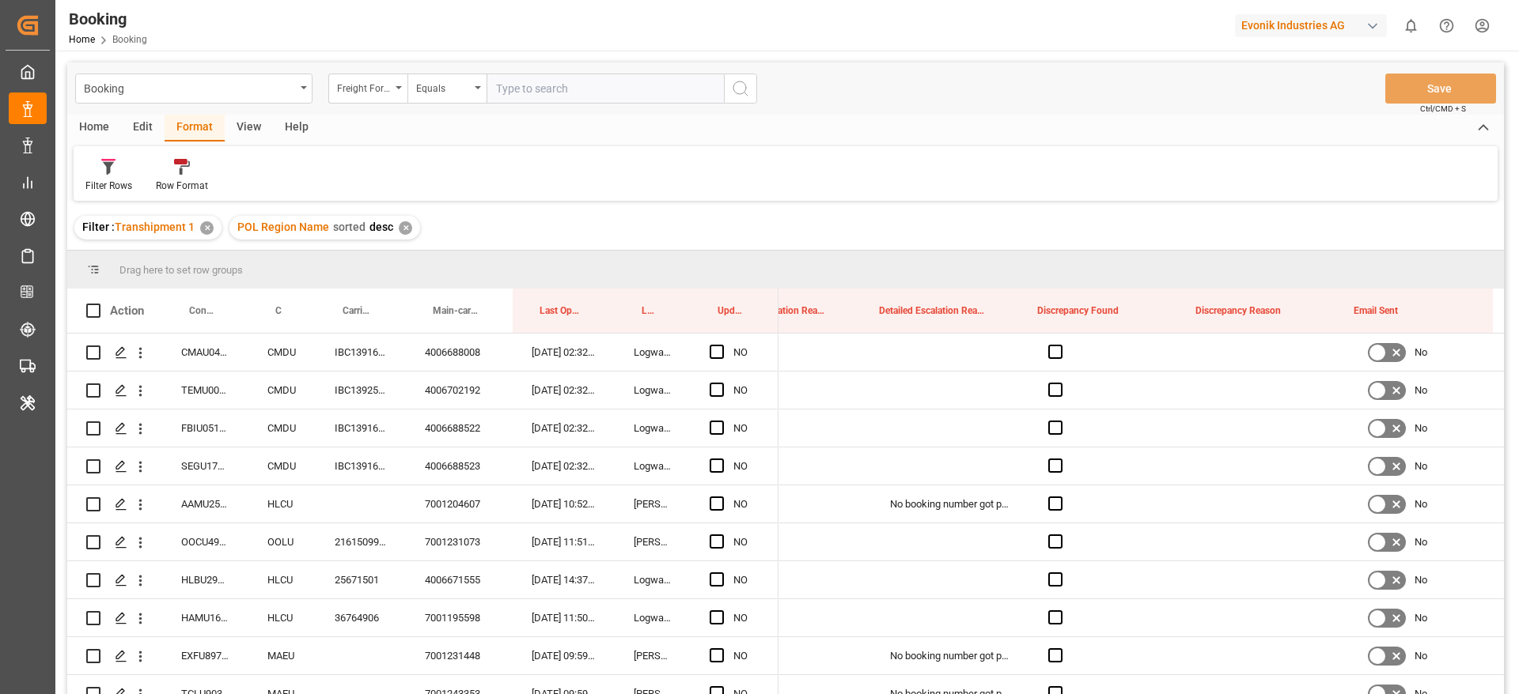
click at [399, 224] on div "✕" at bounding box center [405, 227] width 13 height 13
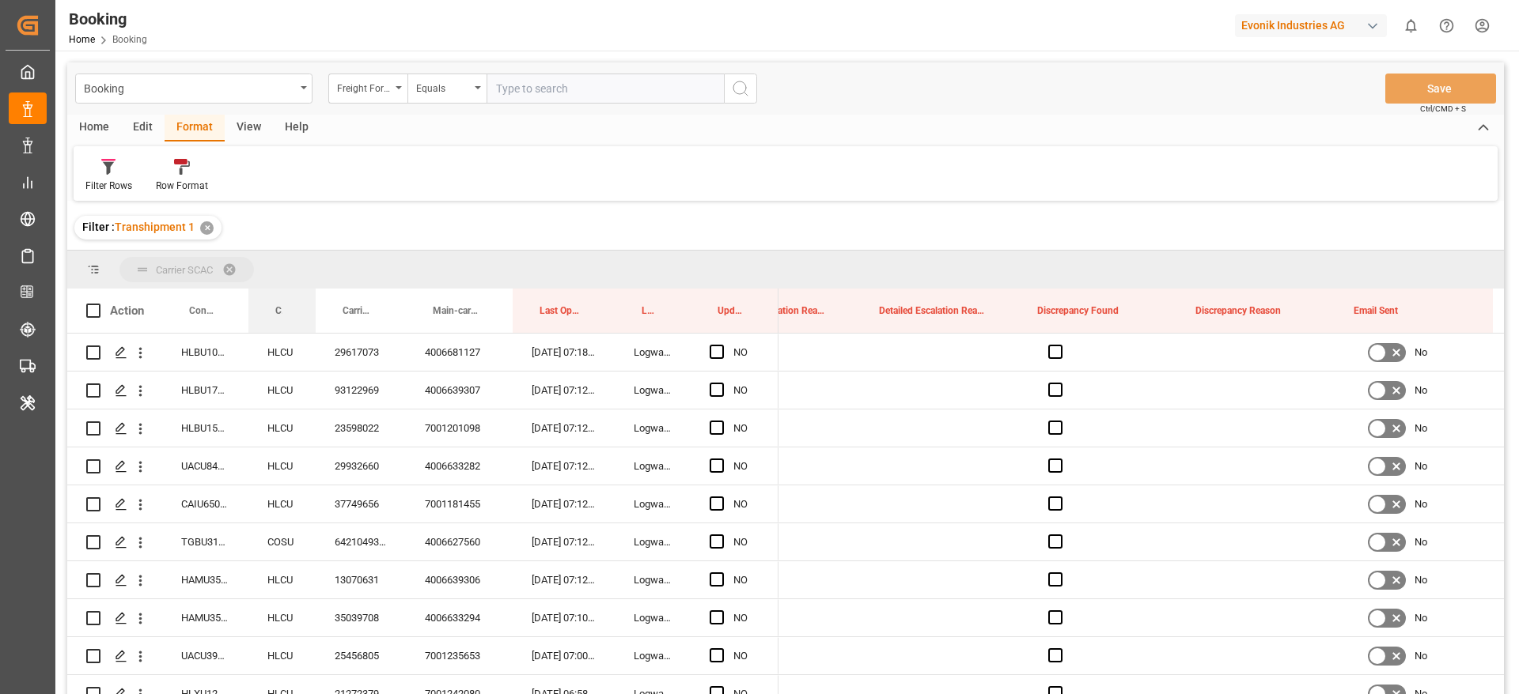
drag, startPoint x: 282, startPoint y: 308, endPoint x: 304, endPoint y: 267, distance: 47.4
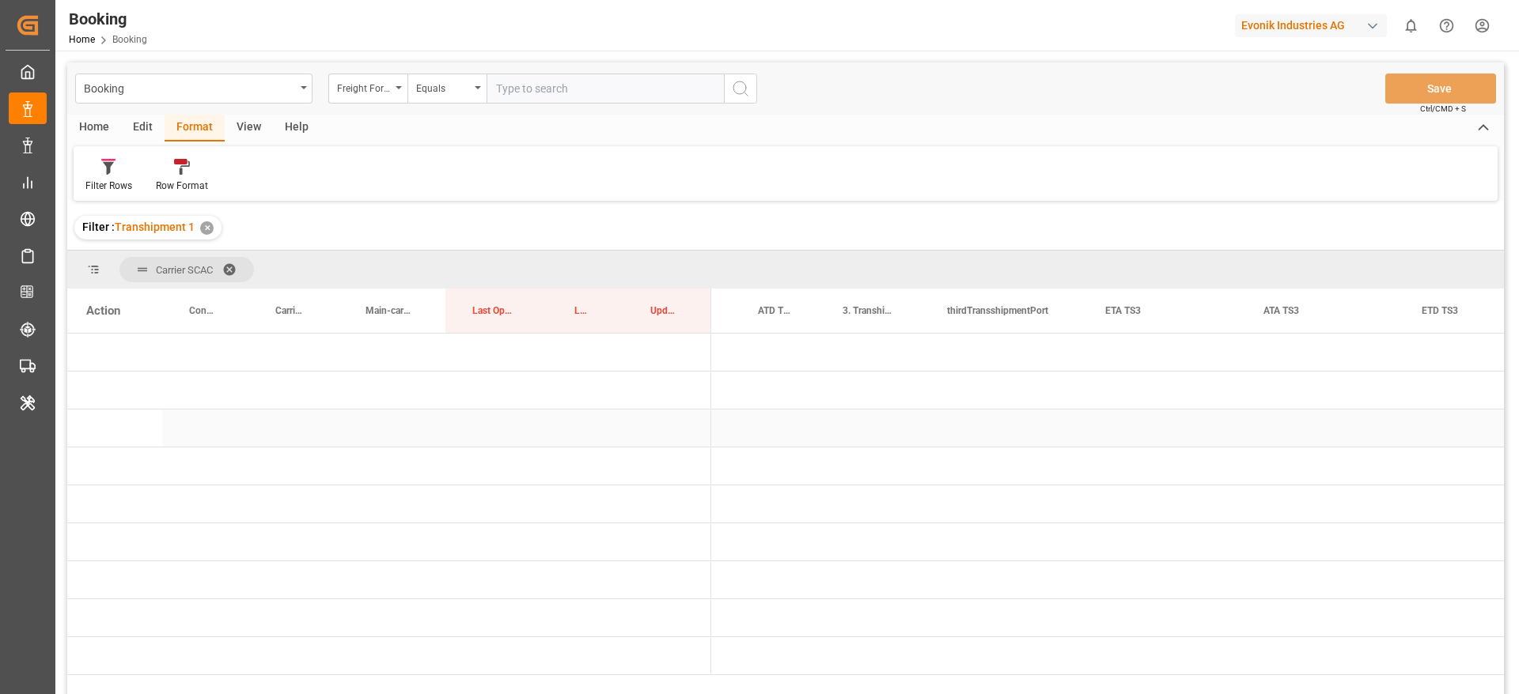
scroll to position [0, 2463]
click at [737, 462] on span "Press SPACE to select this row." at bounding box center [737, 467] width 14 height 14
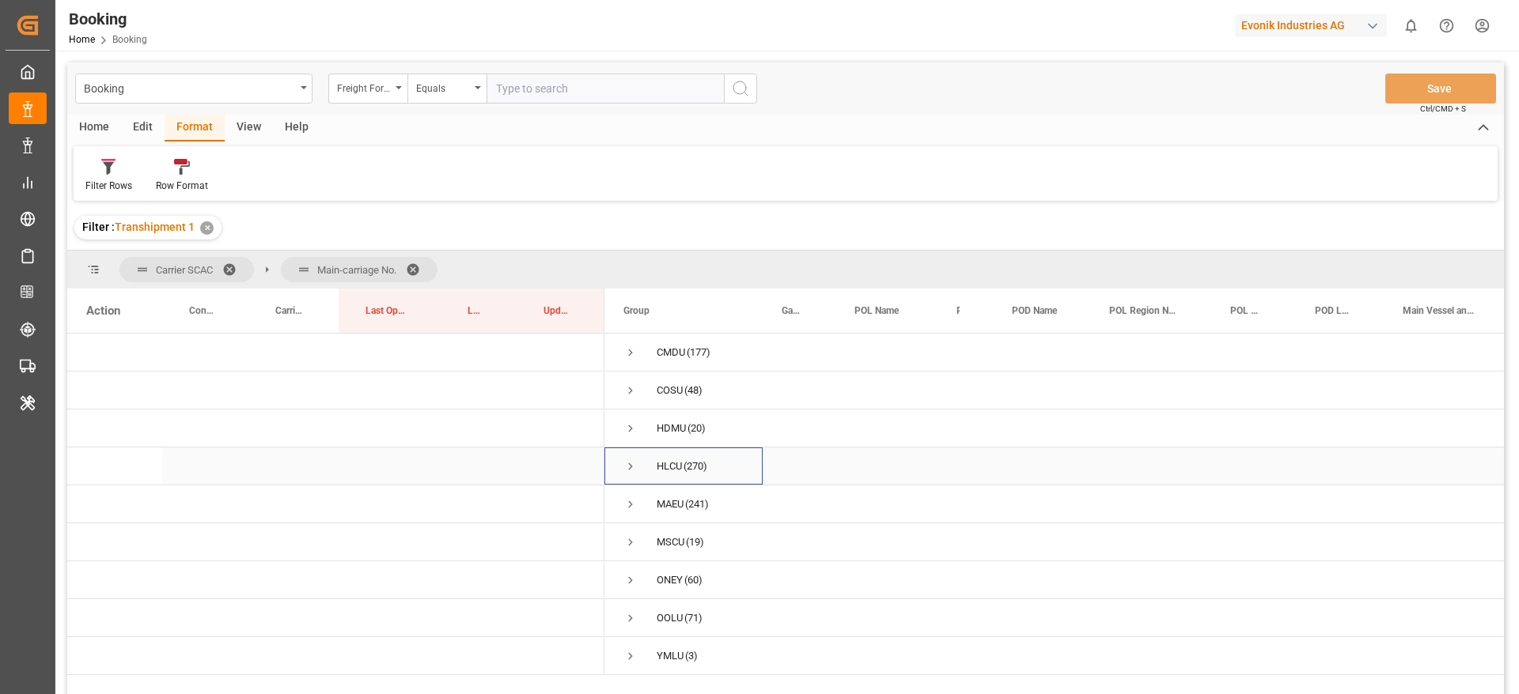
click at [630, 466] on span "Press SPACE to select this row." at bounding box center [630, 467] width 14 height 14
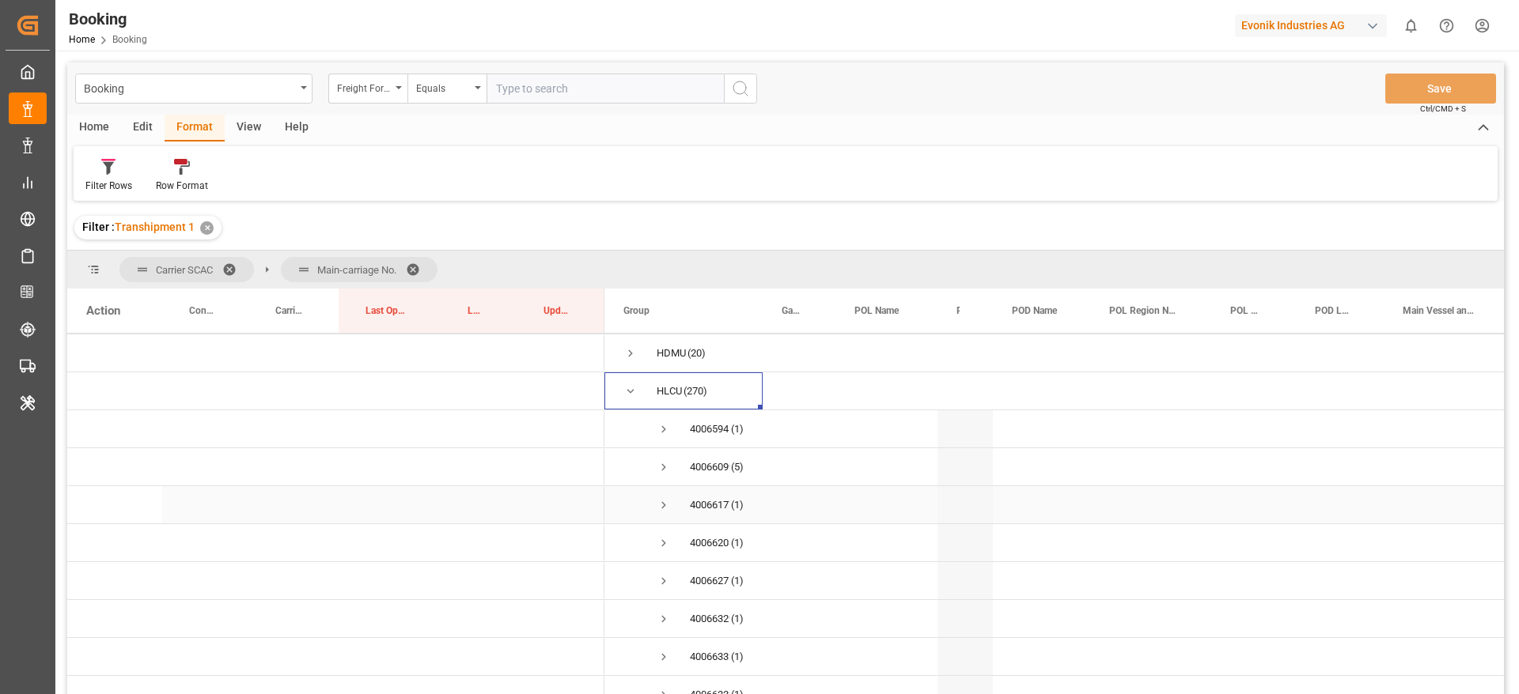
click at [663, 467] on span "Press SPACE to select this row." at bounding box center [663, 467] width 14 height 14
click at [667, 430] on span "Press SPACE to select this row." at bounding box center [663, 431] width 14 height 14
click at [664, 472] on span "Press SPACE to select this row." at bounding box center [663, 469] width 14 height 14
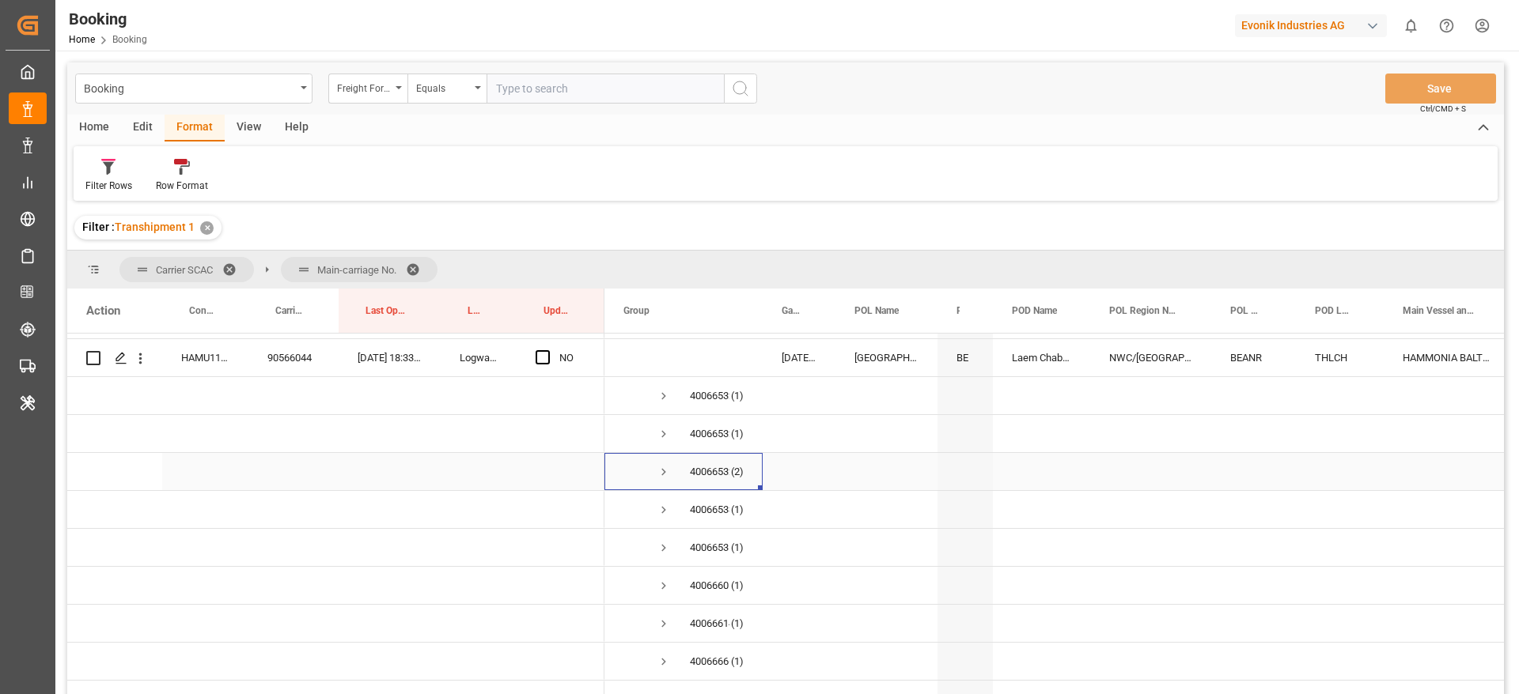
click at [660, 478] on span "Press SPACE to select this row." at bounding box center [663, 472] width 14 height 14
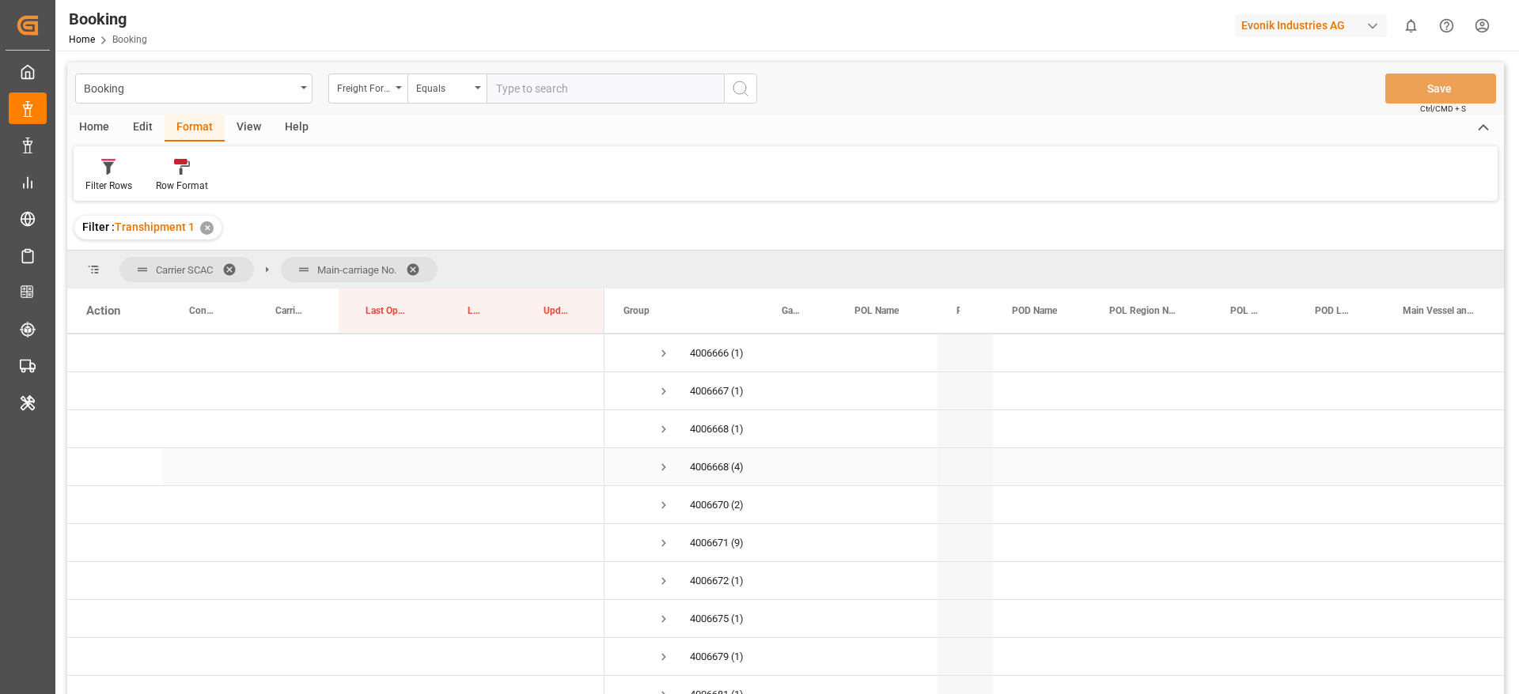
click at [663, 467] on span "Press SPACE to select this row." at bounding box center [663, 467] width 14 height 14
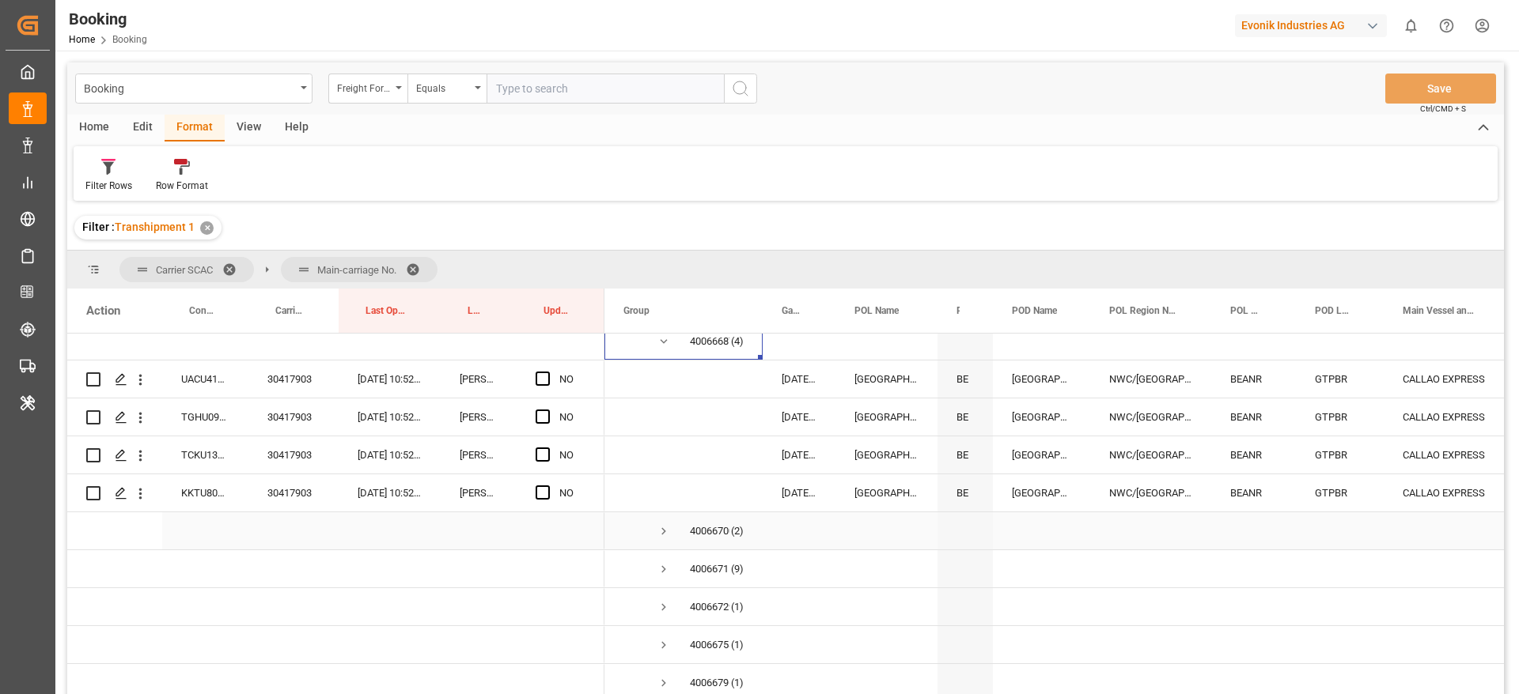
click at [664, 532] on span "Press SPACE to select this row." at bounding box center [663, 531] width 14 height 14
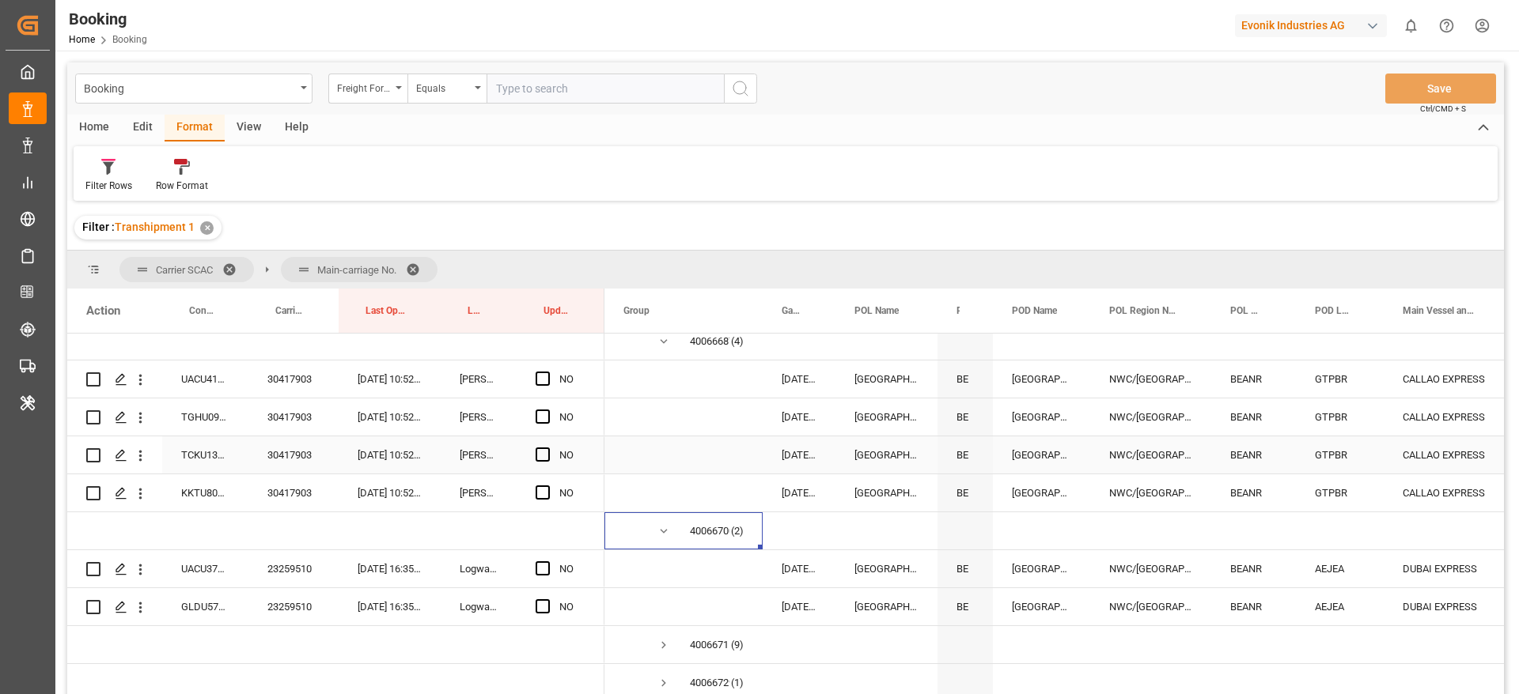
scroll to position [2071, 0]
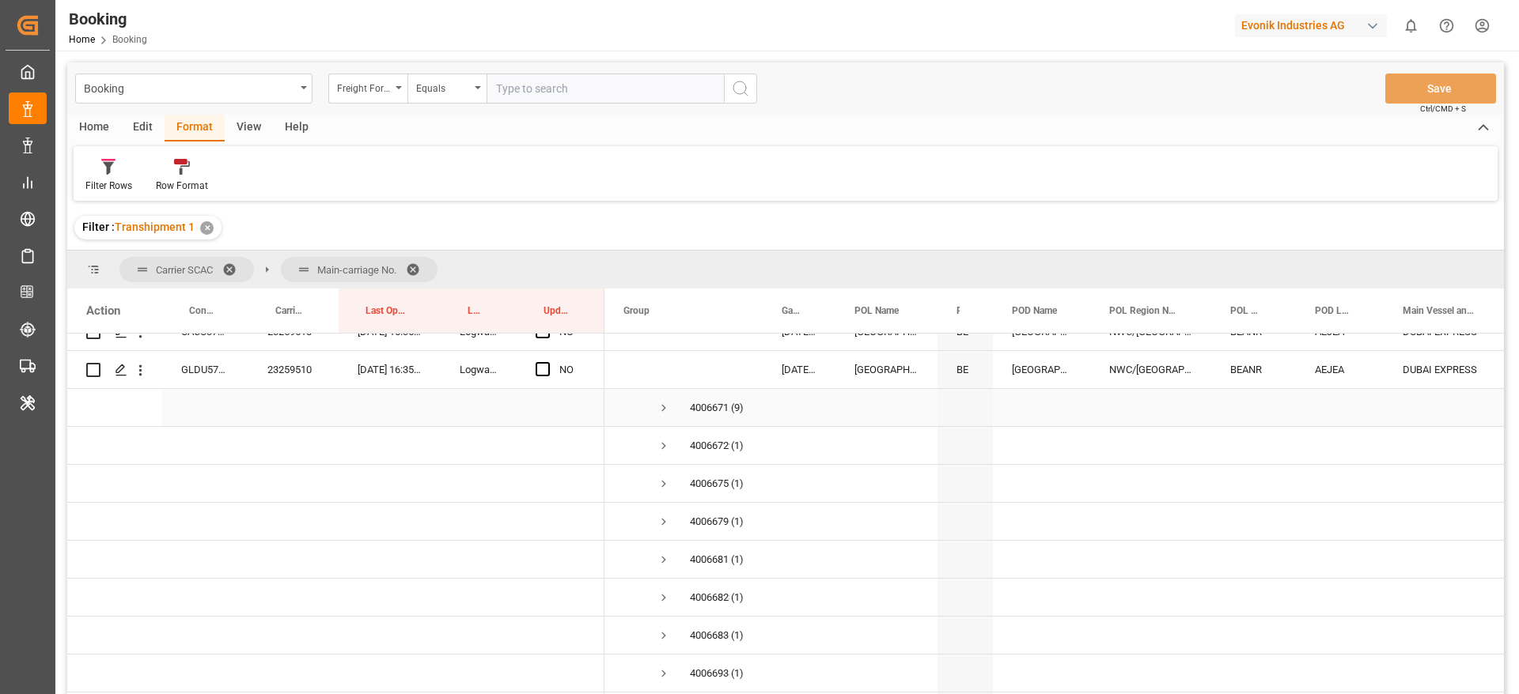
click at [668, 407] on span "Press SPACE to select this row." at bounding box center [663, 408] width 14 height 14
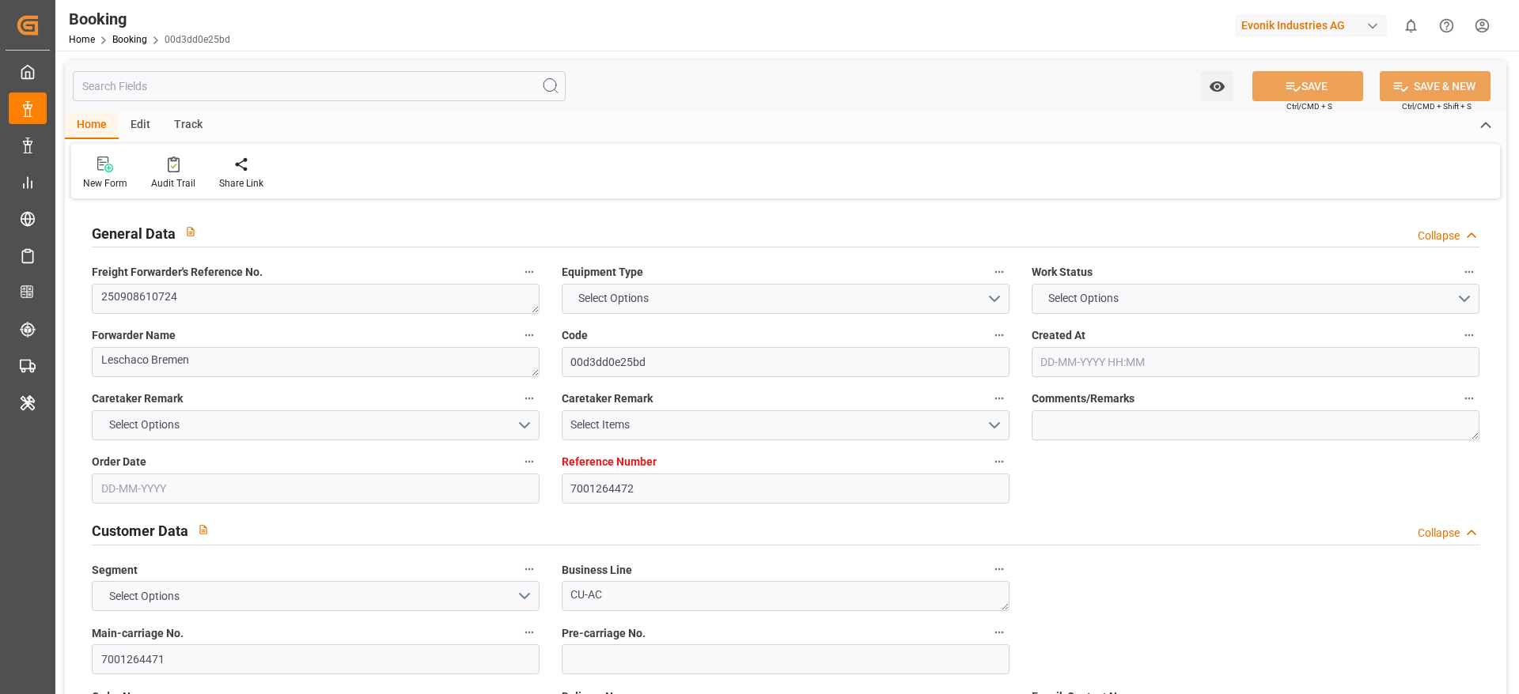
type input "7001264472"
type input "9321483"
type input "Hapag [PERSON_NAME]"
type input "Hapag Lloyd Aktiengesellschaft"
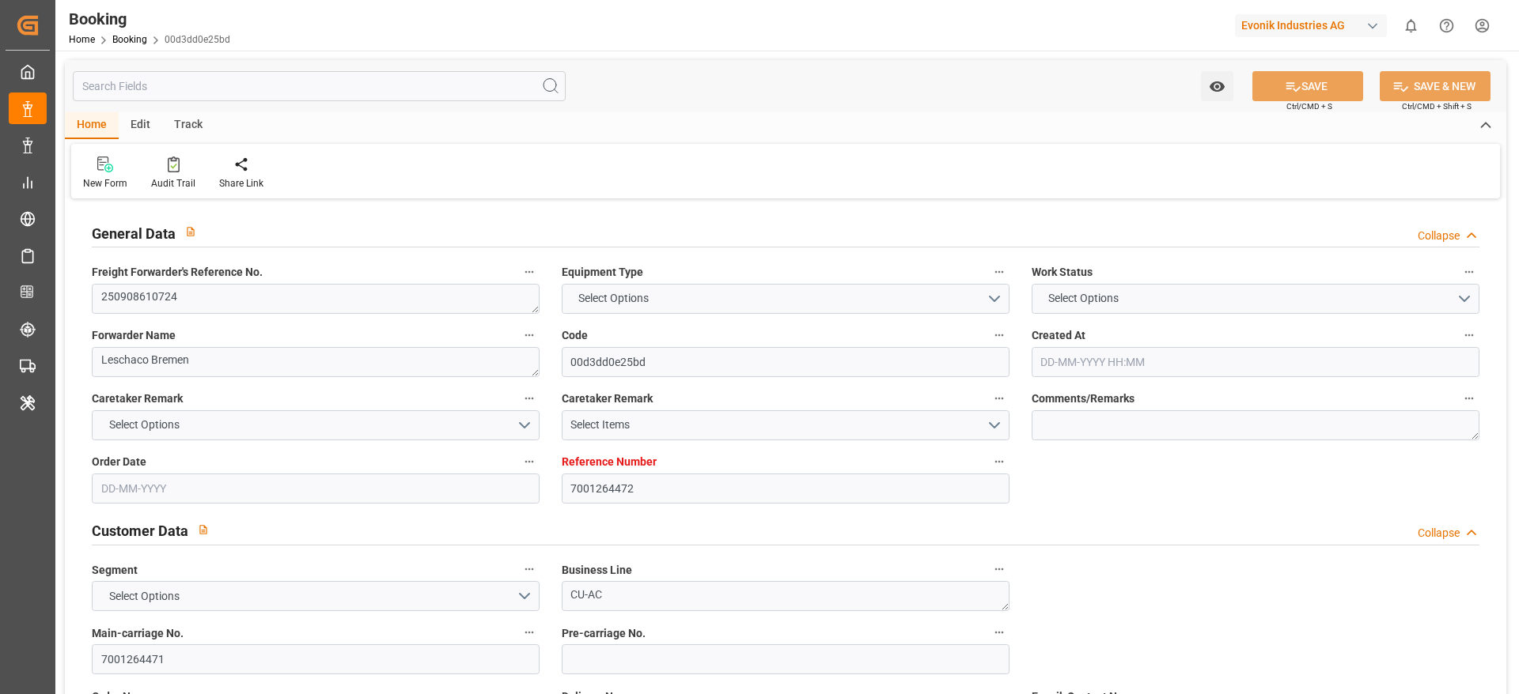
type input "NLRTM"
type input "CNSGH"
type input "NLRTM"
type input "CNSHG"
click at [324, 303] on textarea "250908610724" at bounding box center [316, 299] width 448 height 30
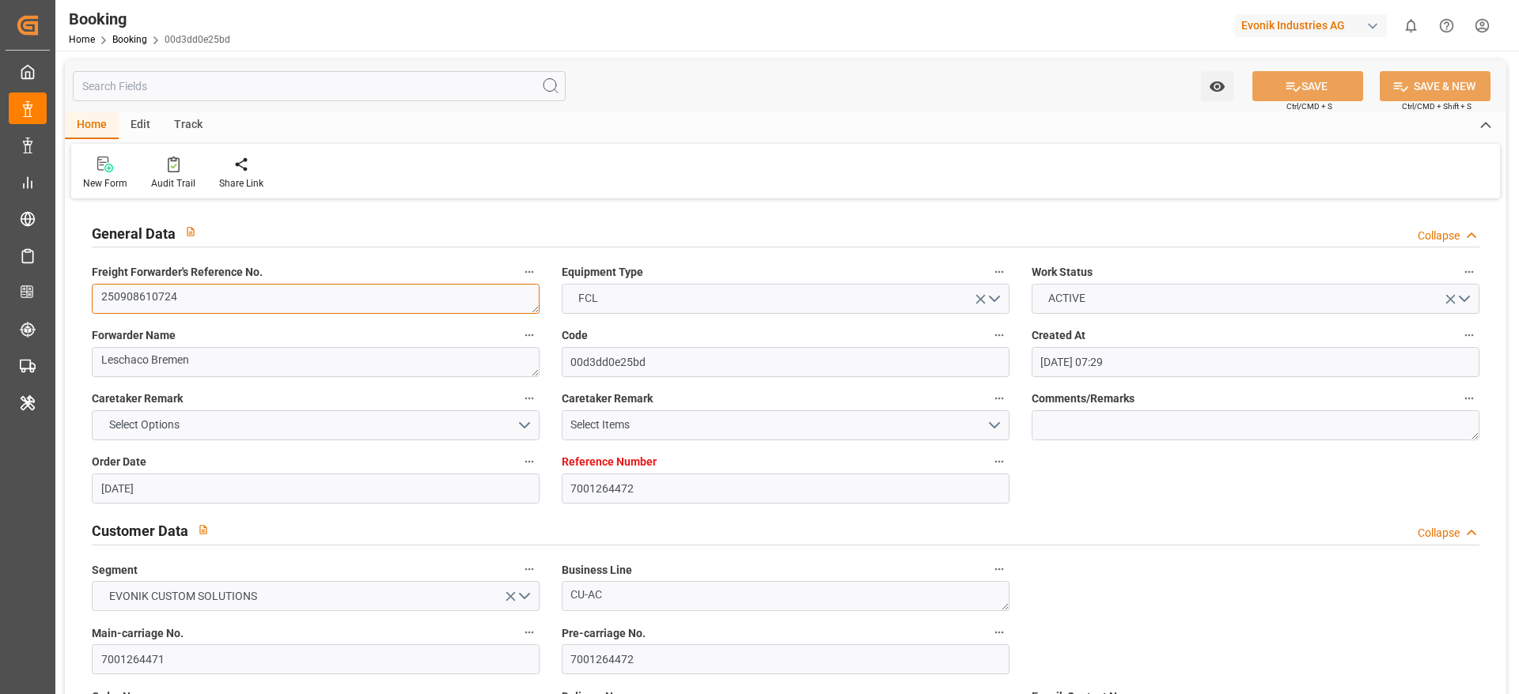
type input "02-09-2025 07:29"
type input "02-09-2025"
type input "21-10-2025"
type input "09-09-2025"
type input "09-09-2025 00:00"
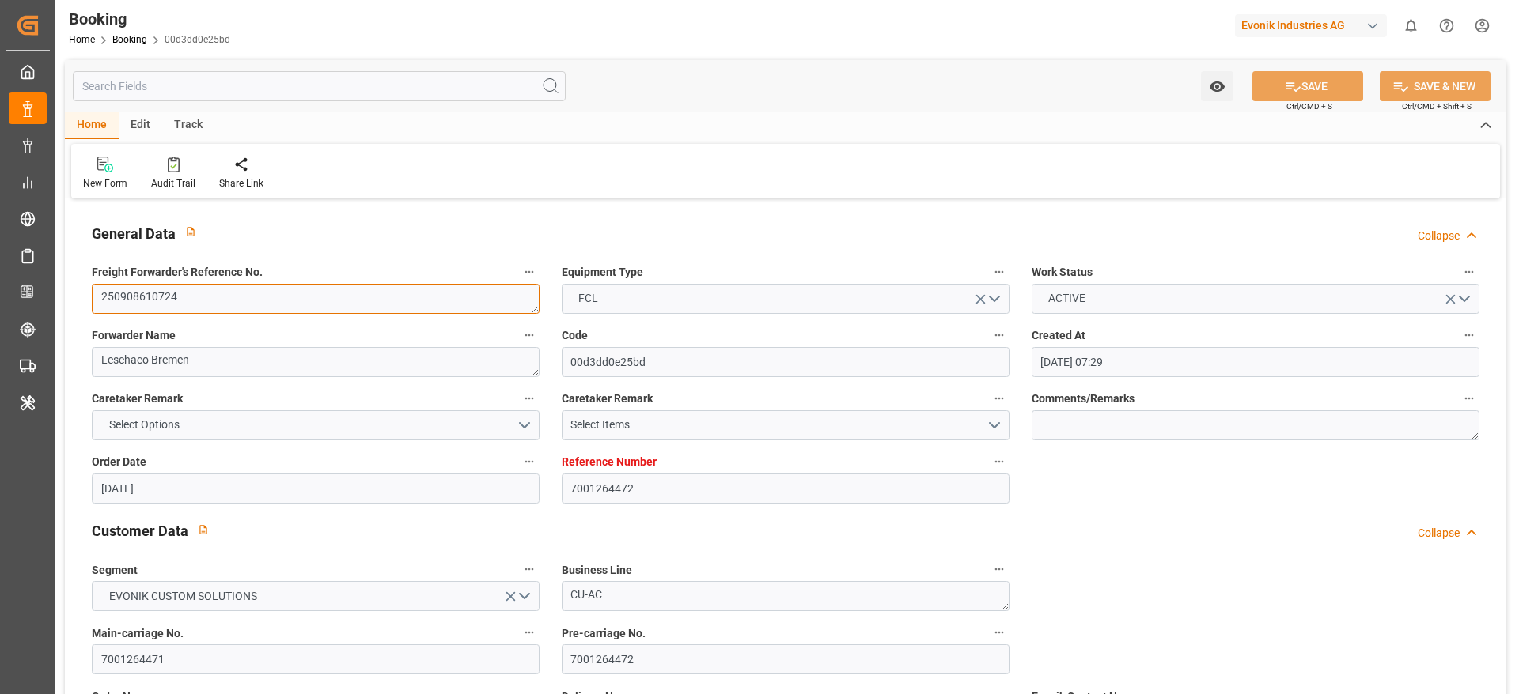
type input "09-09-2025 00:00"
type input "03-09-2025"
type input "25-09-2025 02:00"
type input "28-09-2025 00:00"
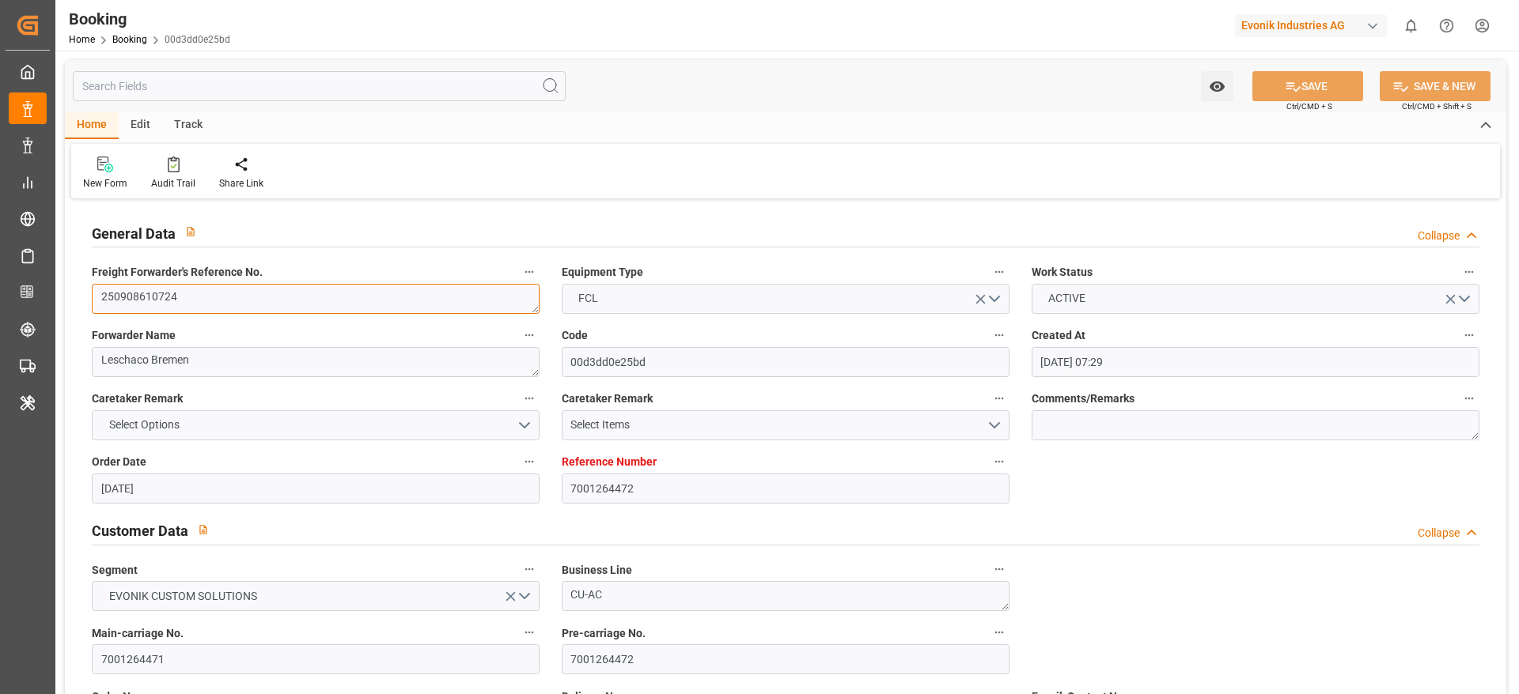
type input "08-11-2025 16:00"
type input "21-10-2025 00:00"
type input "12-09-2025 06:40"
type input "12-09-2025"
type input "25-09-2025 02:00"
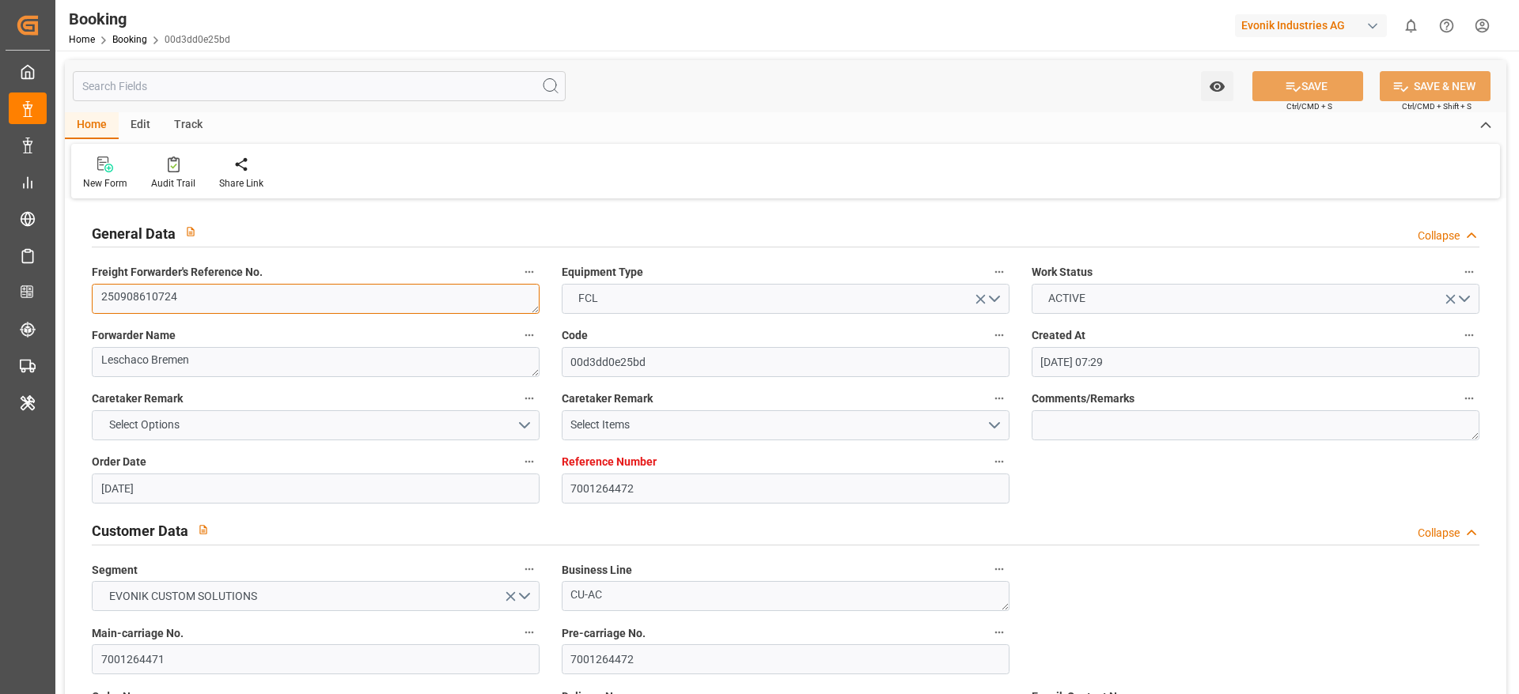
type input "08-11-2025 16:00"
click at [324, 303] on textarea "250908610724" at bounding box center [316, 299] width 448 height 30
click at [209, 286] on textarea "250908610724" at bounding box center [316, 299] width 448 height 30
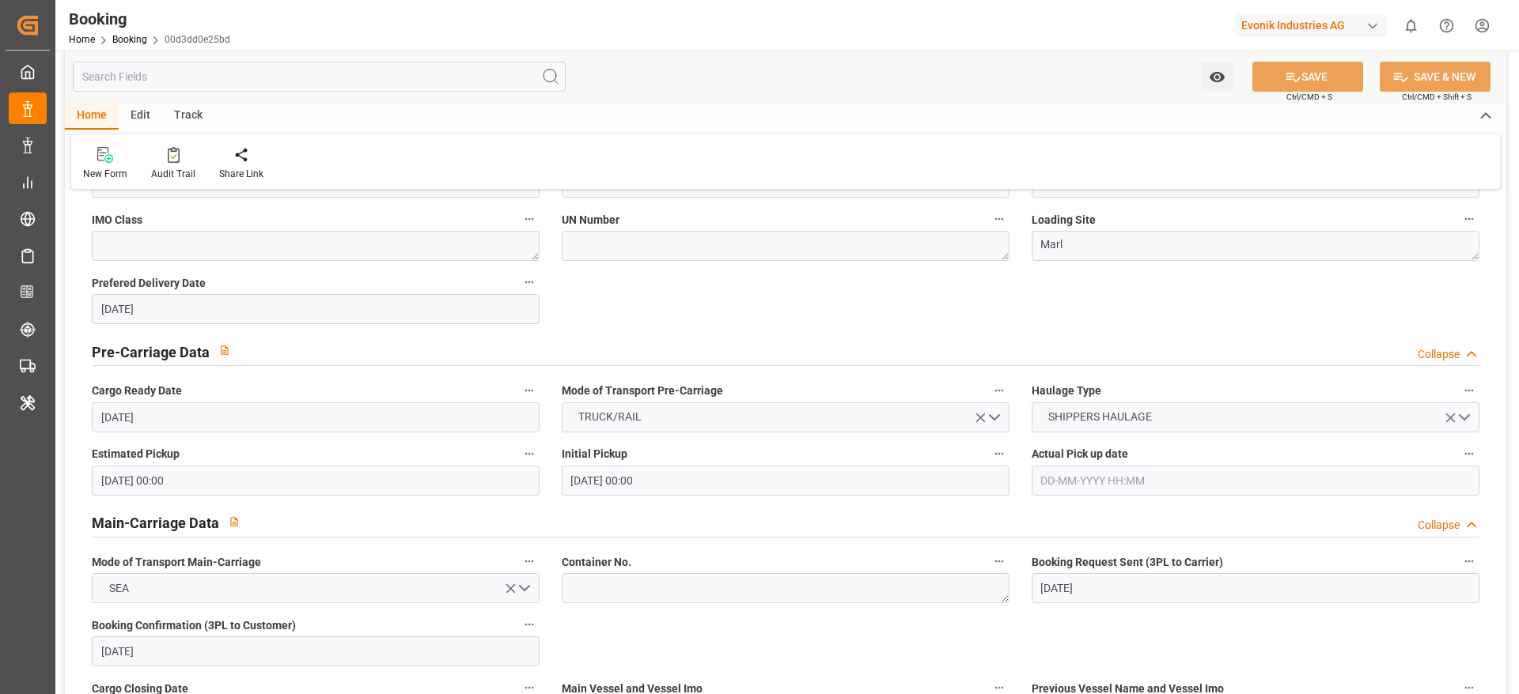
scroll to position [831, 0]
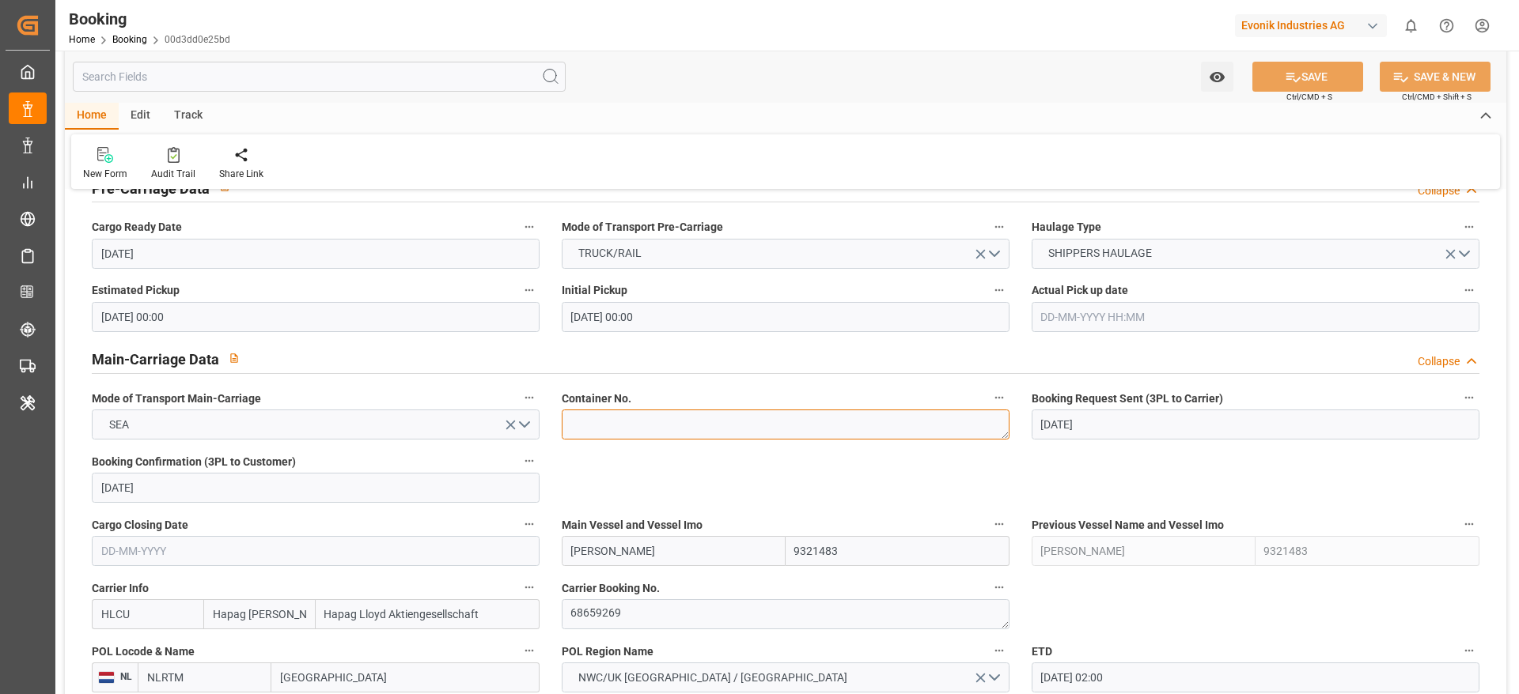
click at [615, 428] on textarea at bounding box center [786, 425] width 448 height 30
paste textarea "HLXU 1167822"
click at [585, 420] on textarea "HLXU 1167822" at bounding box center [786, 425] width 448 height 30
drag, startPoint x: 604, startPoint y: 426, endPoint x: 661, endPoint y: 421, distance: 57.2
click at [604, 426] on textarea "HLXU 1167822" at bounding box center [786, 425] width 448 height 30
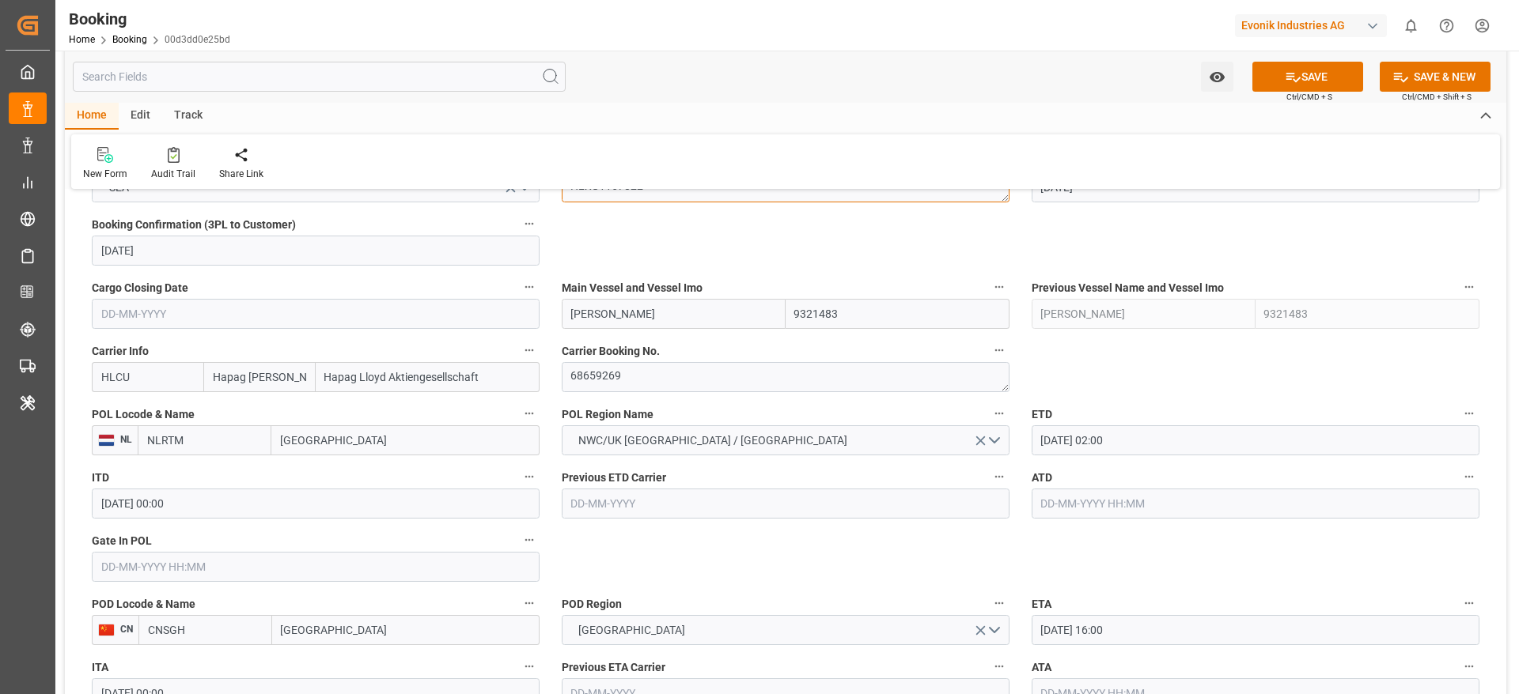
scroll to position [1186, 0]
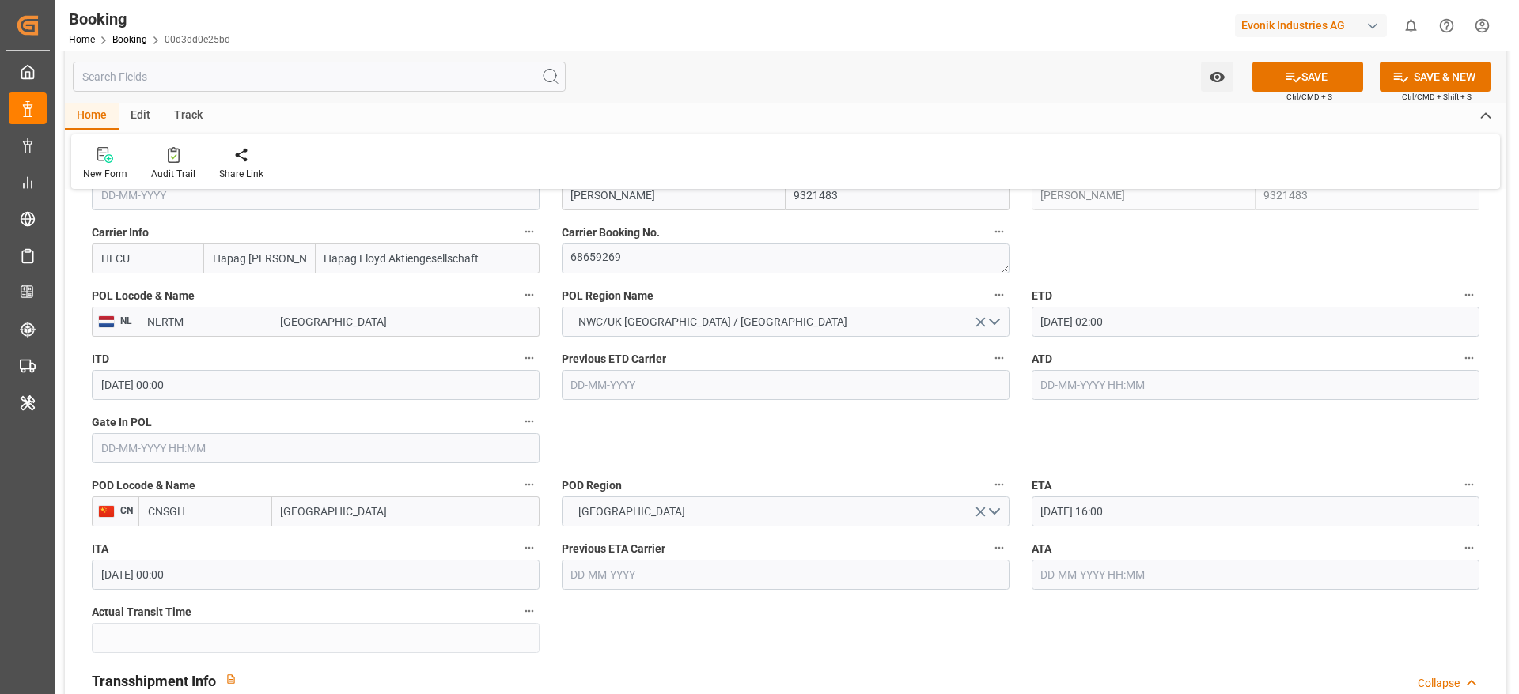
type textarea "HLXU1167822"
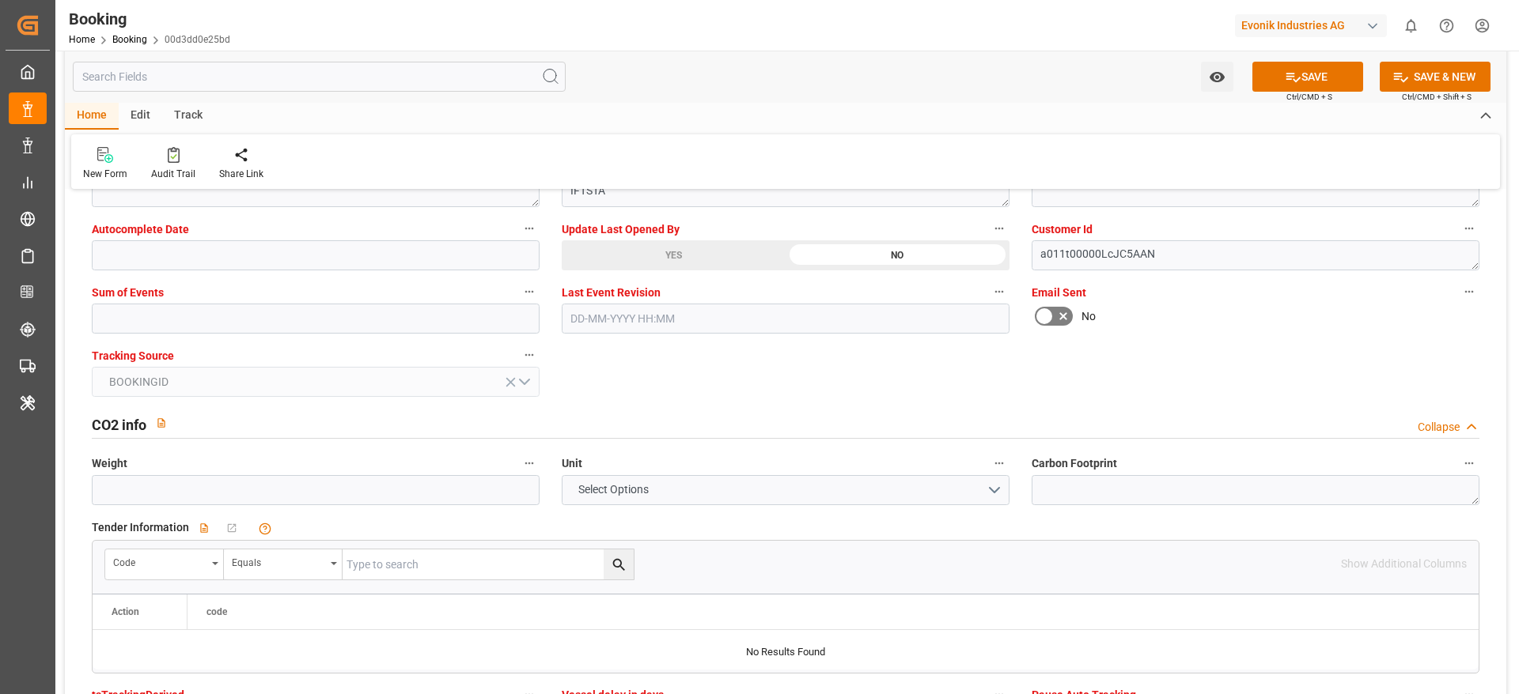
scroll to position [2966, 0]
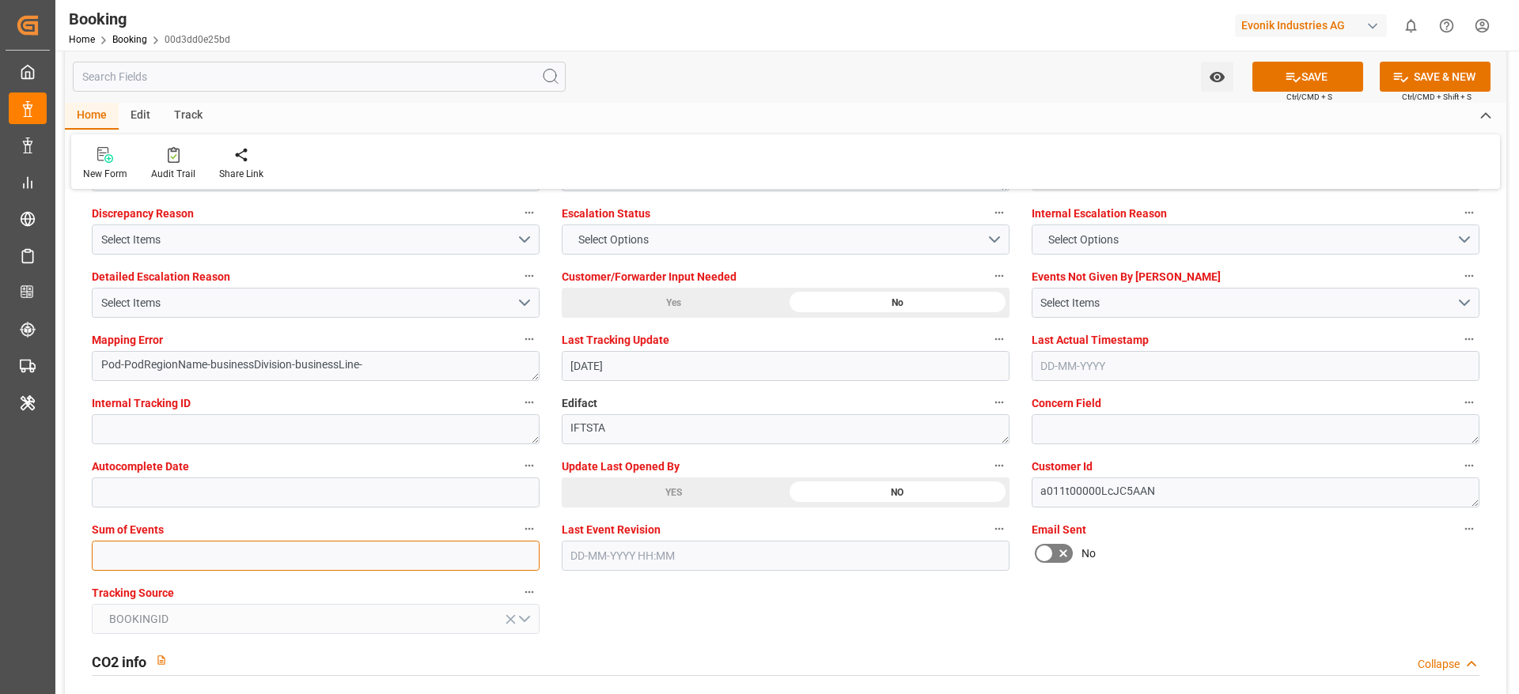
click at [186, 551] on input "text" at bounding box center [316, 556] width 448 height 30
type input "0"
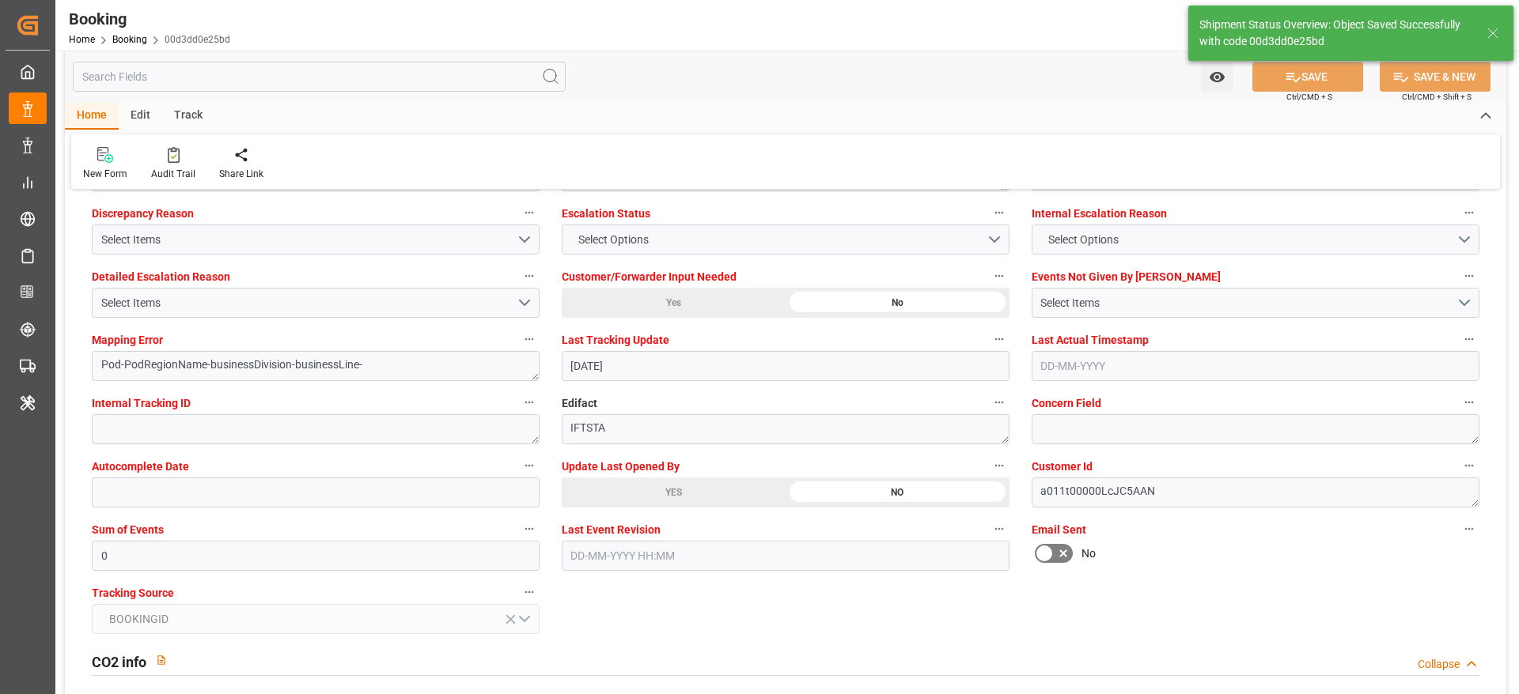
type textarea "Madhu T V"
type input "12-09-2025 07:14"
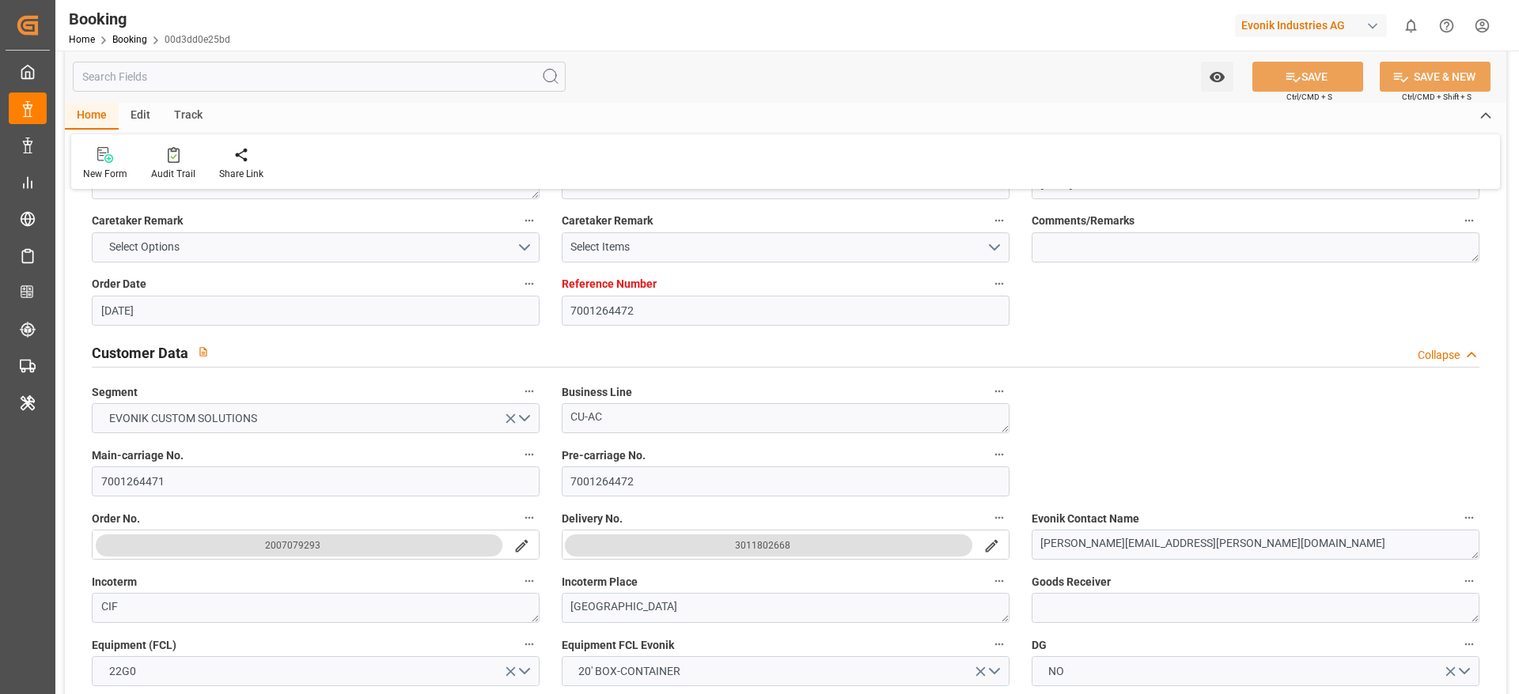
scroll to position [0, 0]
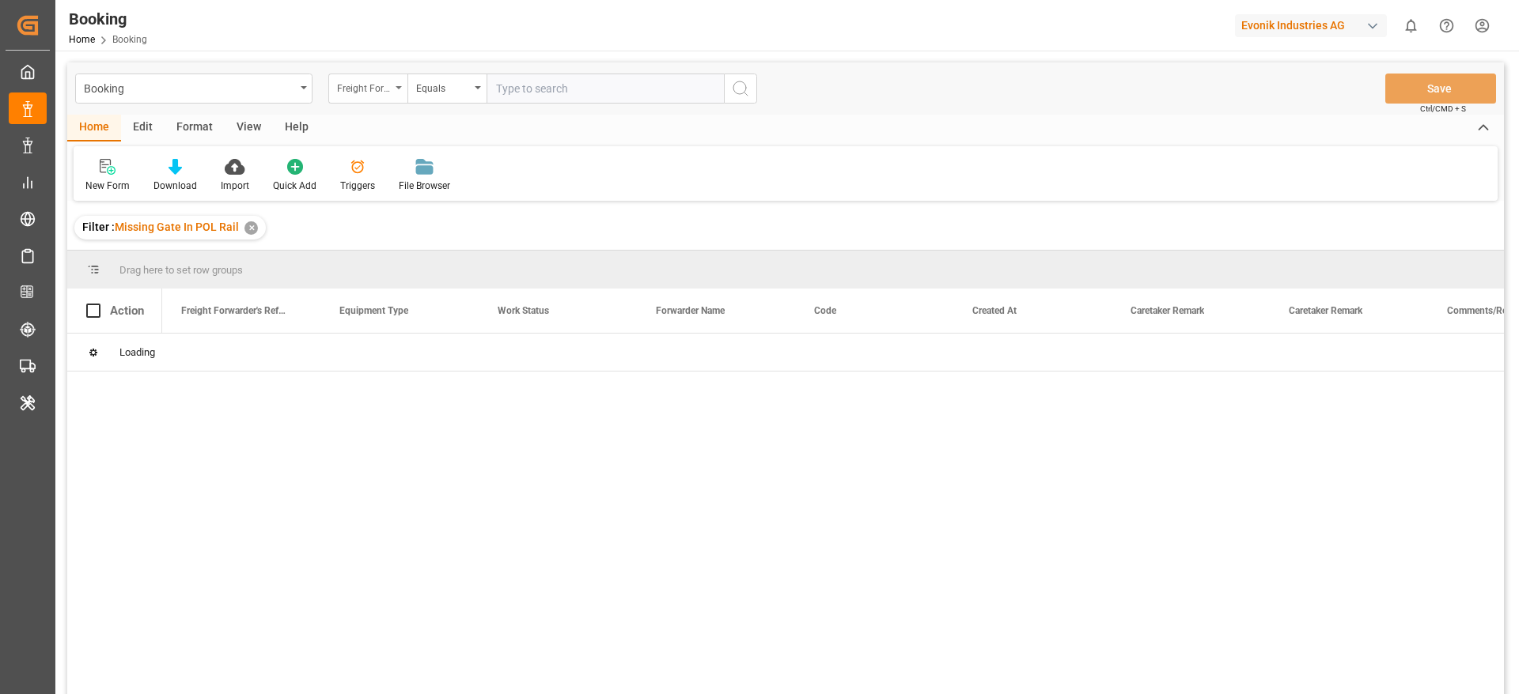
click at [358, 80] on div "Freight Forwarder's Reference No." at bounding box center [364, 87] width 54 height 18
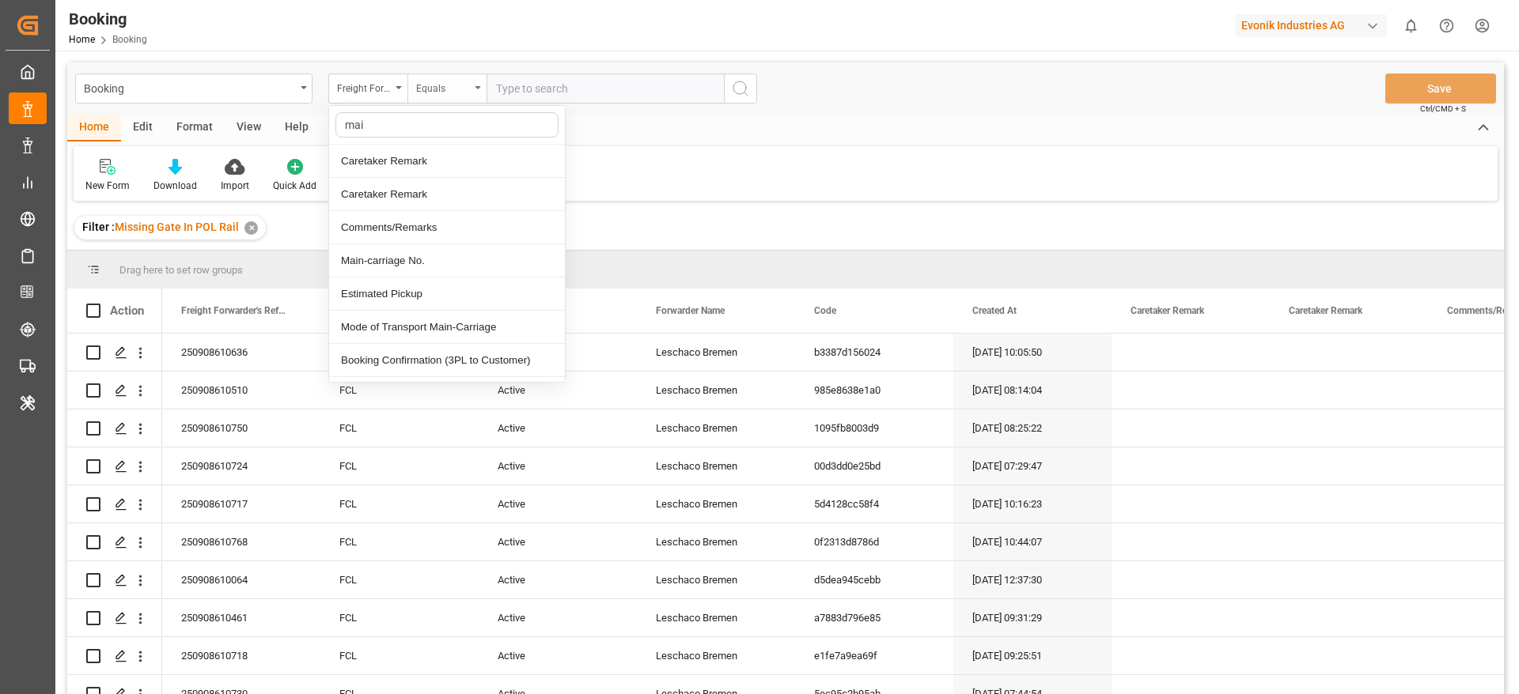
type input "main"
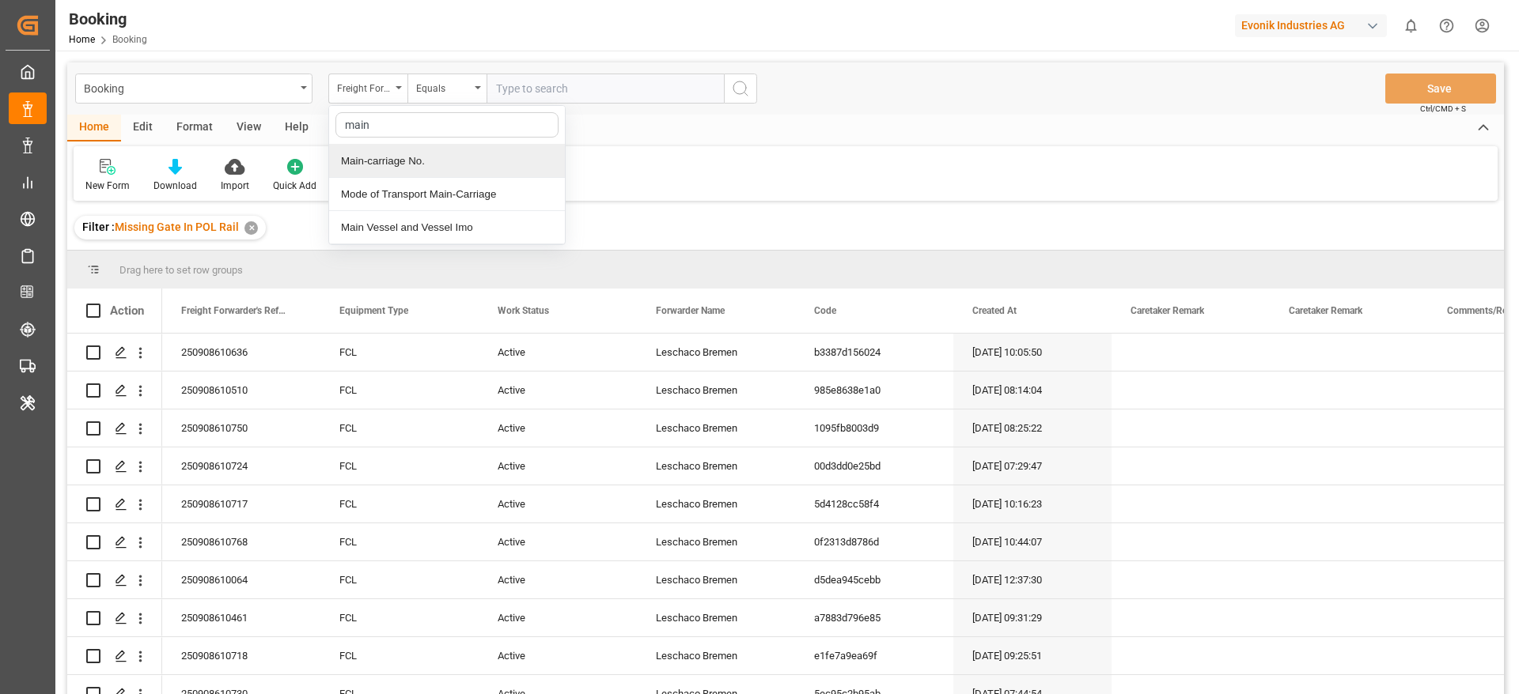
click at [433, 158] on div "Main-carriage No." at bounding box center [447, 161] width 236 height 33
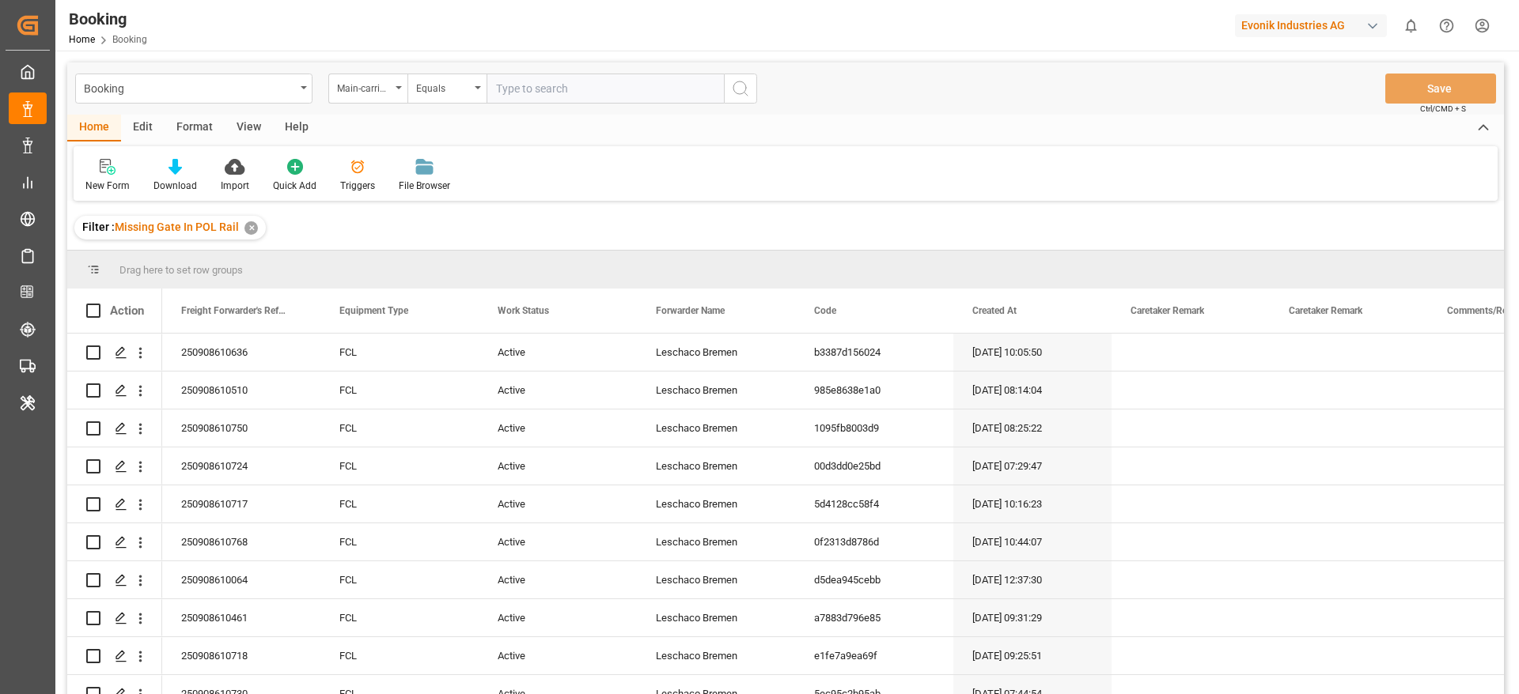
click at [544, 92] on input "text" at bounding box center [604, 89] width 237 height 30
paste input "7001264402"
type input "7001264402"
click at [767, 86] on div "Booking Main-carriage No. Equals 7001264402 Save Ctrl/CMD + S" at bounding box center [785, 88] width 1436 height 52
click at [749, 89] on icon "search button" at bounding box center [740, 88] width 19 height 19
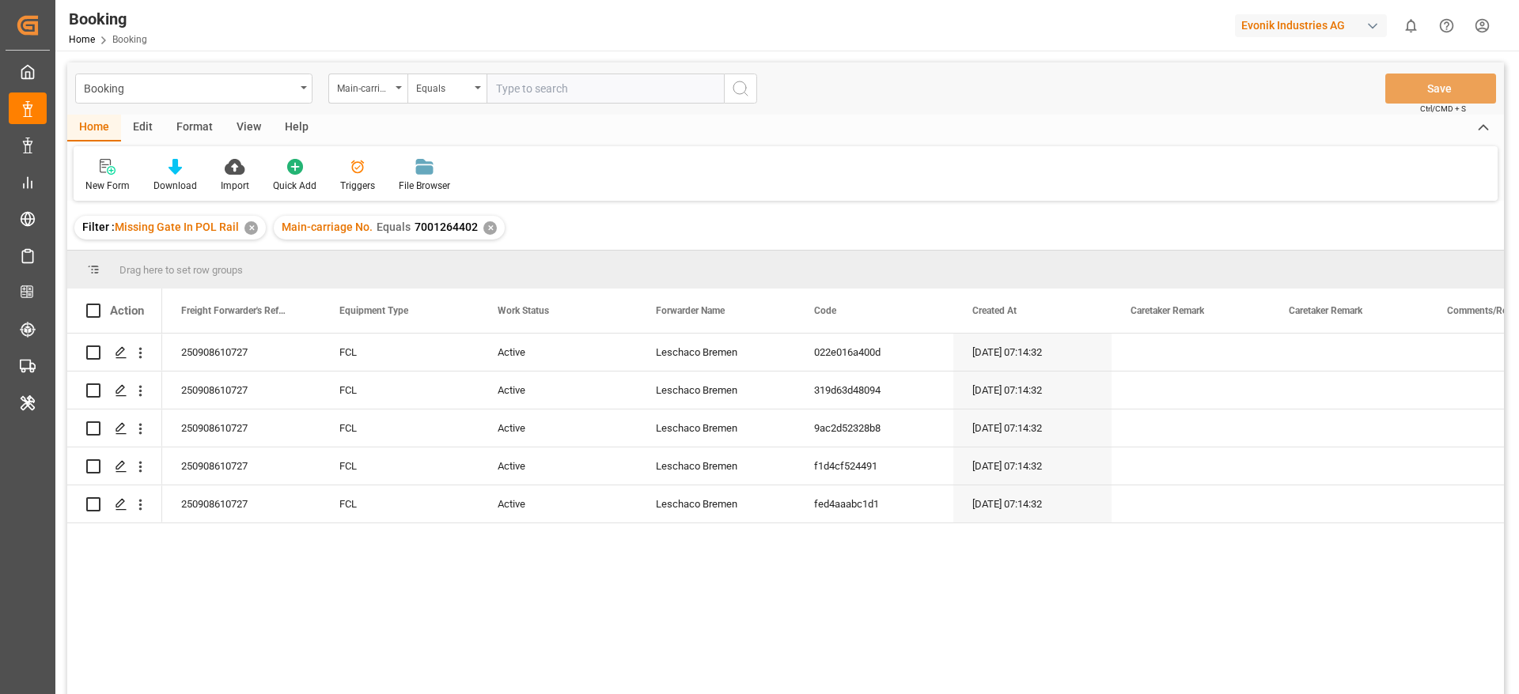
click at [249, 223] on div "✕" at bounding box center [250, 227] width 13 height 13
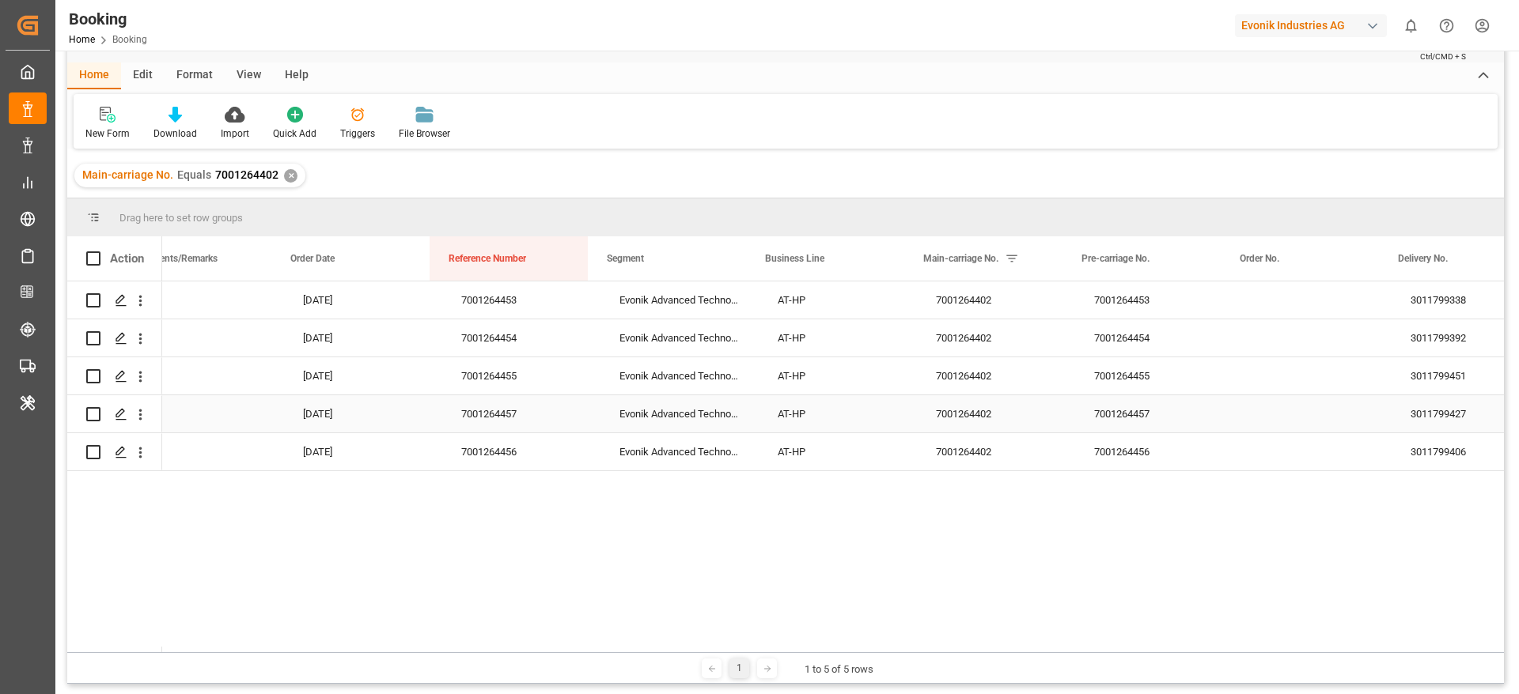
scroll to position [0, 1338]
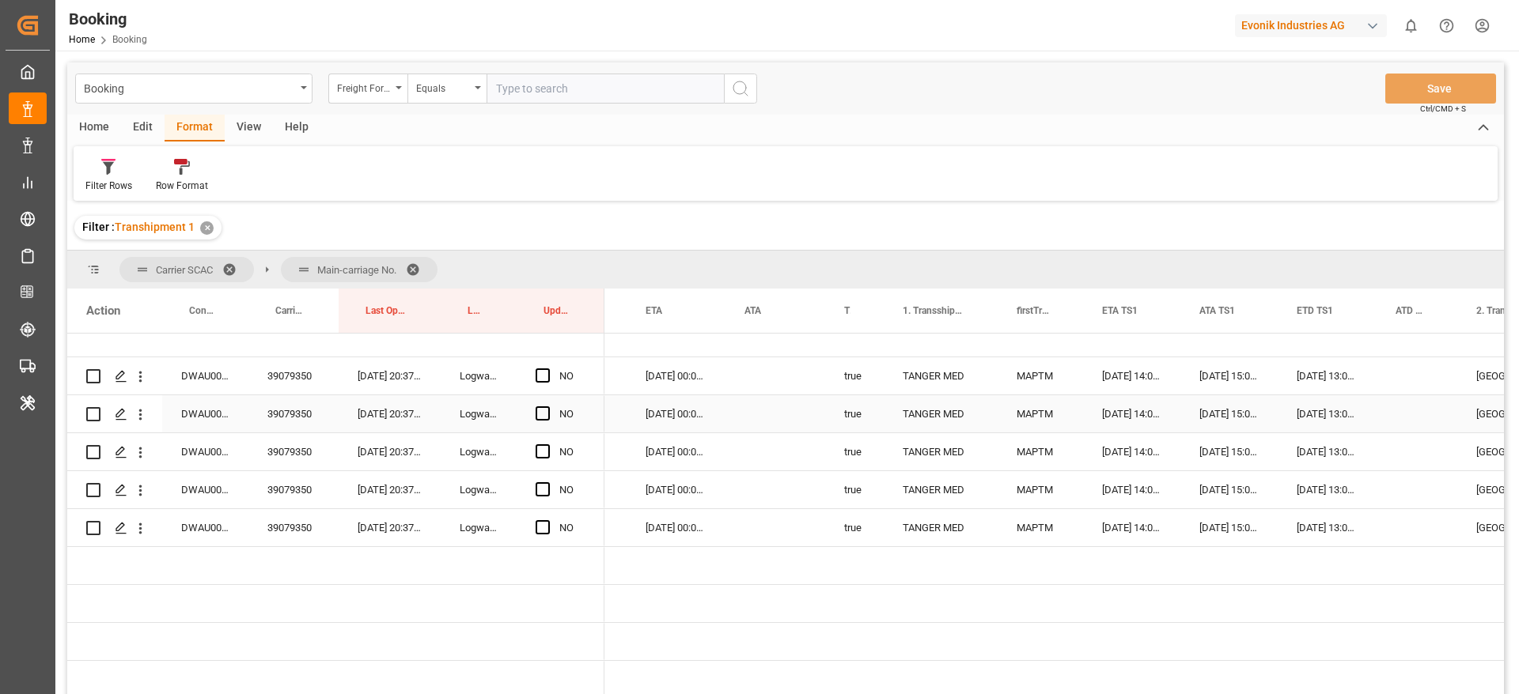
scroll to position [0, 1177]
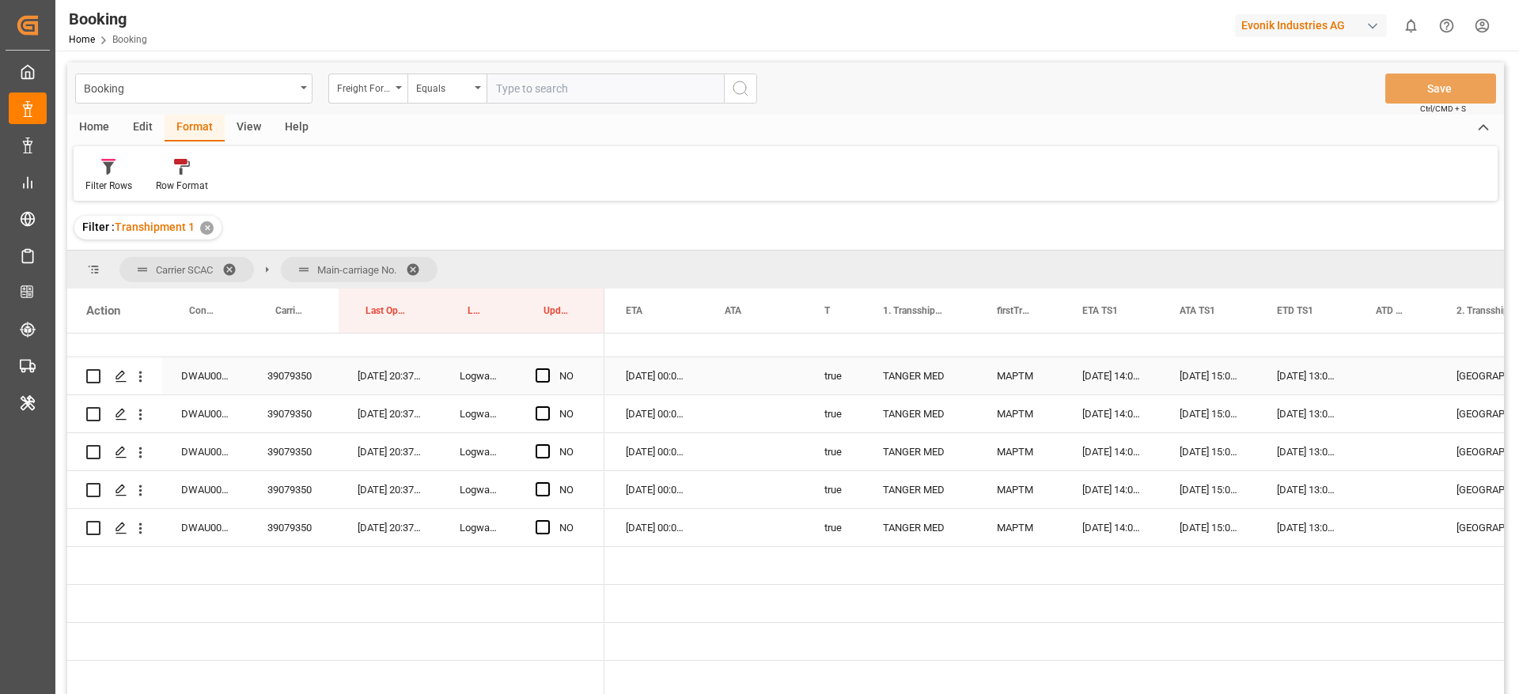
click at [304, 375] on div "39079350" at bounding box center [293, 376] width 90 height 37
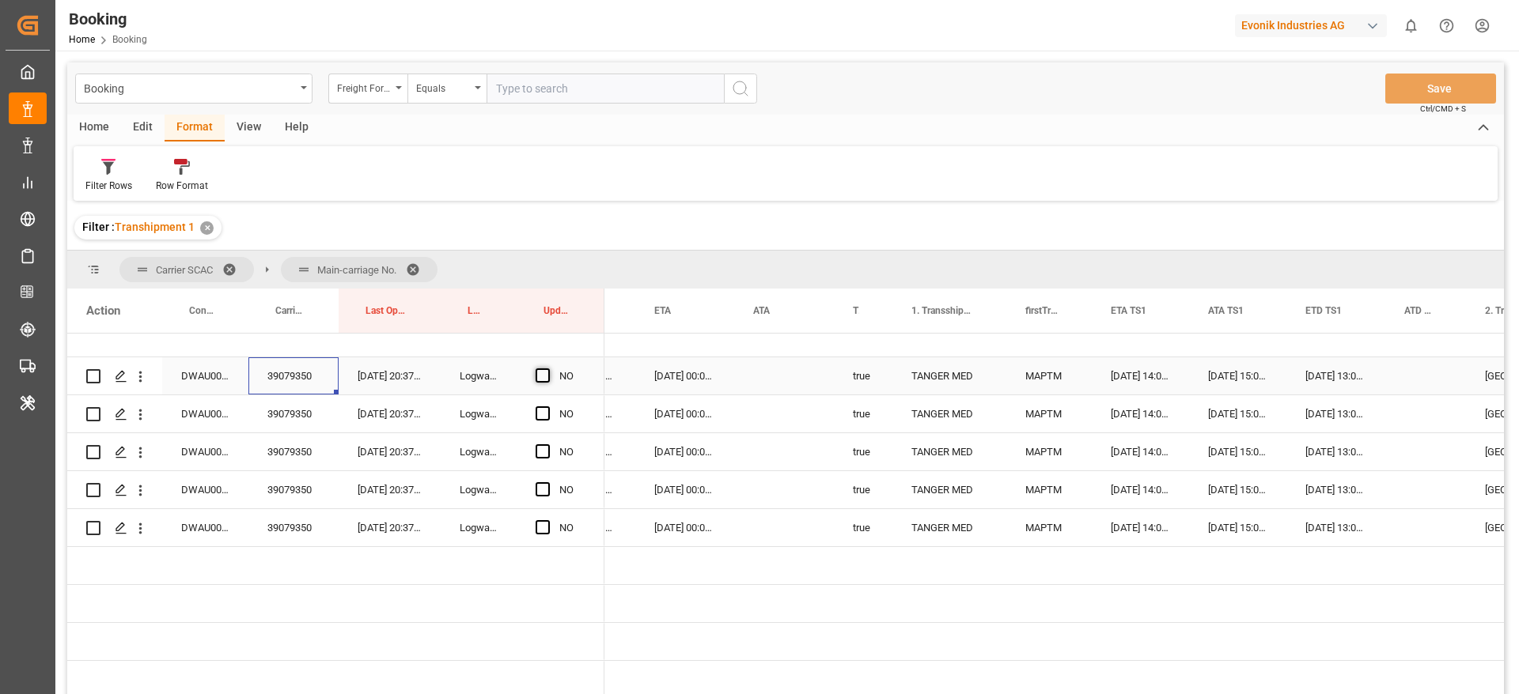
click at [545, 375] on span "Press SPACE to select this row." at bounding box center [542, 376] width 14 height 14
click at [547, 369] on input "Press SPACE to select this row." at bounding box center [547, 369] width 0 height 0
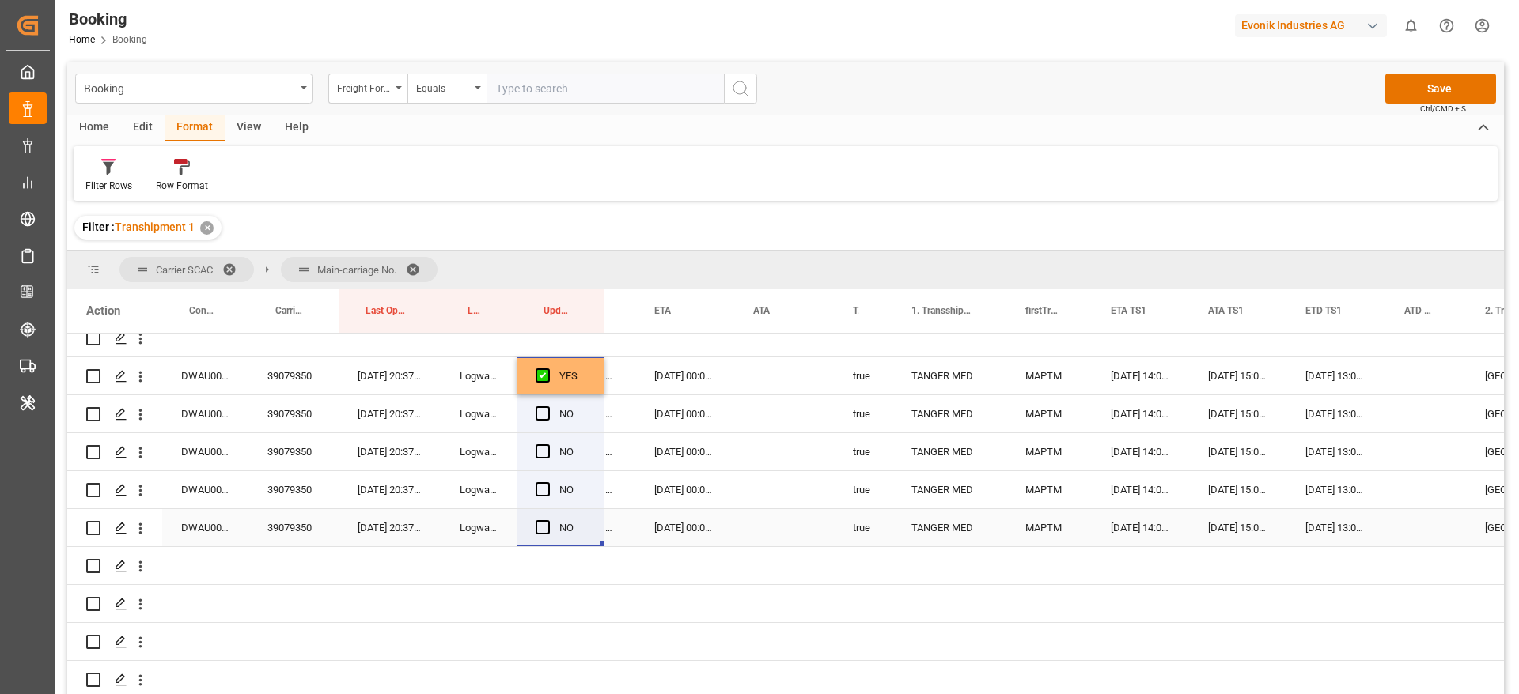
drag, startPoint x: 602, startPoint y: 388, endPoint x: 591, endPoint y: 516, distance: 127.8
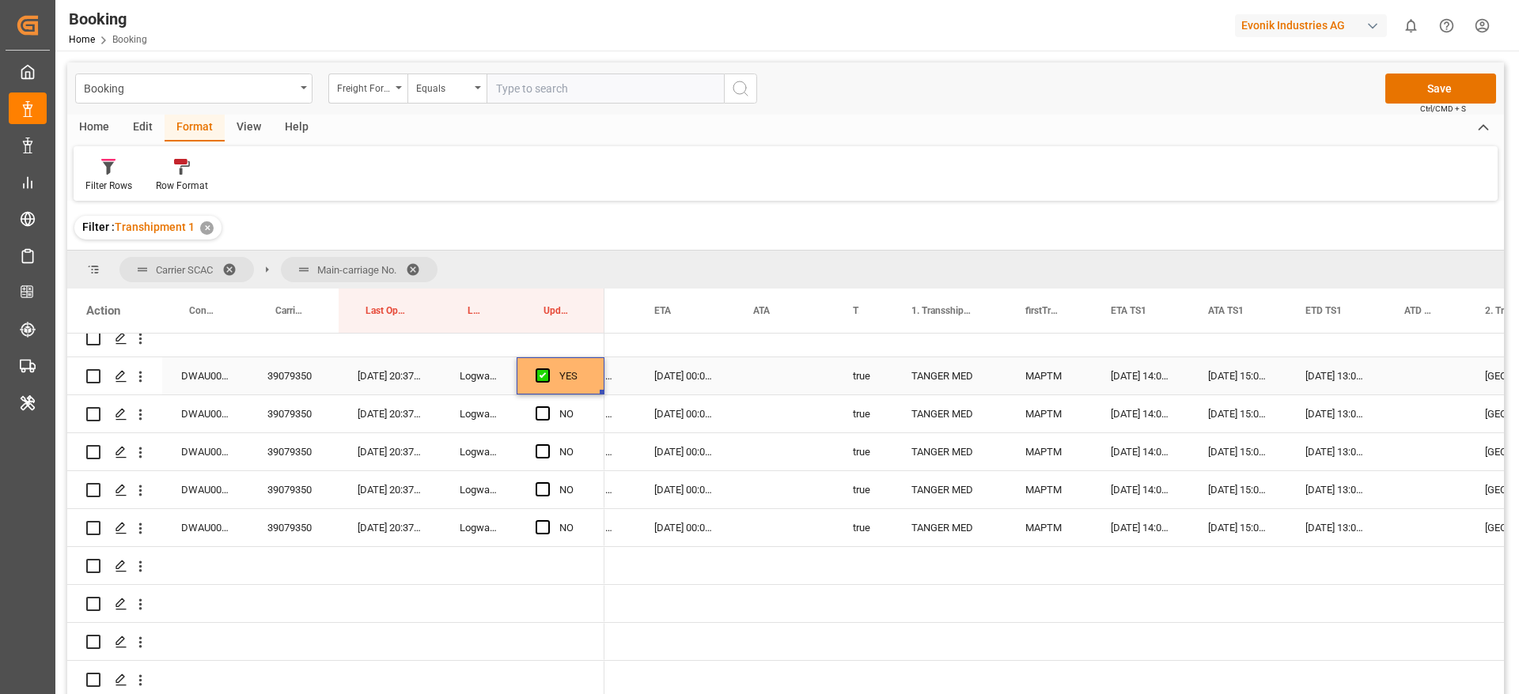
click at [585, 372] on div "YES" at bounding box center [572, 376] width 26 height 36
drag, startPoint x: 601, startPoint y: 394, endPoint x: 602, endPoint y: 528, distance: 133.7
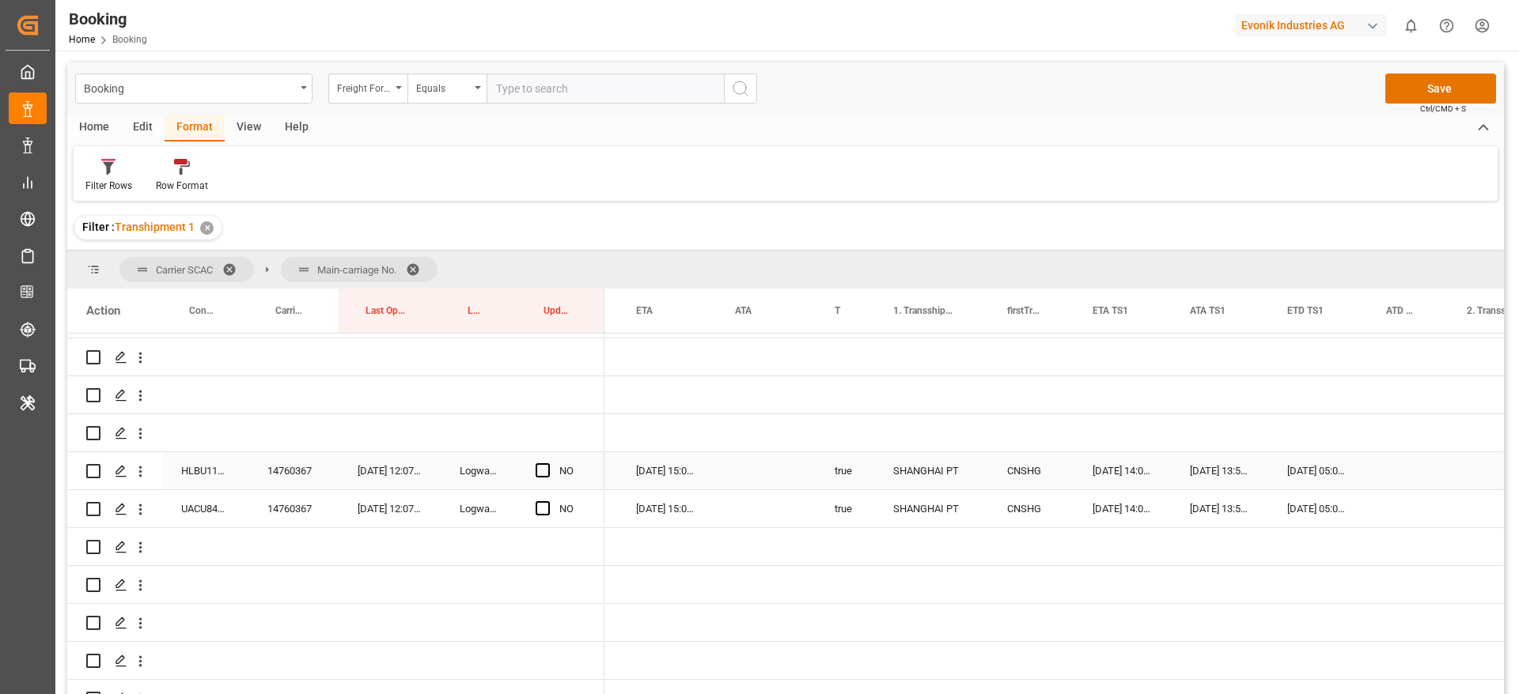
click at [305, 475] on div "14760367" at bounding box center [293, 470] width 90 height 37
click at [543, 472] on span "Press SPACE to select this row." at bounding box center [542, 471] width 14 height 14
click at [547, 464] on input "Press SPACE to select this row." at bounding box center [547, 464] width 0 height 0
click at [543, 511] on span "Press SPACE to select this row." at bounding box center [542, 508] width 14 height 14
click at [547, 501] on input "Press SPACE to select this row." at bounding box center [547, 501] width 0 height 0
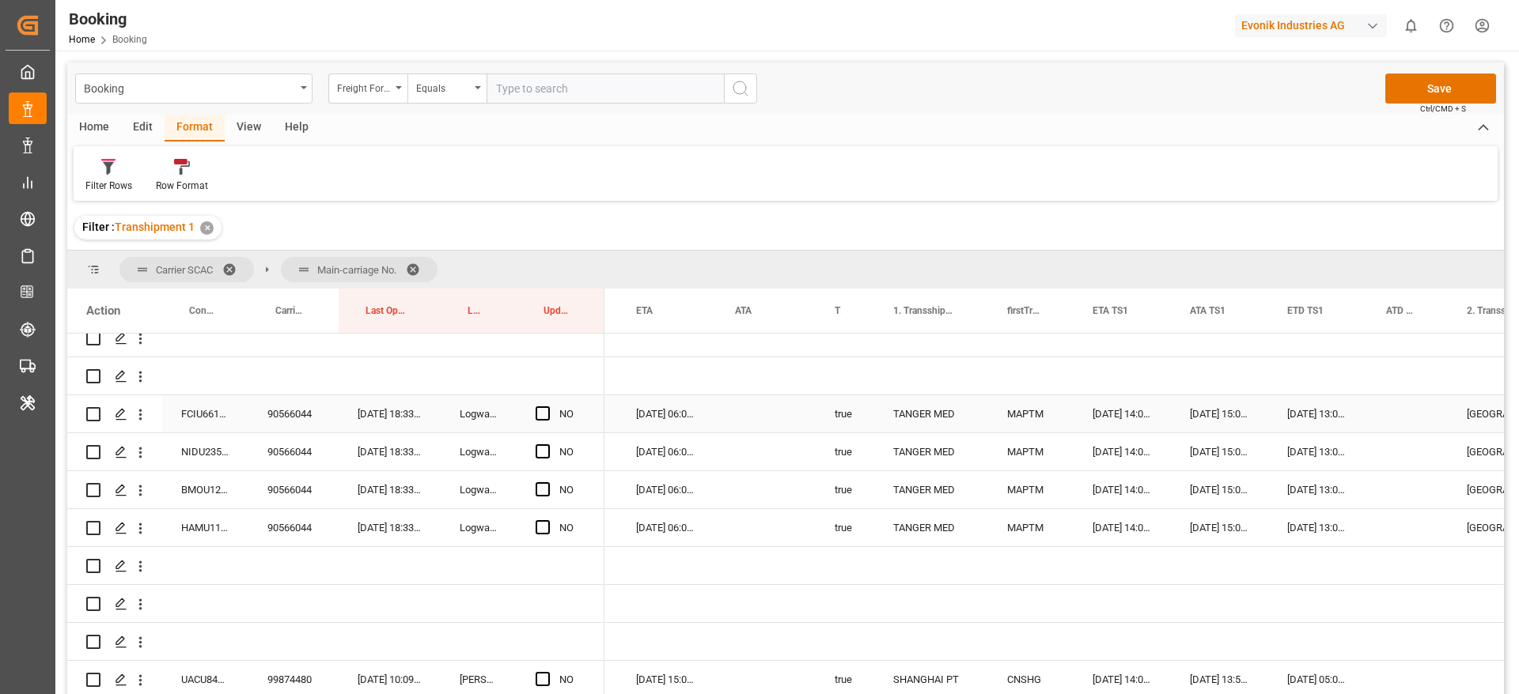
click at [294, 412] on div "90566044" at bounding box center [293, 413] width 90 height 37
drag, startPoint x: 552, startPoint y: 411, endPoint x: 544, endPoint y: 418, distance: 10.6
click at [552, 411] on div "Press SPACE to select this row." at bounding box center [547, 414] width 24 height 36
click at [543, 418] on span "Press SPACE to select this row." at bounding box center [542, 414] width 14 height 14
click at [547, 407] on input "Press SPACE to select this row." at bounding box center [547, 407] width 0 height 0
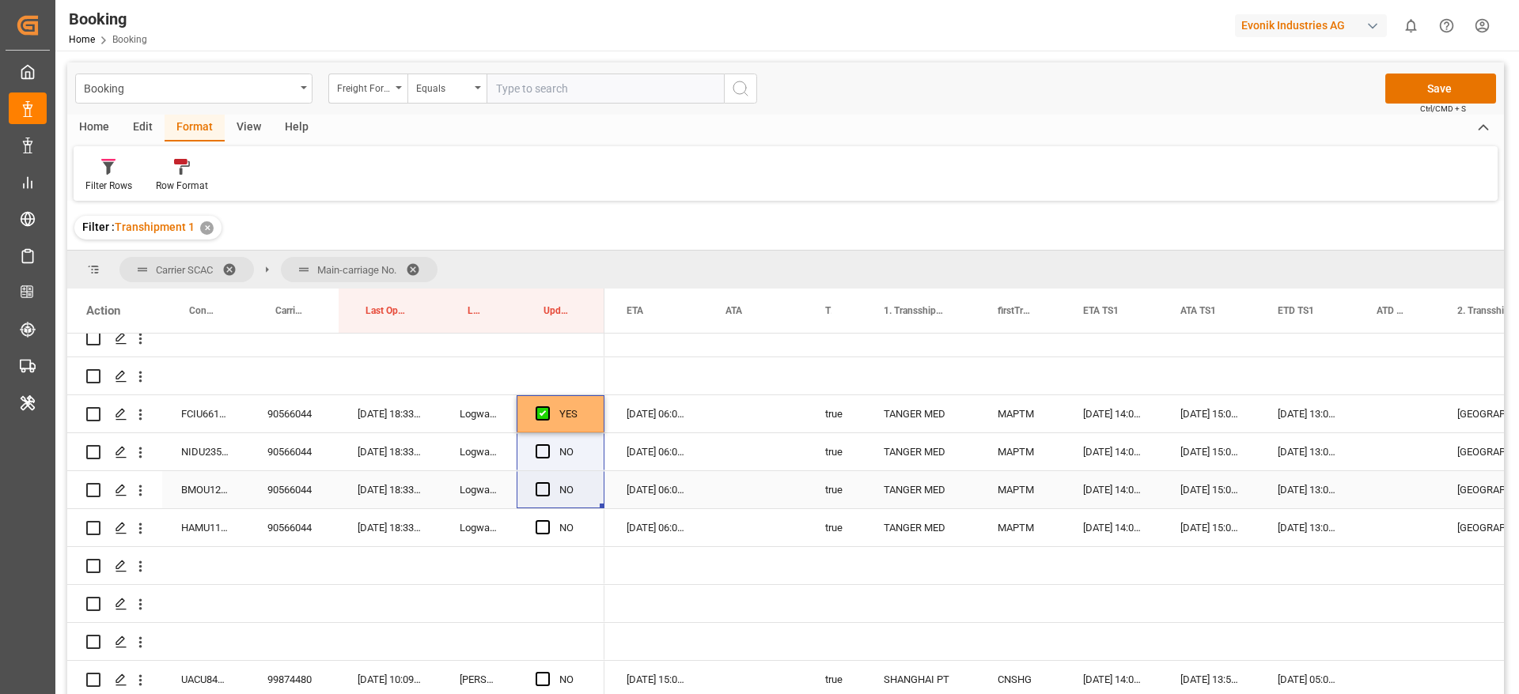
drag, startPoint x: 599, startPoint y: 429, endPoint x: 591, endPoint y: 441, distance: 14.3
click at [584, 422] on div "YES" at bounding box center [572, 414] width 26 height 36
drag, startPoint x: 600, startPoint y: 429, endPoint x: 603, endPoint y: 524, distance: 94.9
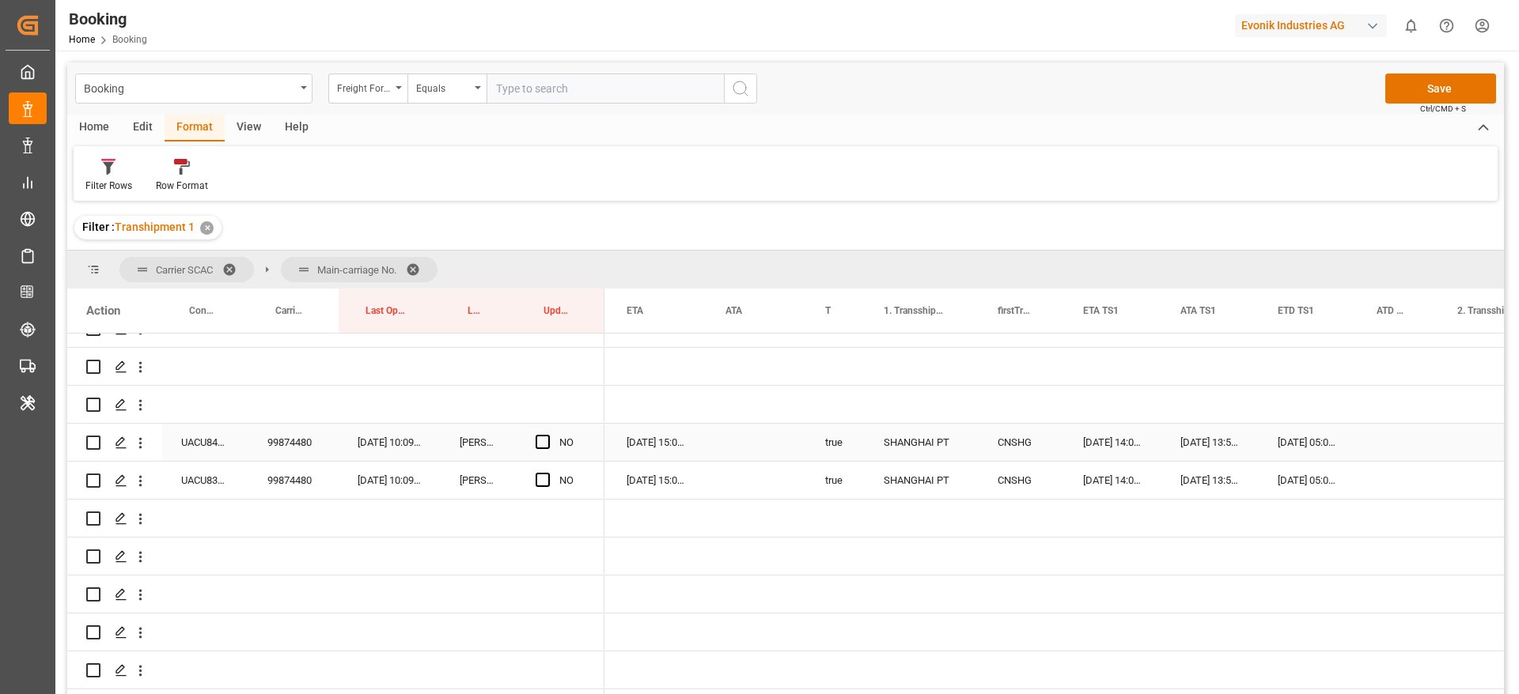
click at [266, 436] on div "99874480" at bounding box center [293, 442] width 90 height 37
click at [542, 437] on span "Press SPACE to select this row." at bounding box center [542, 442] width 14 height 14
click at [547, 435] on input "Press SPACE to select this row." at bounding box center [547, 435] width 0 height 0
click at [541, 482] on span "Press SPACE to select this row." at bounding box center [542, 480] width 14 height 14
click at [547, 473] on input "Press SPACE to select this row." at bounding box center [547, 473] width 0 height 0
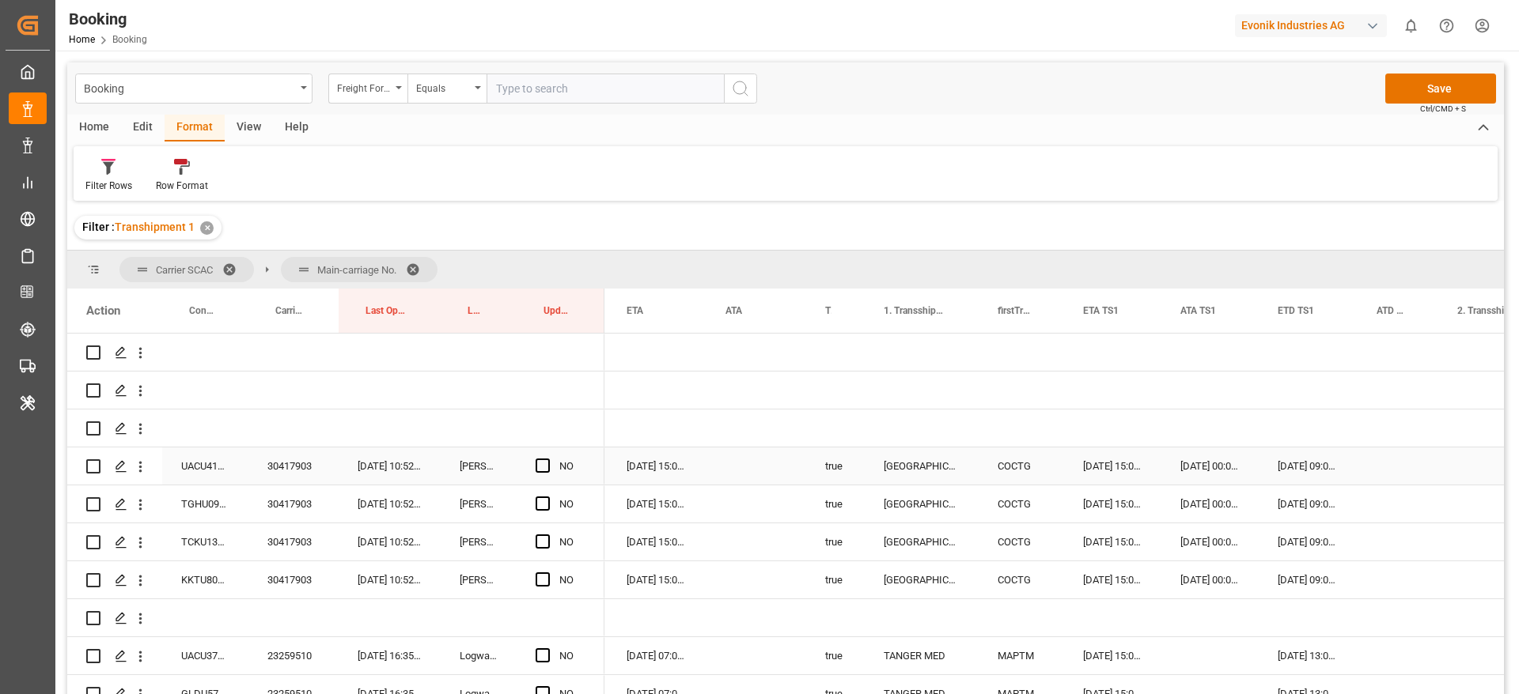
click at [308, 460] on div "30417903" at bounding box center [293, 466] width 90 height 37
click at [1405, 460] on div "Press SPACE to select this row." at bounding box center [1397, 466] width 81 height 37
click at [1401, 460] on div "Press SPACE to select this row." at bounding box center [1397, 466] width 81 height 37
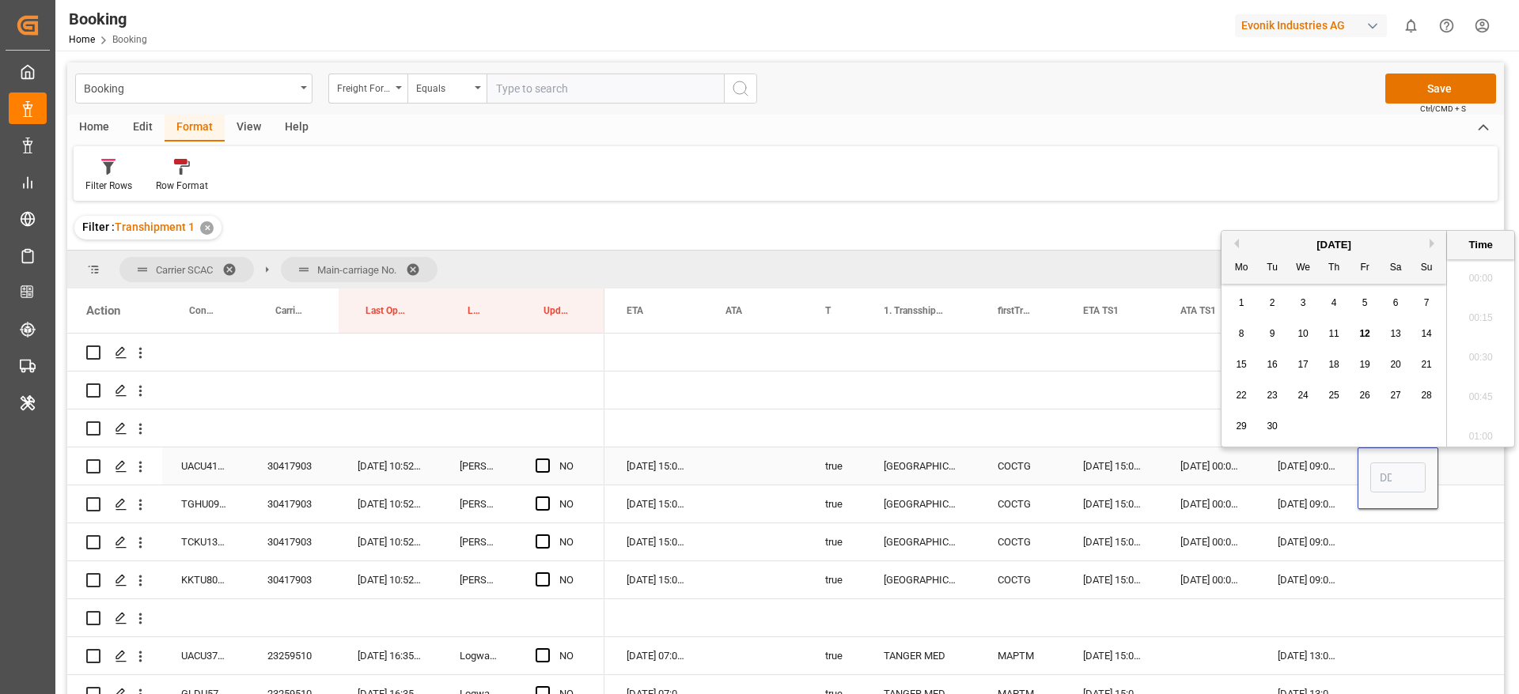
scroll to position [1983, 0]
click at [1334, 332] on span "11" at bounding box center [1333, 333] width 10 height 11
type input "11-09-2025 00:00"
click at [1457, 468] on div "Press SPACE to select this row." at bounding box center [1496, 466] width 117 height 37
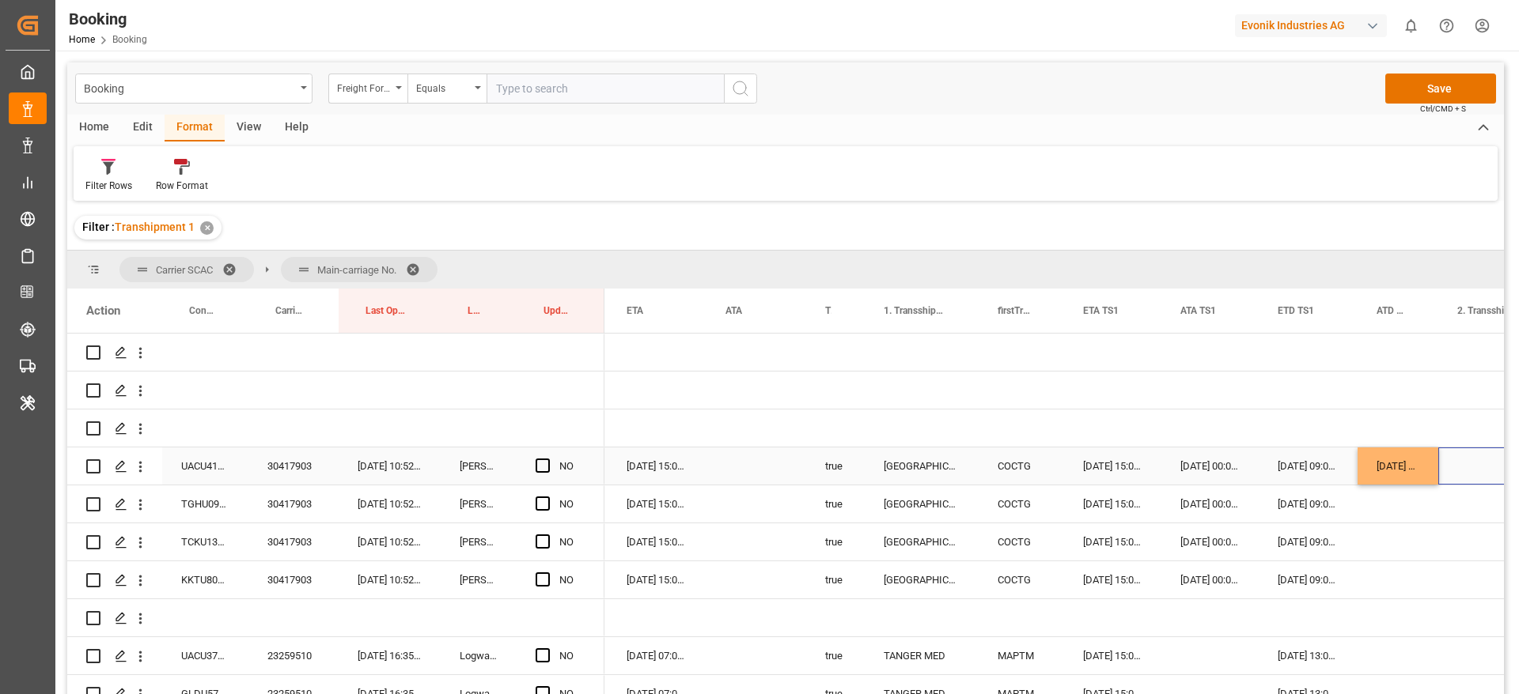
click at [1401, 463] on div "[DATE] 00:00:00" at bounding box center [1397, 466] width 81 height 37
drag, startPoint x: 1436, startPoint y: 482, endPoint x: 1444, endPoint y: 592, distance: 110.2
click at [656, 472] on div "16-09-2025 15:00:00" at bounding box center [656, 466] width 99 height 37
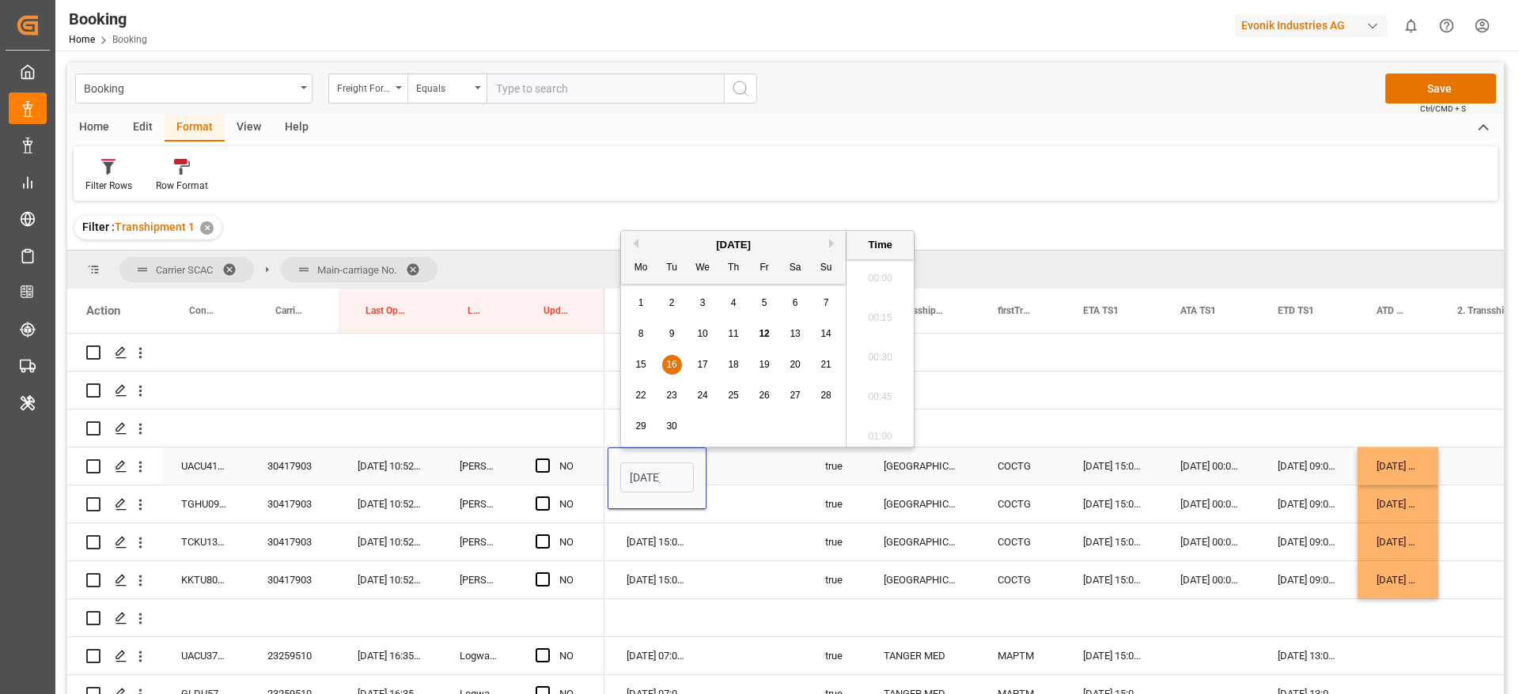
scroll to position [0, 55]
click at [759, 372] on div "19" at bounding box center [765, 365] width 20 height 19
type input "19-09-2025 15:00"
click at [754, 469] on div "Press SPACE to select this row." at bounding box center [756, 466] width 100 height 37
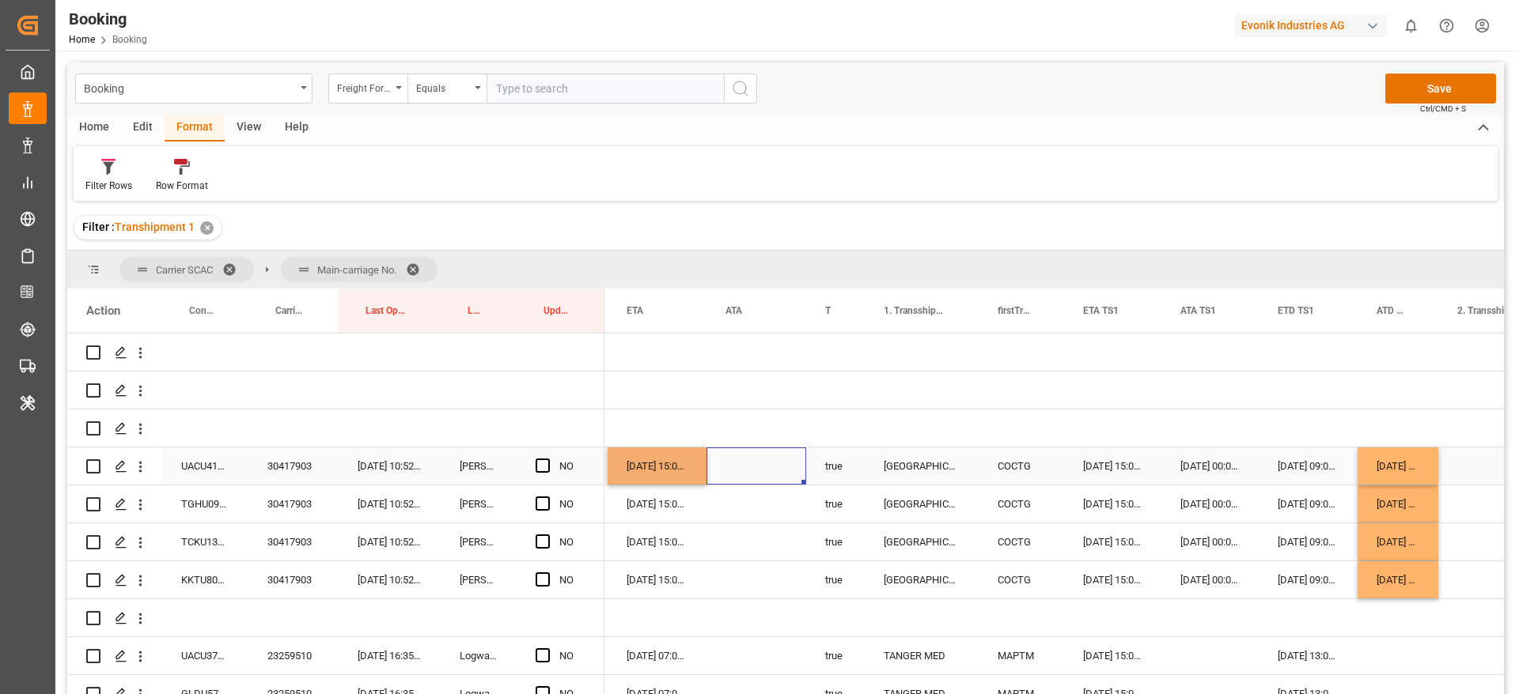
click at [664, 475] on div "[DATE] 15:00:00" at bounding box center [656, 466] width 99 height 37
drag, startPoint x: 705, startPoint y: 480, endPoint x: 718, endPoint y: 569, distance: 90.4
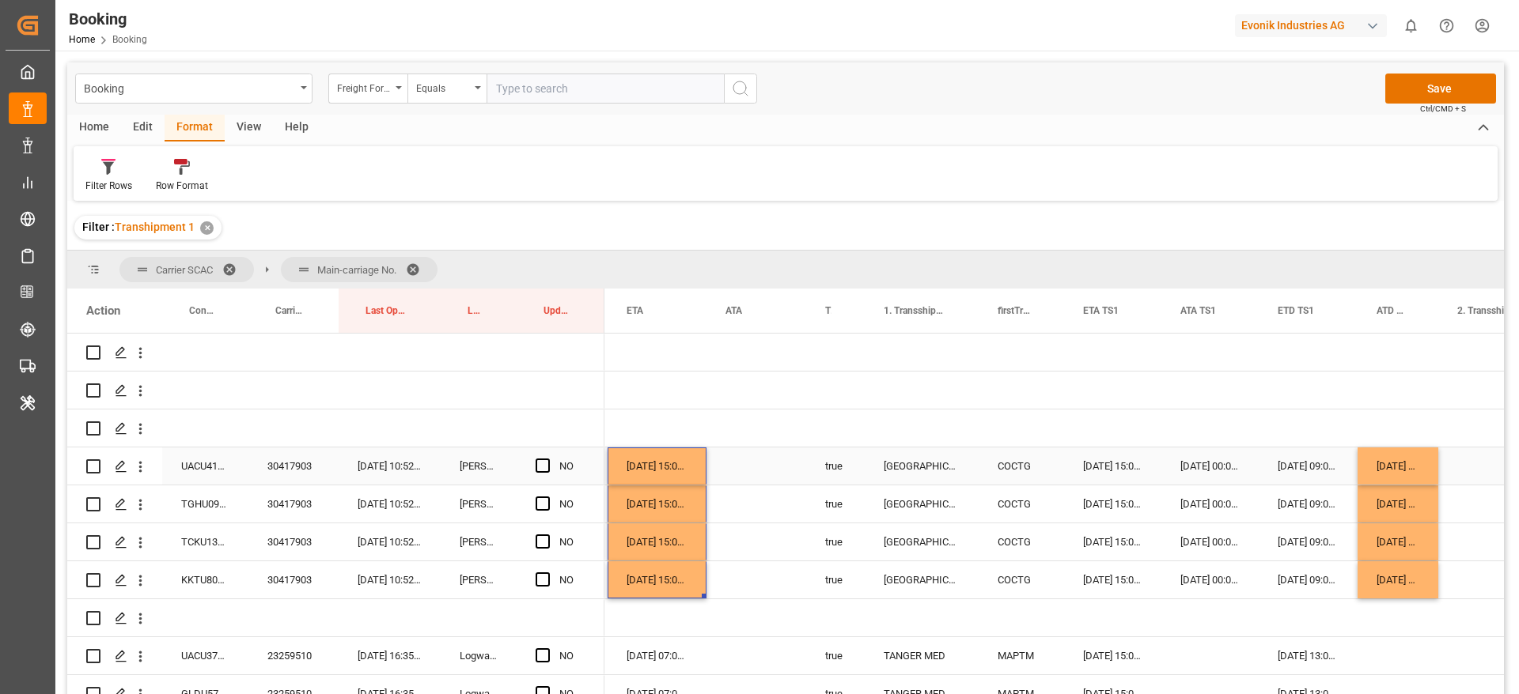
click at [201, 472] on div "UACU4108095" at bounding box center [205, 466] width 86 height 37
click at [190, 485] on div "UACU4108095 30417903 11-09-2025 10:52:14 Kiran Hari NO" at bounding box center [335, 467] width 537 height 38
click at [197, 506] on div "TGHU0926344" at bounding box center [205, 504] width 86 height 37
click at [204, 546] on div "TCKU1390100" at bounding box center [205, 542] width 86 height 37
click at [207, 581] on div "KKTU8027891" at bounding box center [205, 580] width 86 height 37
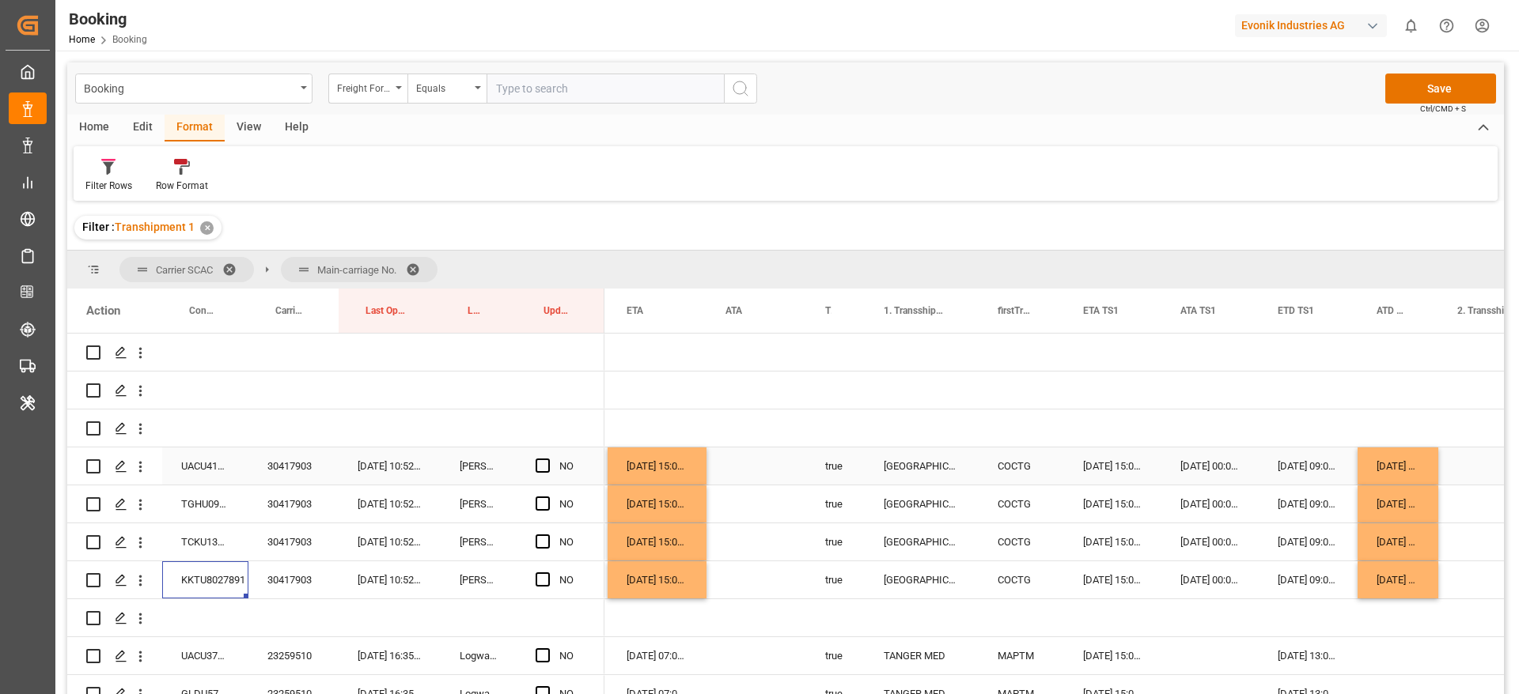
click at [535, 464] on span "Press SPACE to select this row." at bounding box center [542, 466] width 14 height 14
click at [547, 459] on input "Press SPACE to select this row." at bounding box center [547, 459] width 0 height 0
click at [547, 466] on span "Press SPACE to select this row." at bounding box center [542, 466] width 14 height 14
click at [547, 459] on input "Press SPACE to select this row." at bounding box center [547, 459] width 0 height 0
click at [535, 464] on span "Press SPACE to select this row." at bounding box center [542, 466] width 14 height 14
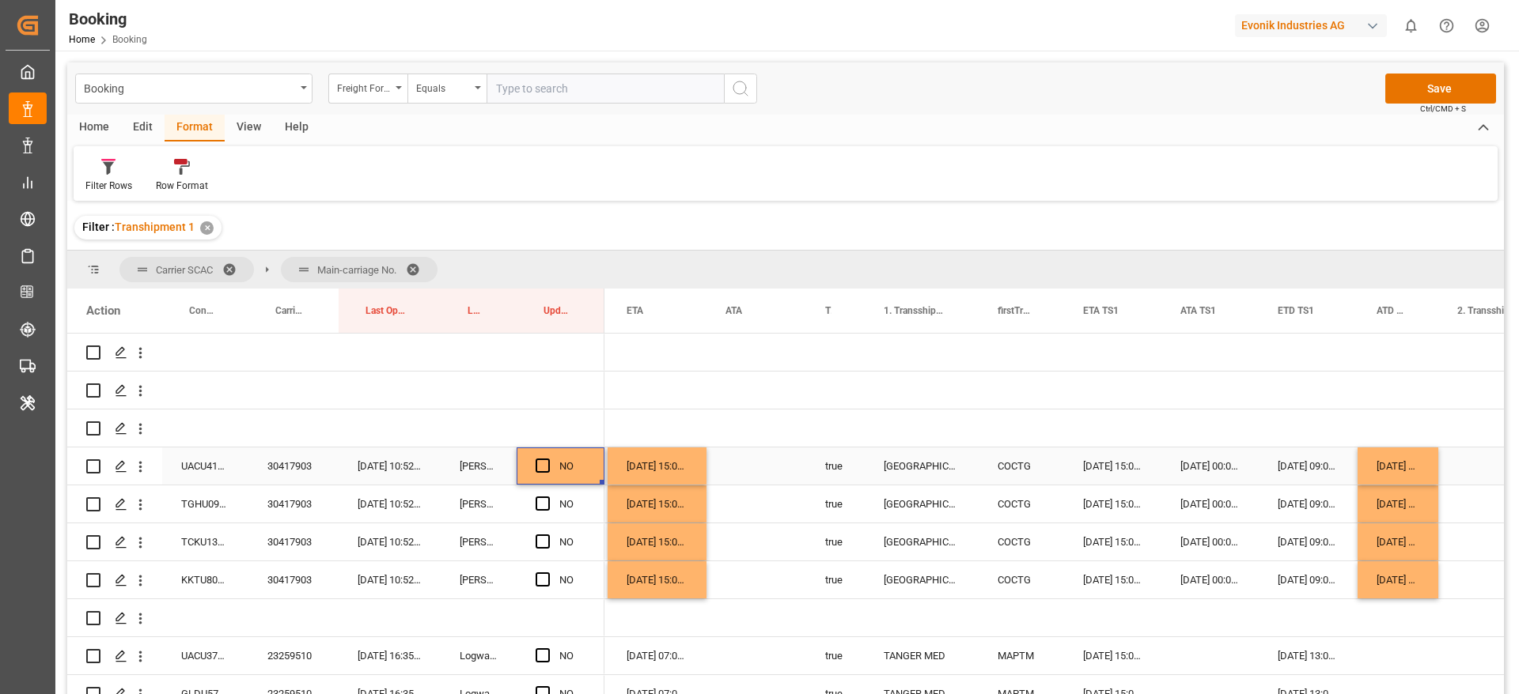
click at [547, 459] on input "Press SPACE to select this row." at bounding box center [547, 459] width 0 height 0
drag, startPoint x: 600, startPoint y: 481, endPoint x: 600, endPoint y: 598, distance: 117.1
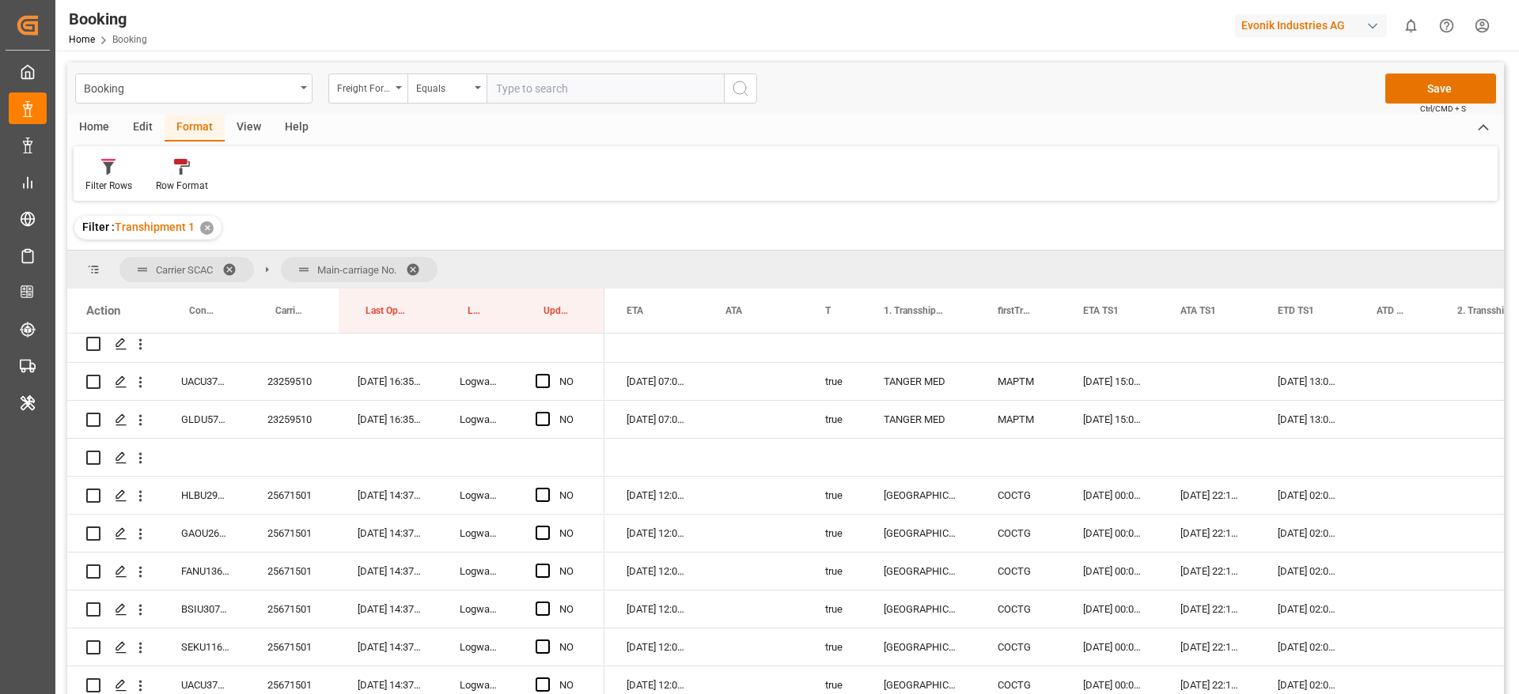
scroll to position [1984, 0]
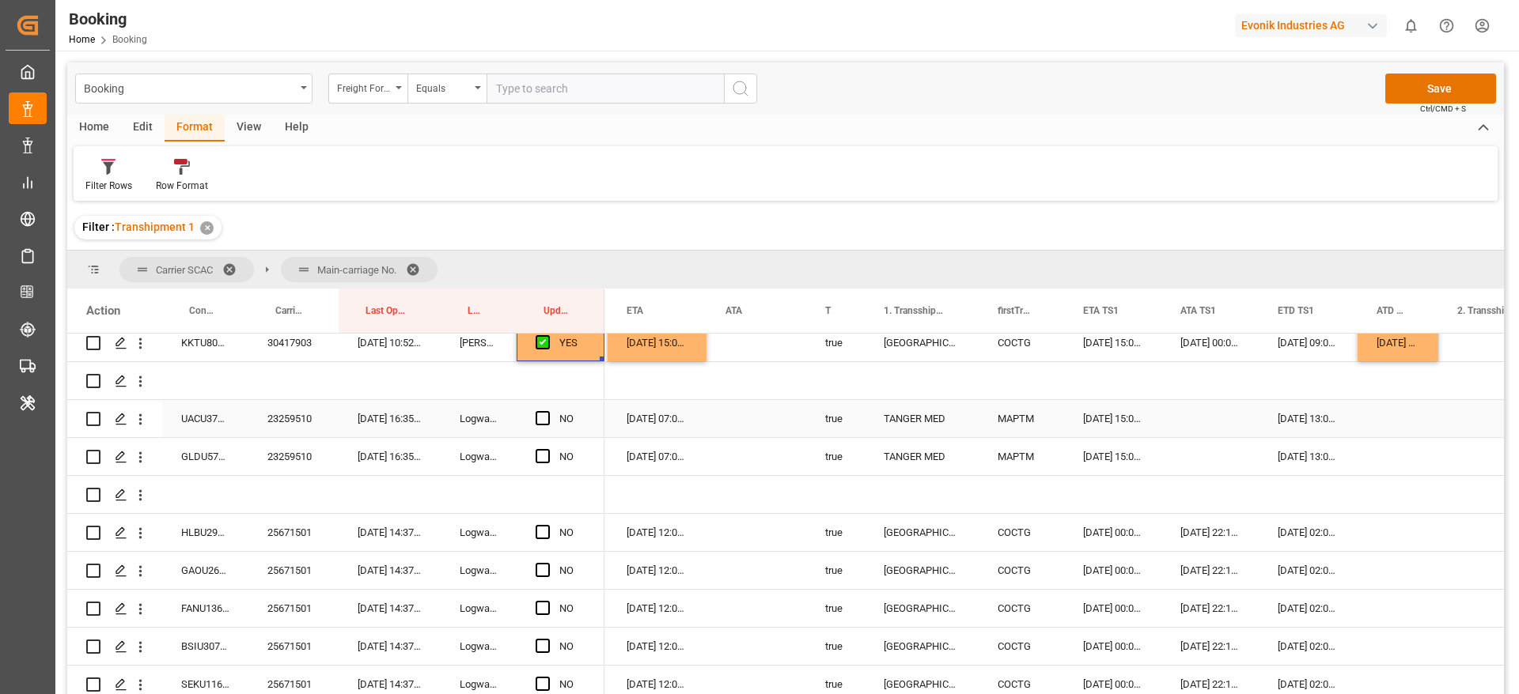
click at [278, 424] on div "23259510" at bounding box center [293, 418] width 90 height 37
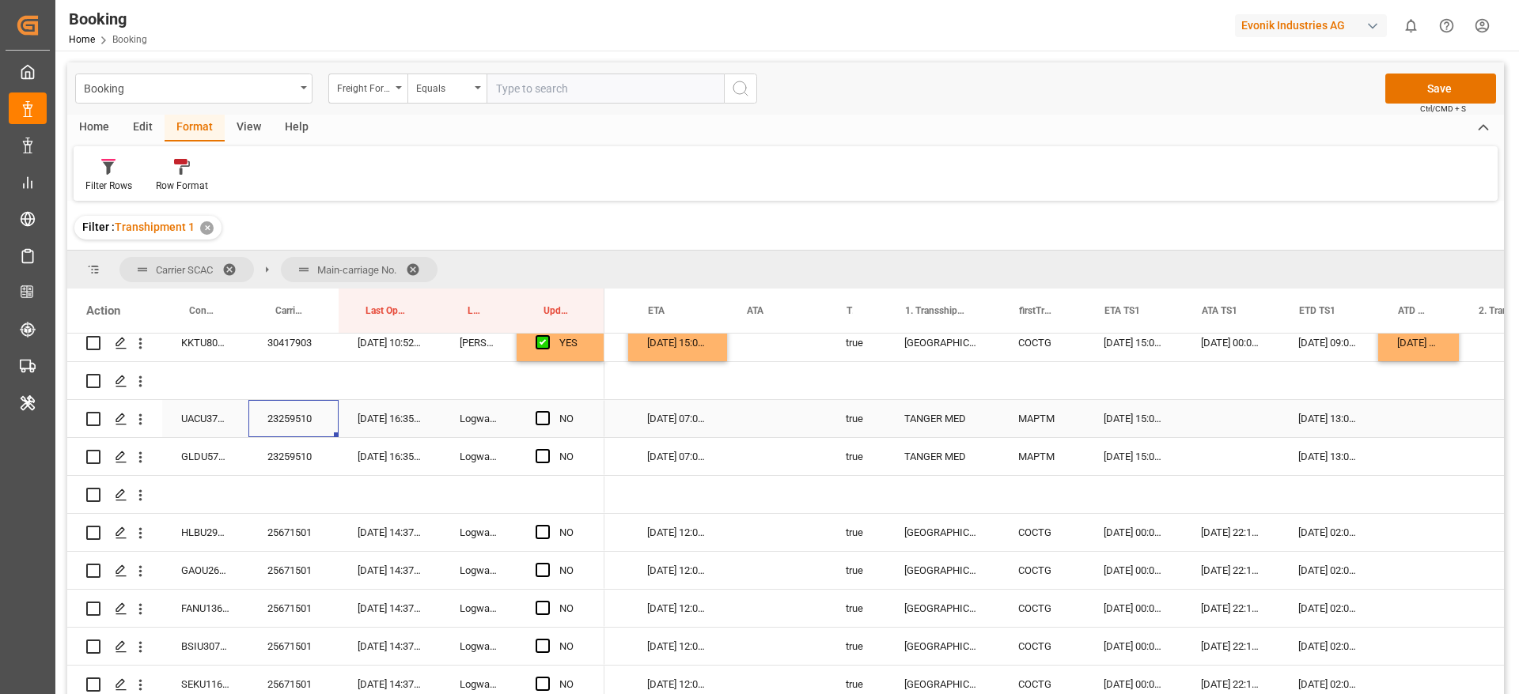
scroll to position [0, 1155]
drag, startPoint x: 534, startPoint y: 422, endPoint x: 544, endPoint y: 436, distance: 17.6
click at [535, 421] on div "NO" at bounding box center [560, 418] width 88 height 37
click at [537, 421] on span "Press SPACE to select this row." at bounding box center [542, 418] width 14 height 14
click at [547, 411] on input "Press SPACE to select this row." at bounding box center [547, 411] width 0 height 0
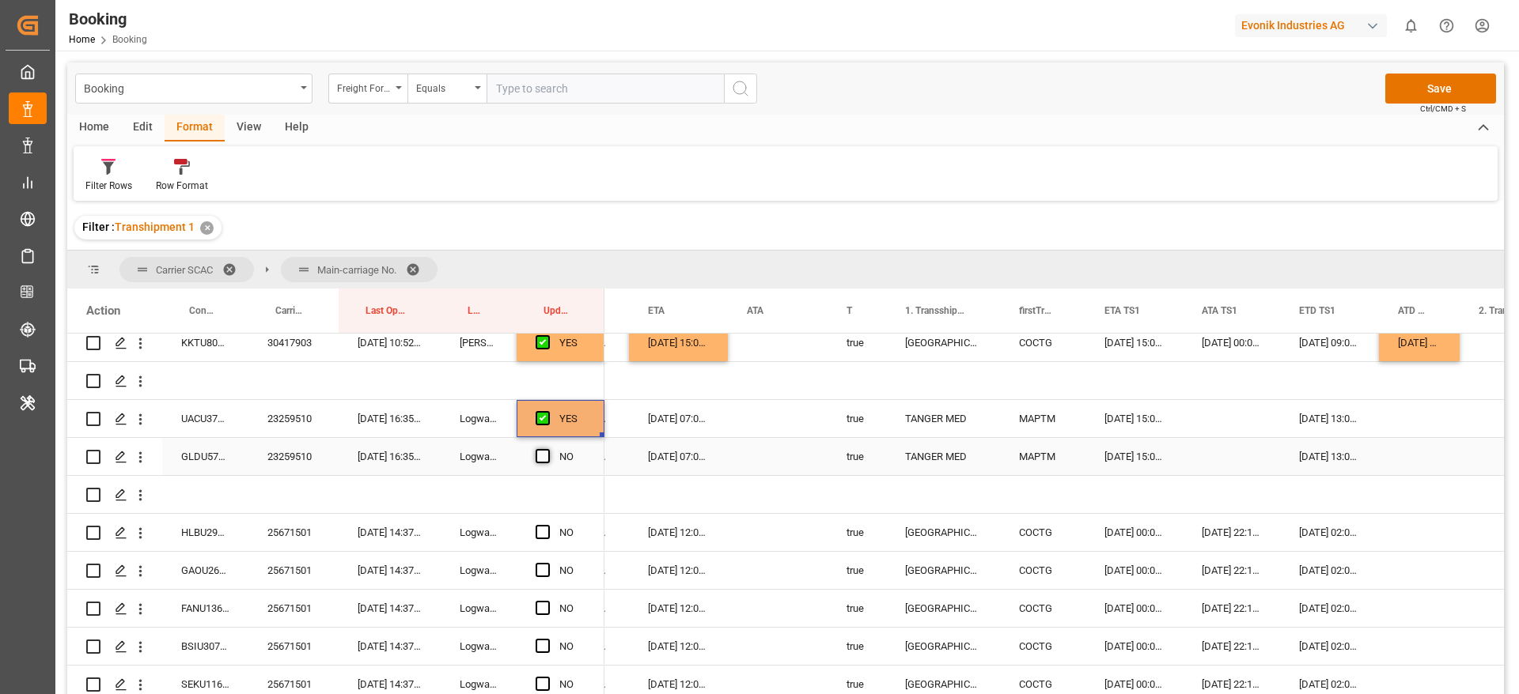
click at [544, 457] on span "Press SPACE to select this row." at bounding box center [542, 456] width 14 height 14
click at [547, 449] on input "Press SPACE to select this row." at bounding box center [547, 449] width 0 height 0
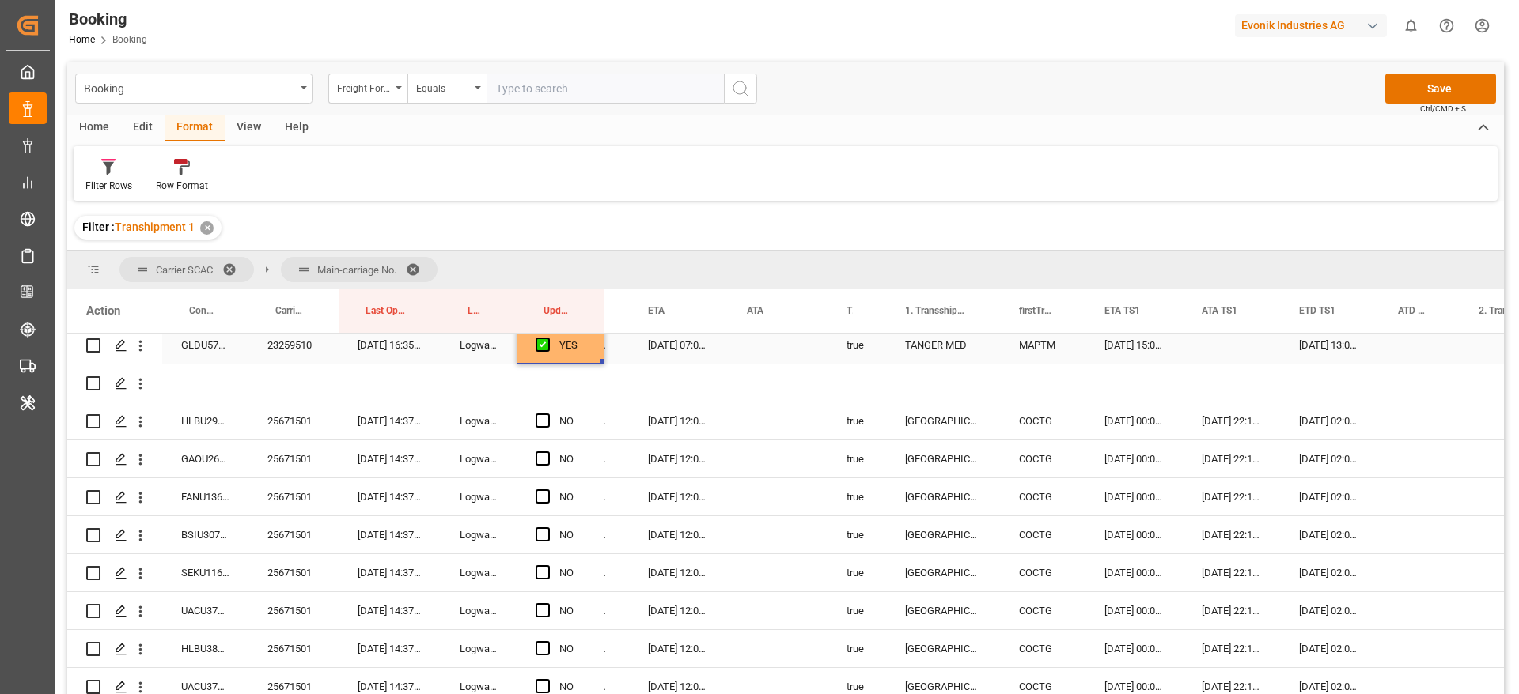
scroll to position [2221, 0]
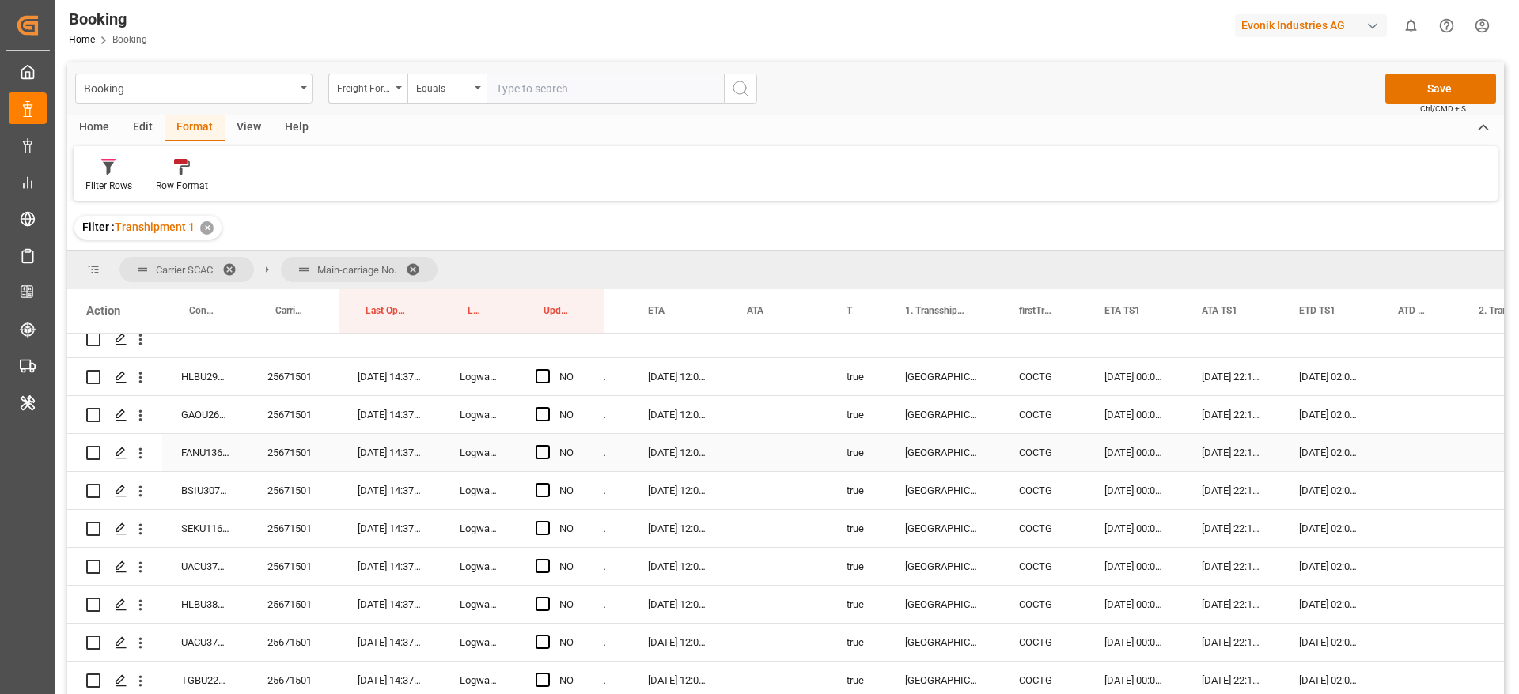
scroll to position [2102, 0]
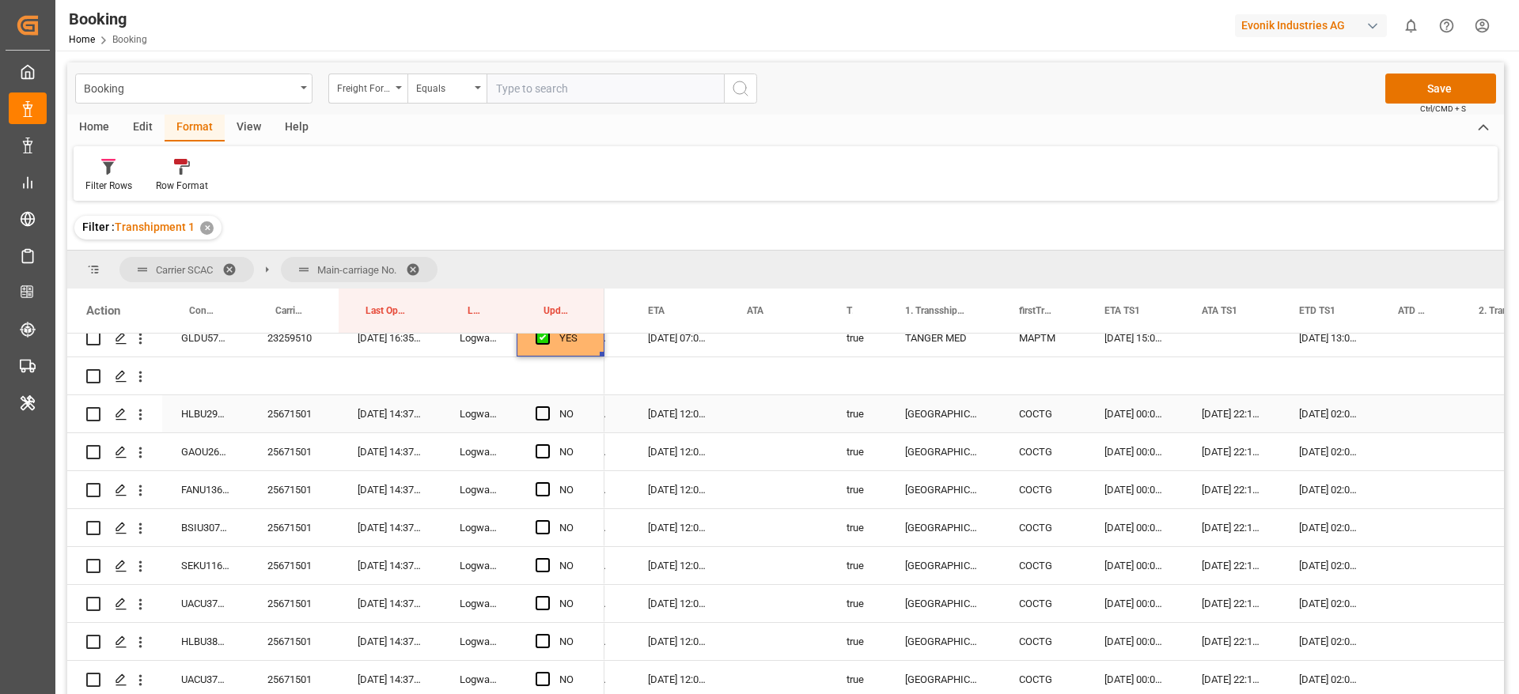
click at [309, 417] on div "25671501" at bounding box center [293, 413] width 90 height 37
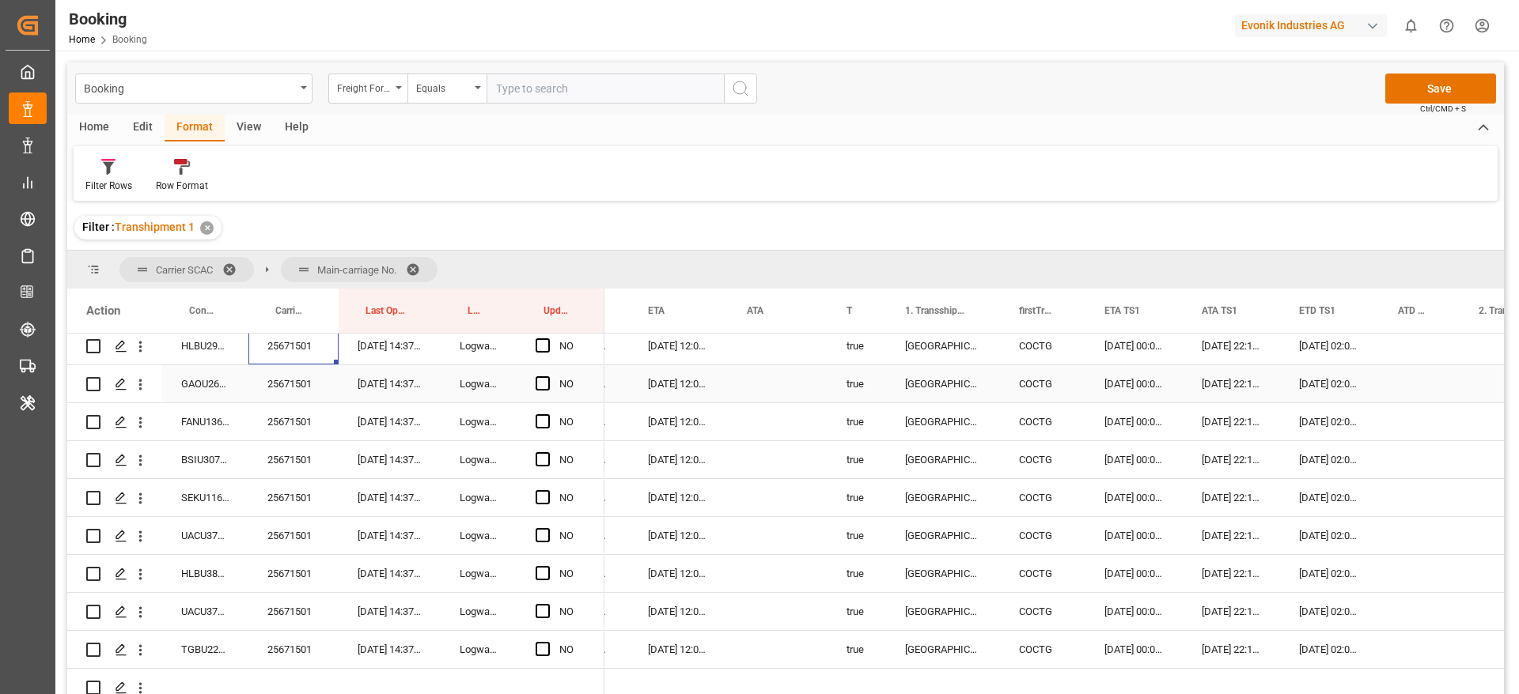
scroll to position [2171, 0]
click at [544, 342] on span "Press SPACE to select this row." at bounding box center [542, 345] width 14 height 14
click at [547, 338] on input "Press SPACE to select this row." at bounding box center [547, 338] width 0 height 0
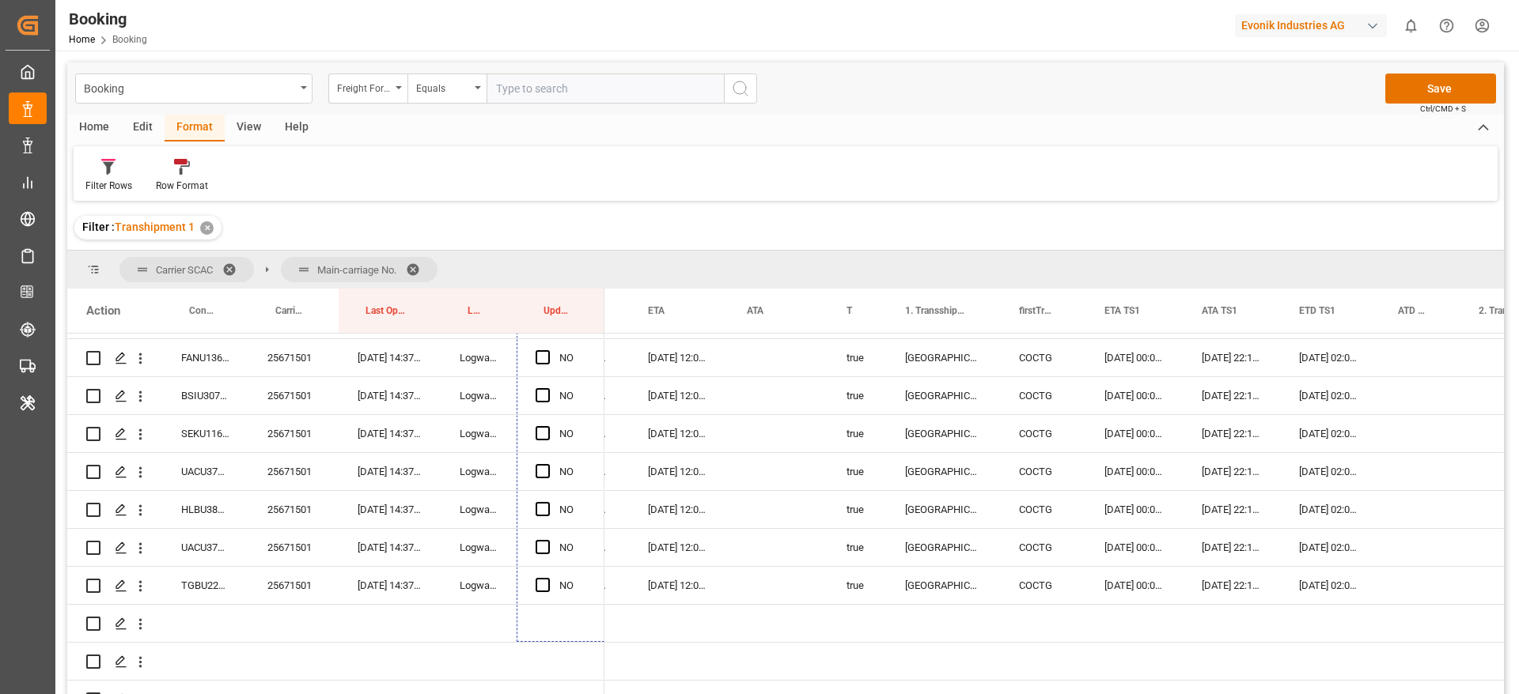
scroll to position [2266, 0]
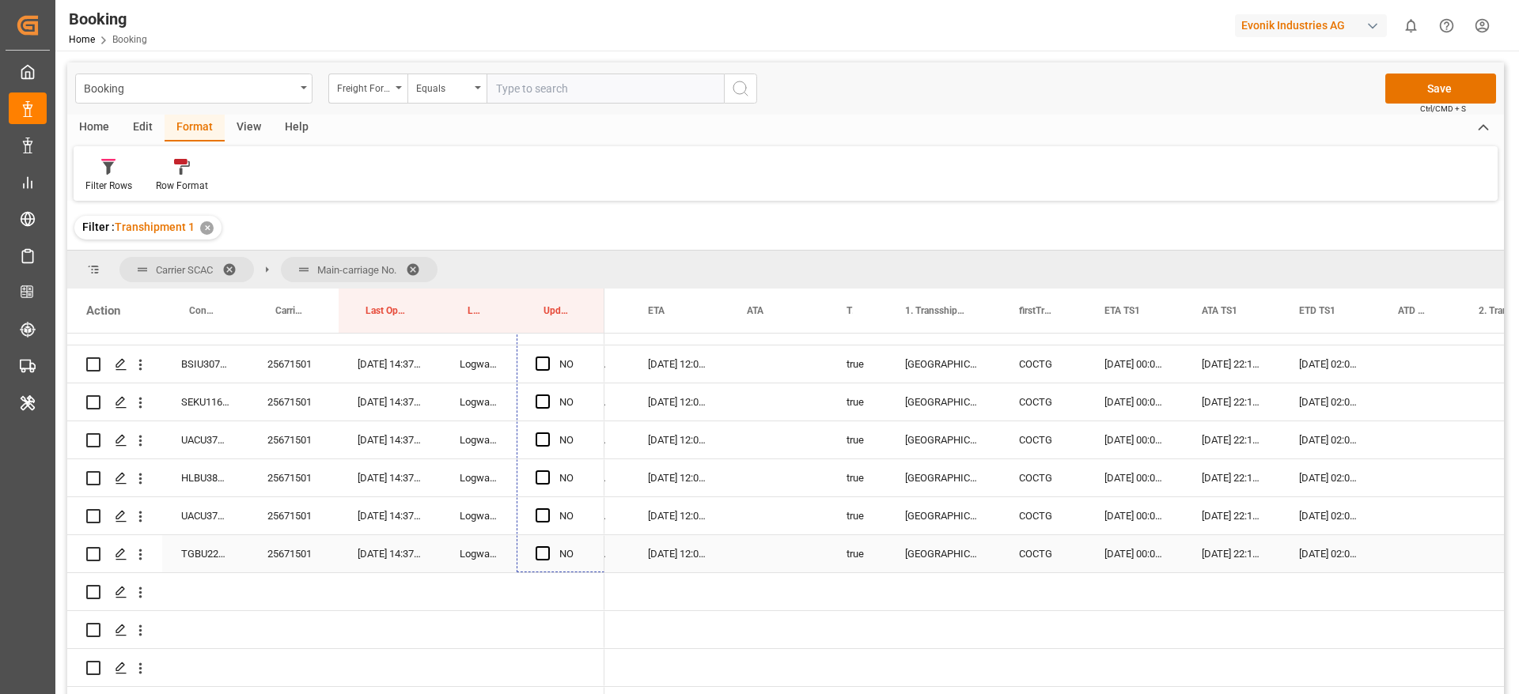
drag, startPoint x: 603, startPoint y: 359, endPoint x: 584, endPoint y: 548, distance: 190.0
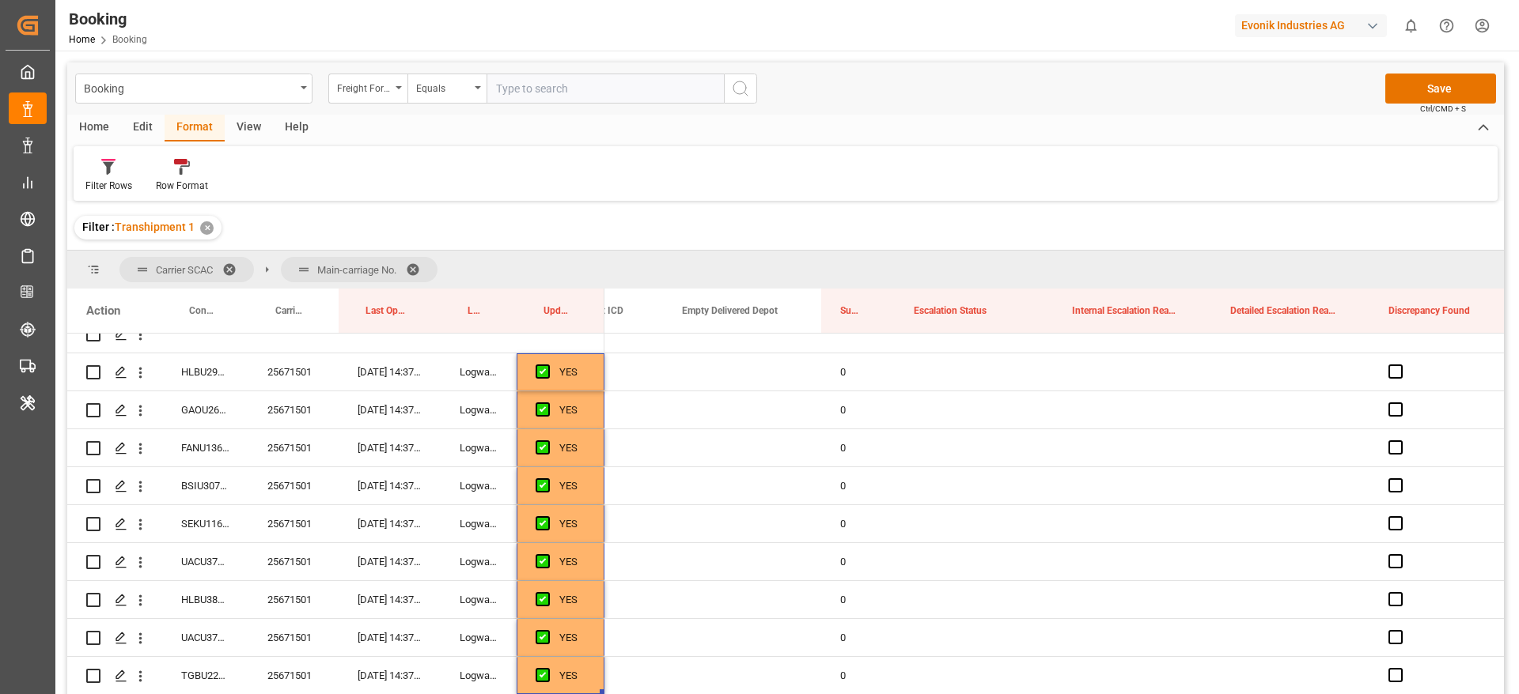
scroll to position [2254, 0]
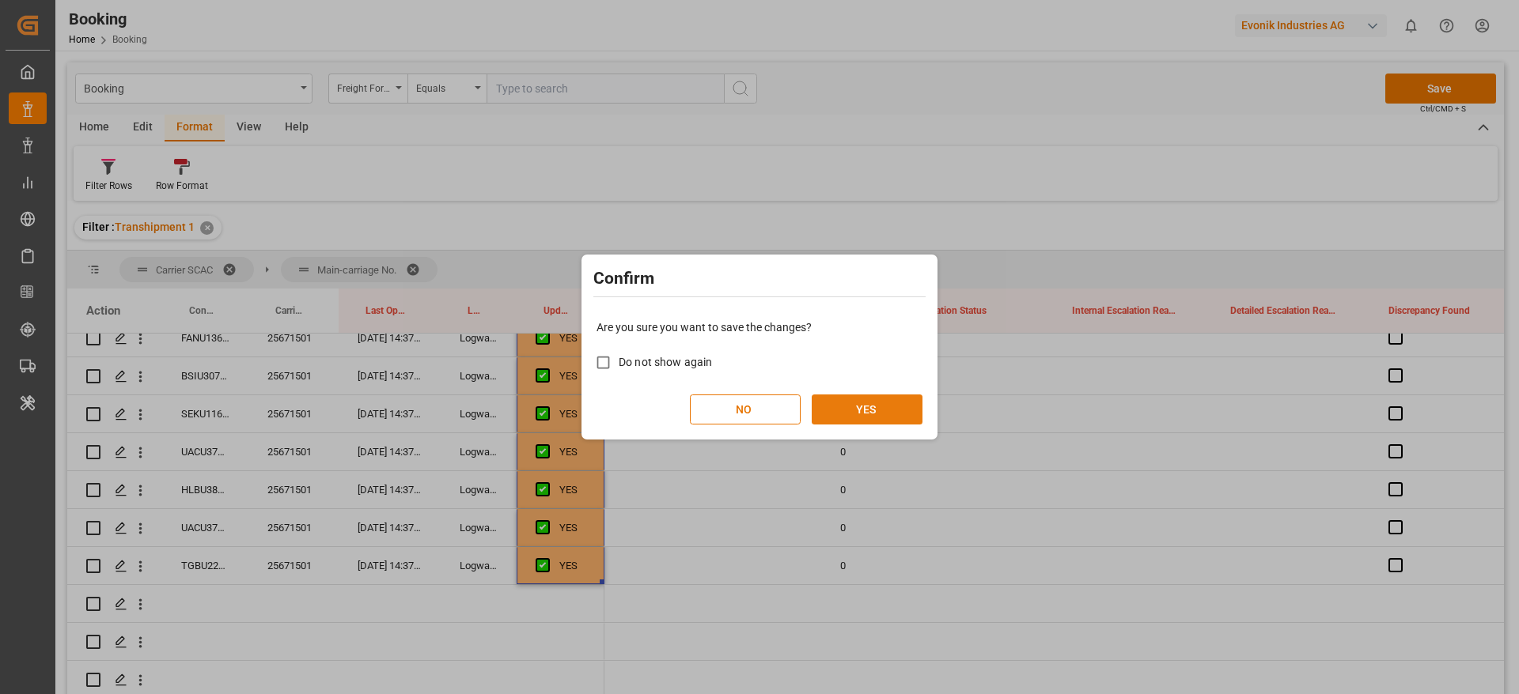
click at [858, 410] on button "YES" at bounding box center [867, 410] width 111 height 30
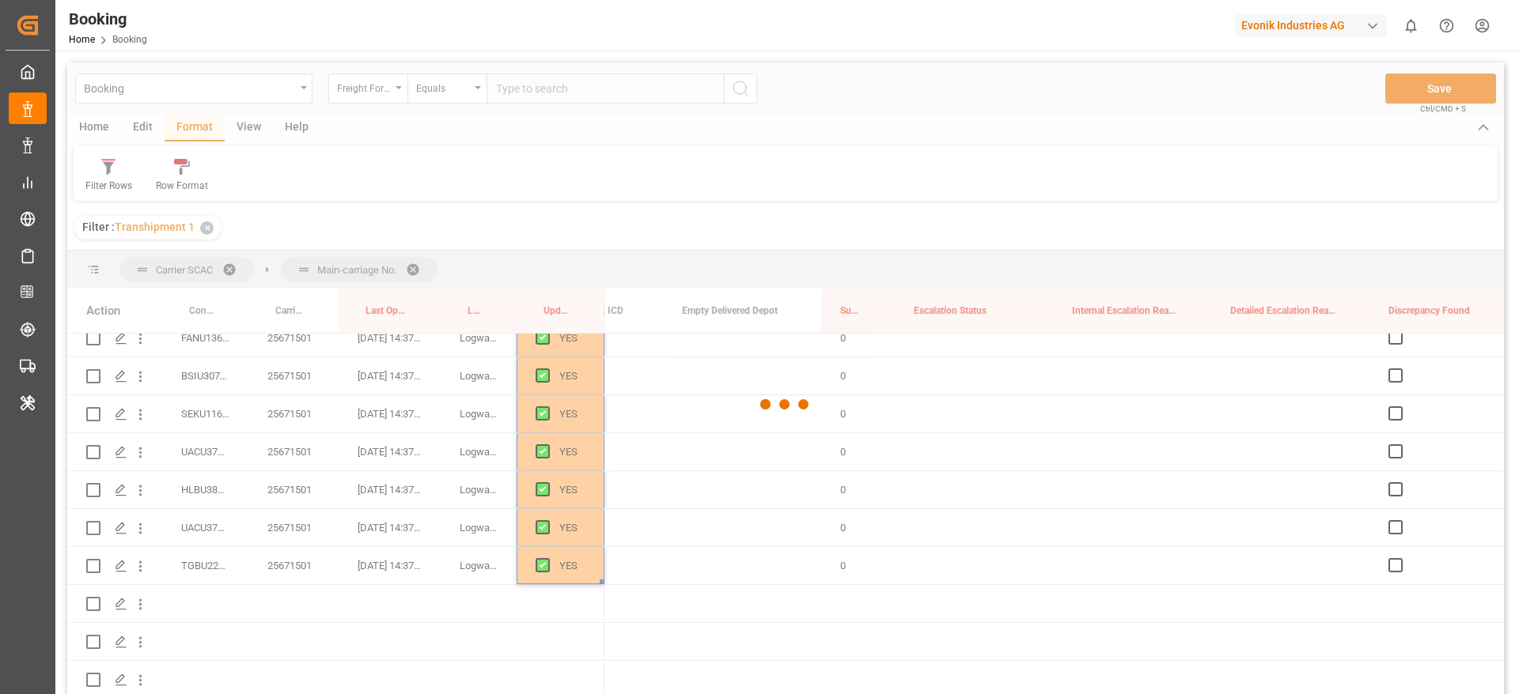
scroll to position [0, 0]
